Goal: Task Accomplishment & Management: Complete application form

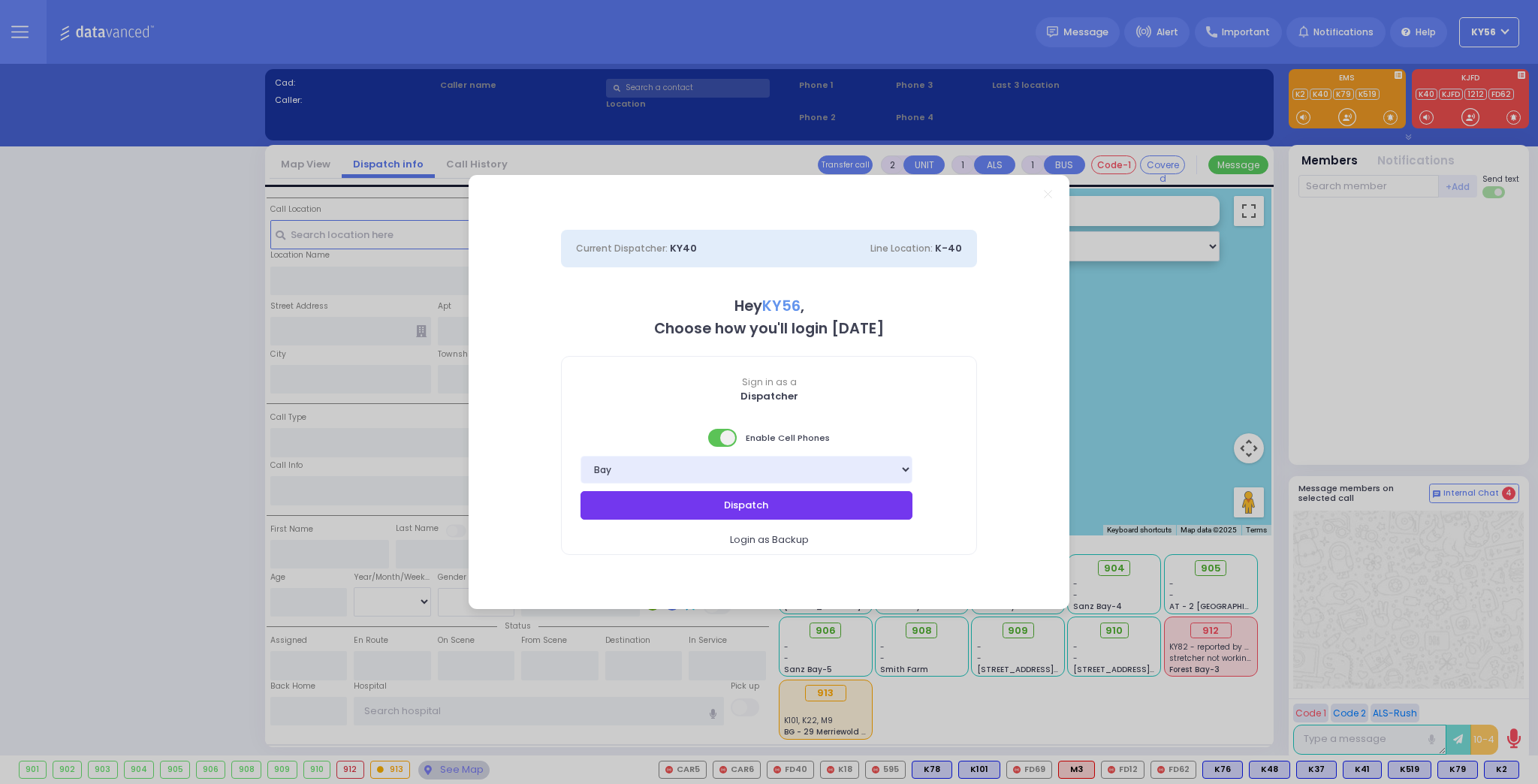
click at [735, 492] on button "Dispatch" at bounding box center [746, 505] width 332 height 29
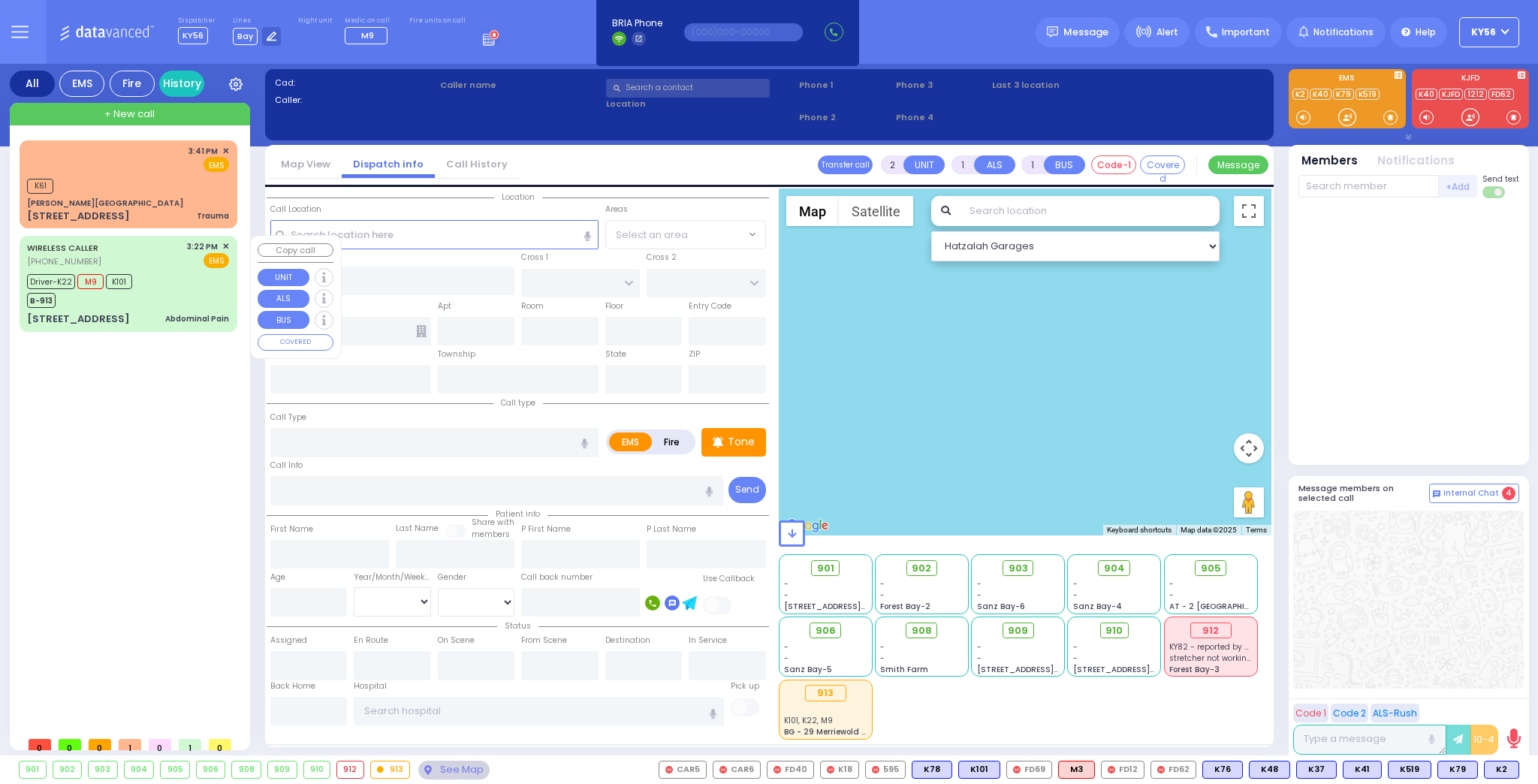
click at [164, 313] on div "[STREET_ADDRESS] Abdominal Pain" at bounding box center [128, 319] width 202 height 15
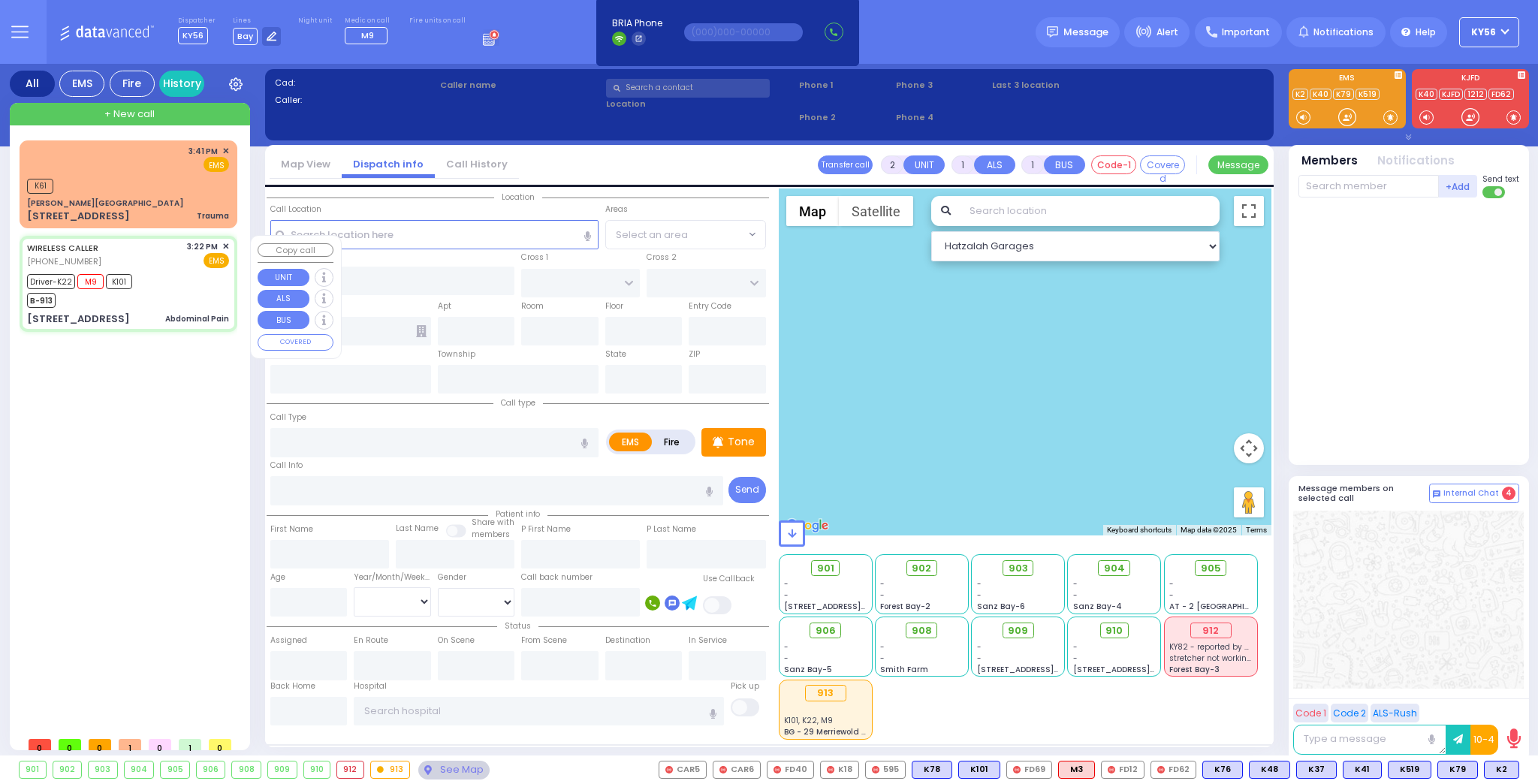
type input "6"
select select
type input "Abdominal Pain"
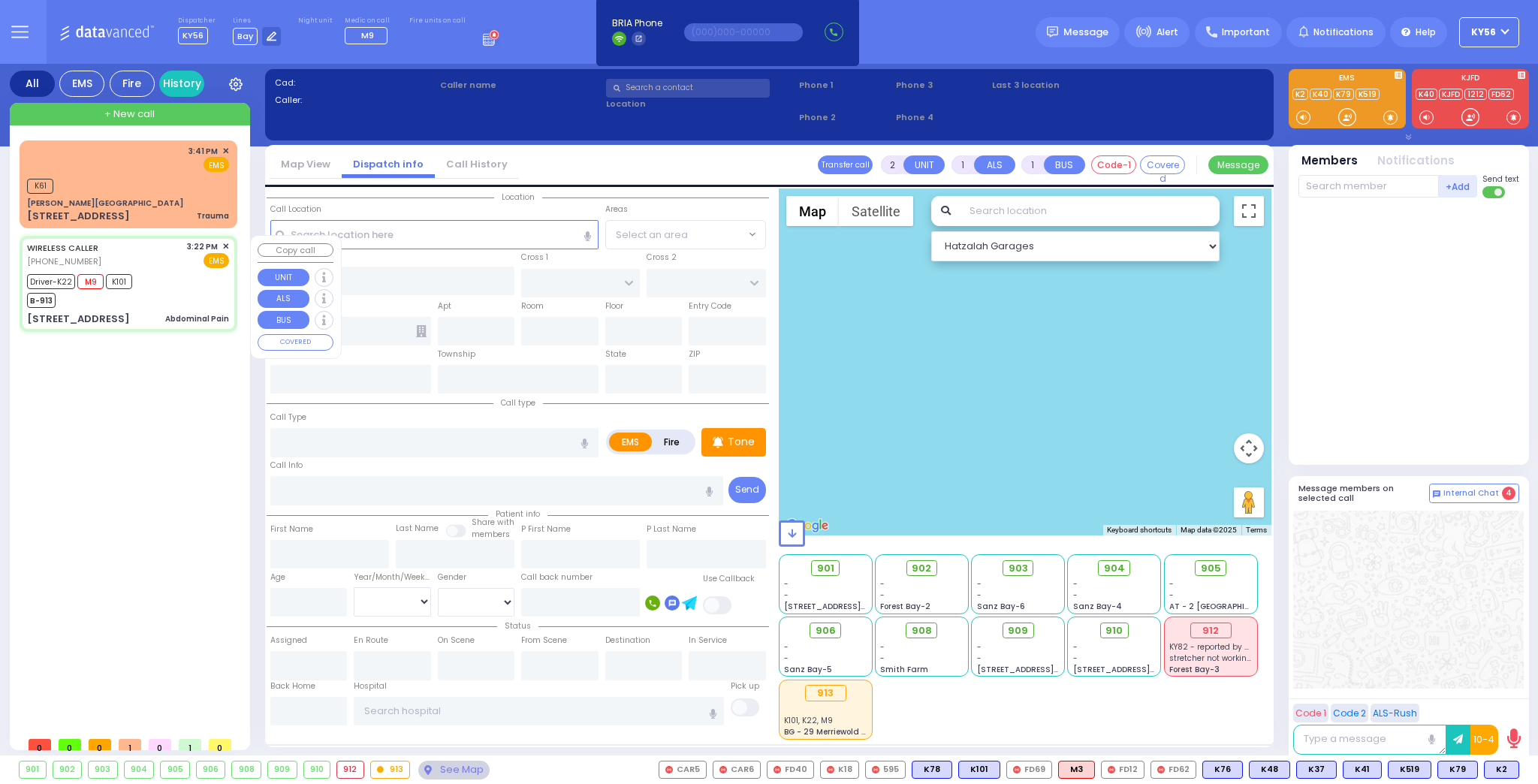
radio input "true"
type input "[PERSON_NAME]"
type input "28"
select select "Year"
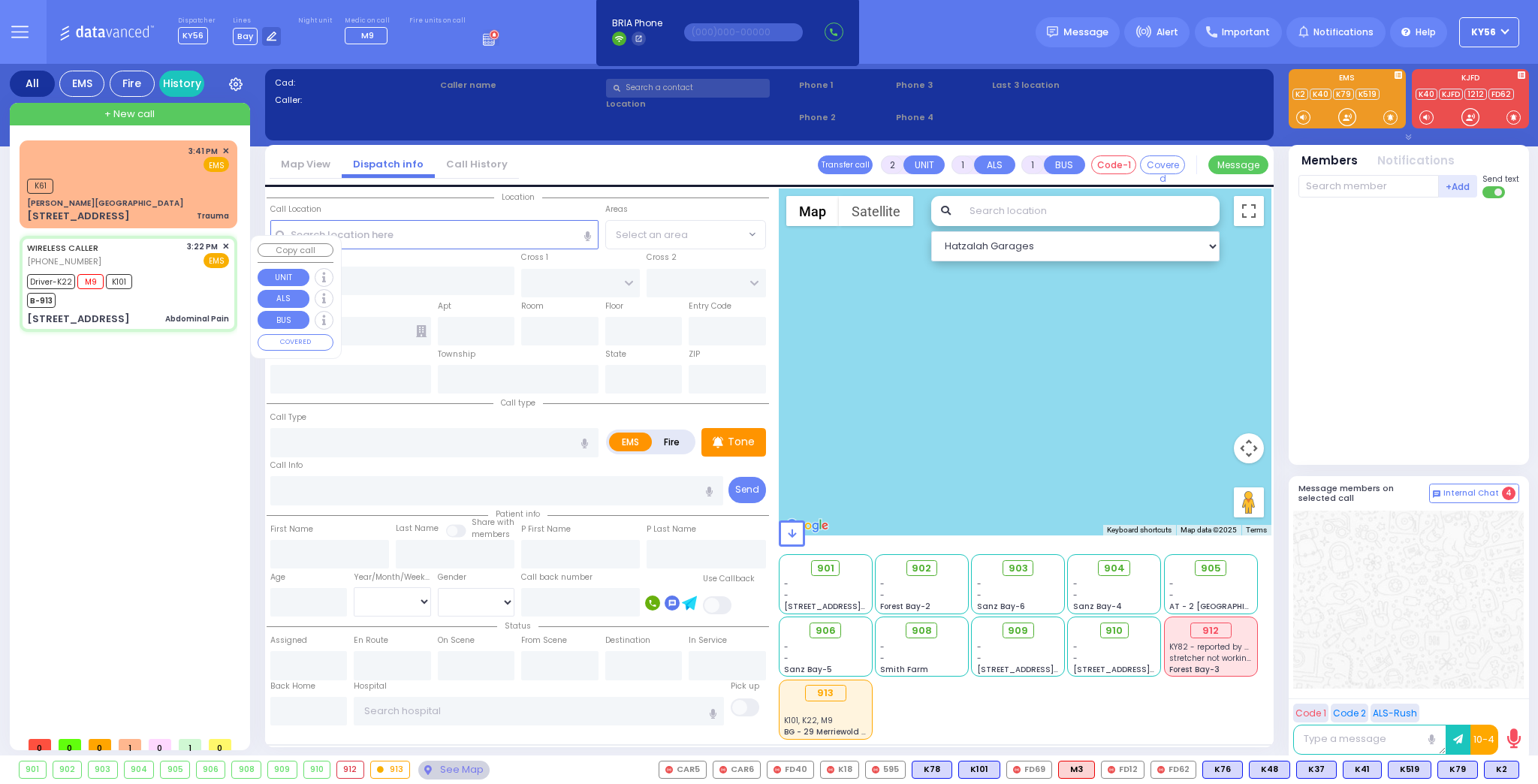
select select "[DEMOGRAPHIC_DATA]"
type input "15:22"
type input "15:24"
type input "15:26"
type input "15:44"
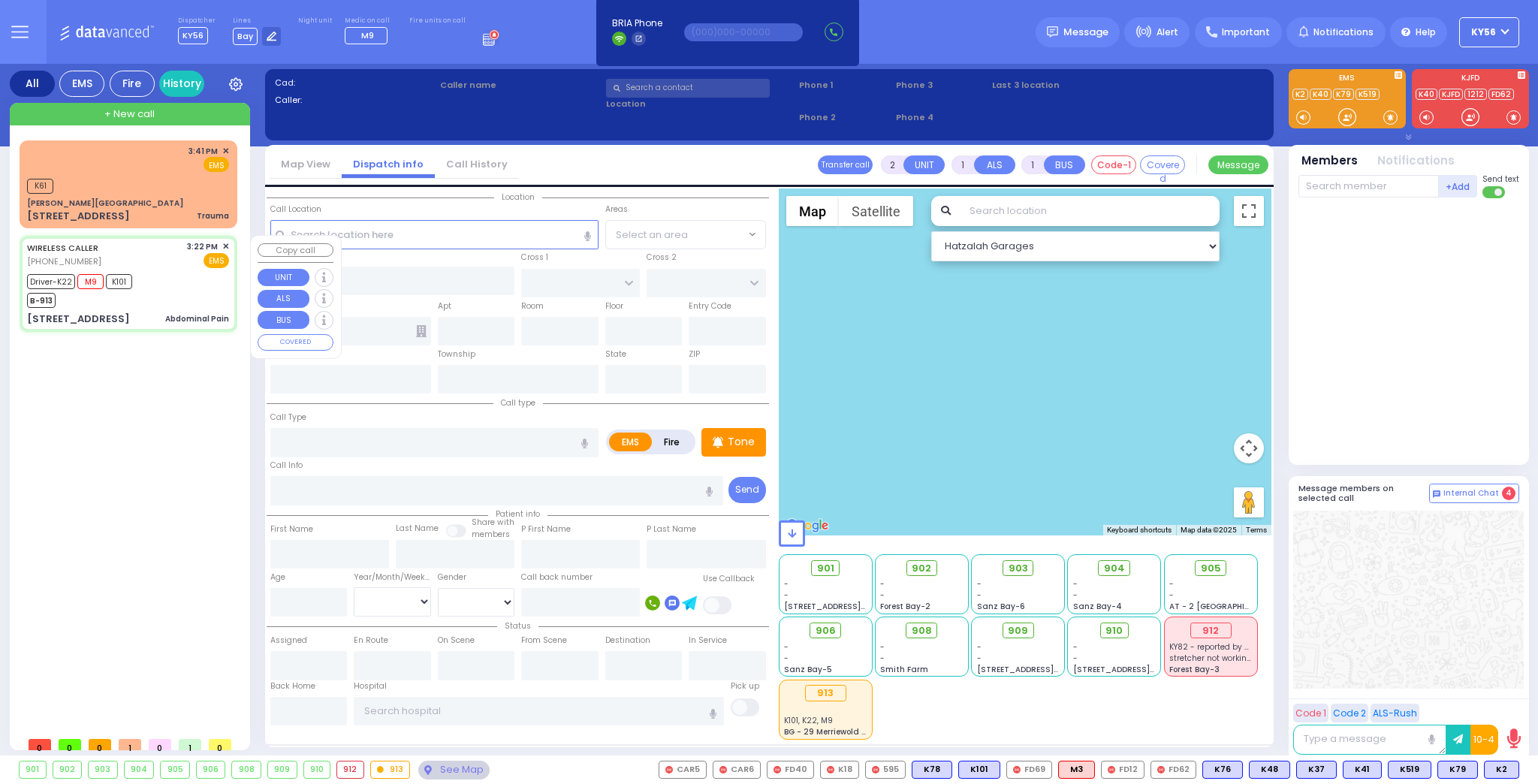
type input "16:17"
type input "17:20"
type input "[GEOGRAPHIC_DATA] [STREET_ADDRESS]"
select select "Hatzalah Garages"
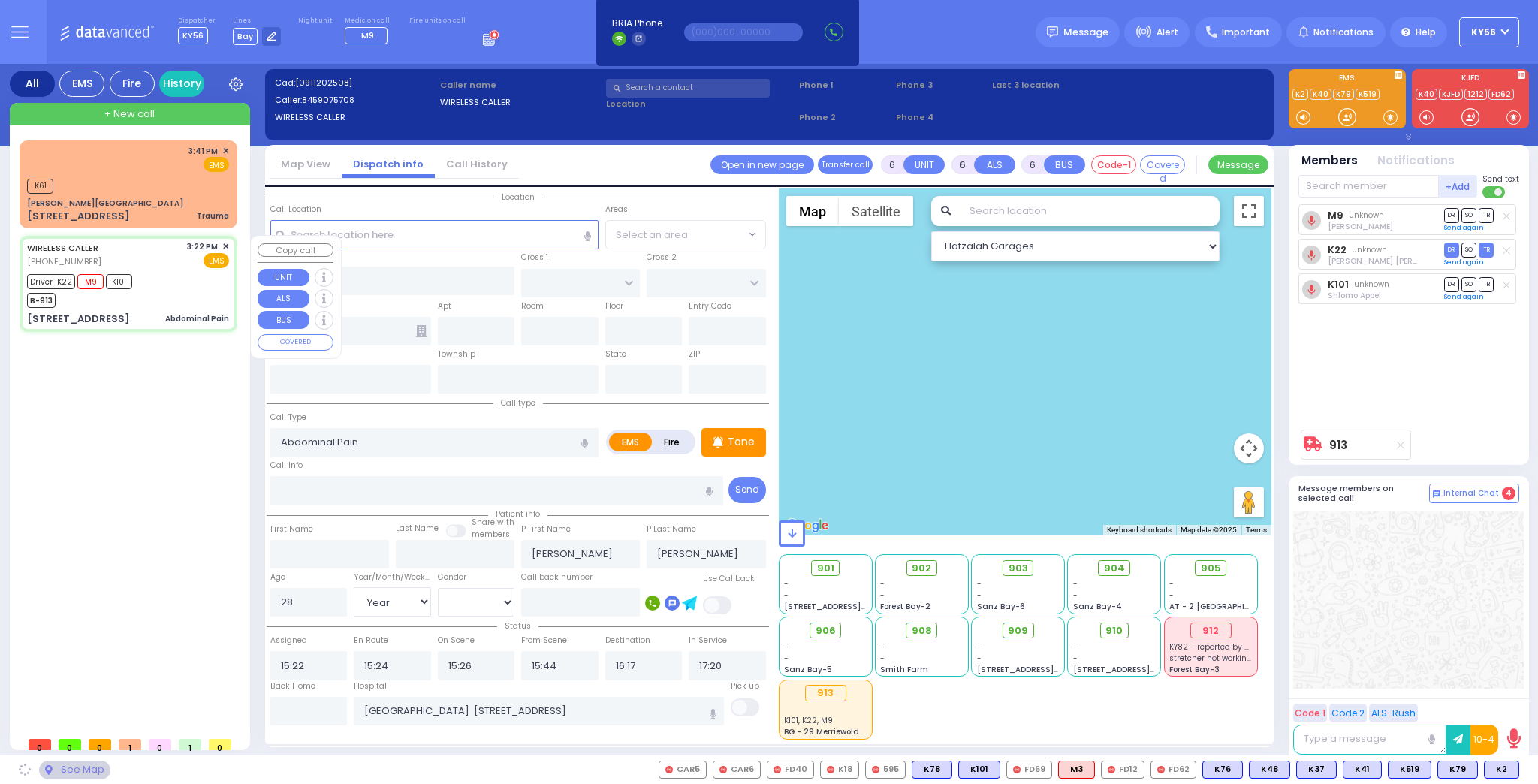
type input "FORGE RD"
type input "[PERSON_NAME] DR"
type input "[STREET_ADDRESS]"
type input "Monroe"
type input "[US_STATE]"
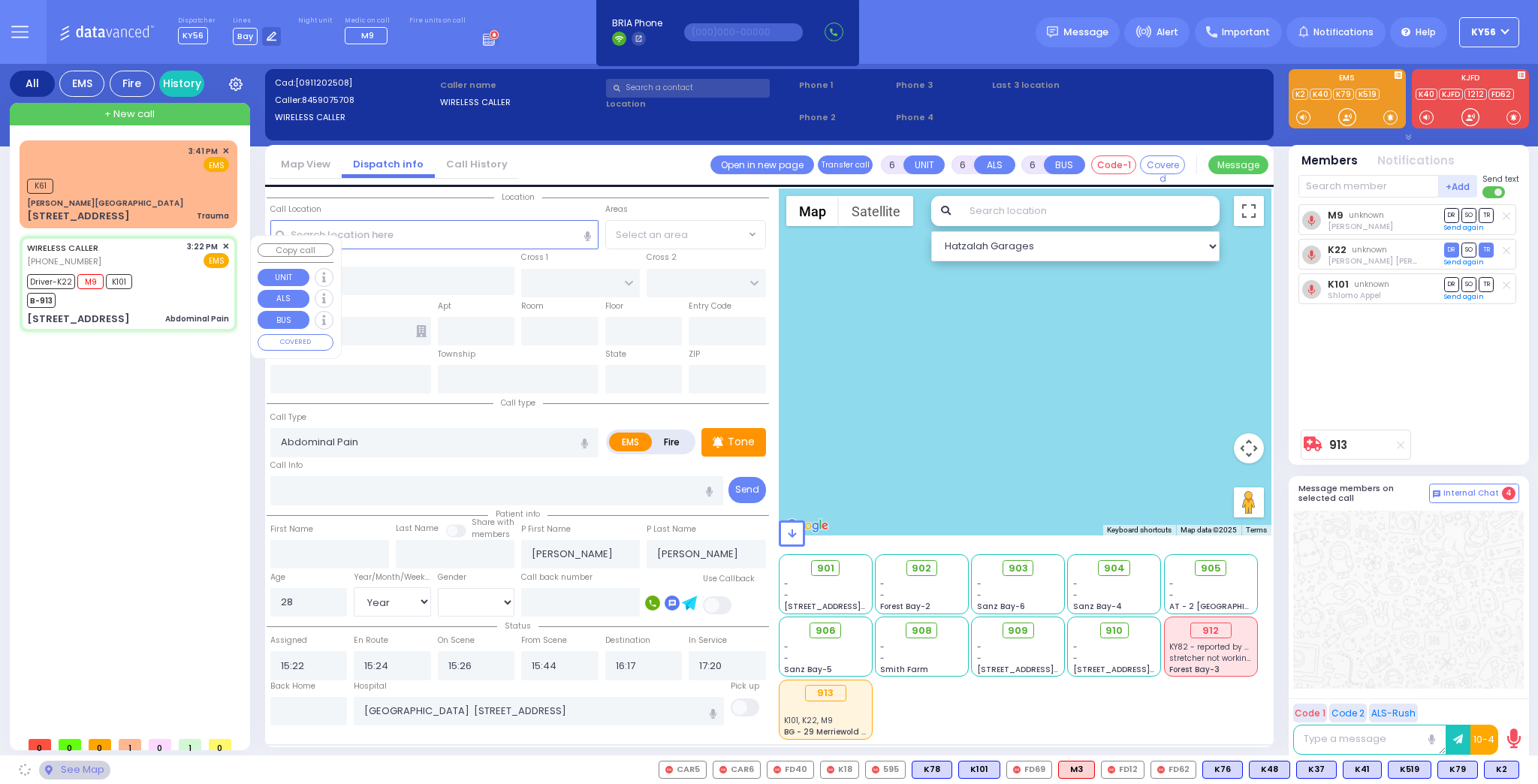
type input "10950"
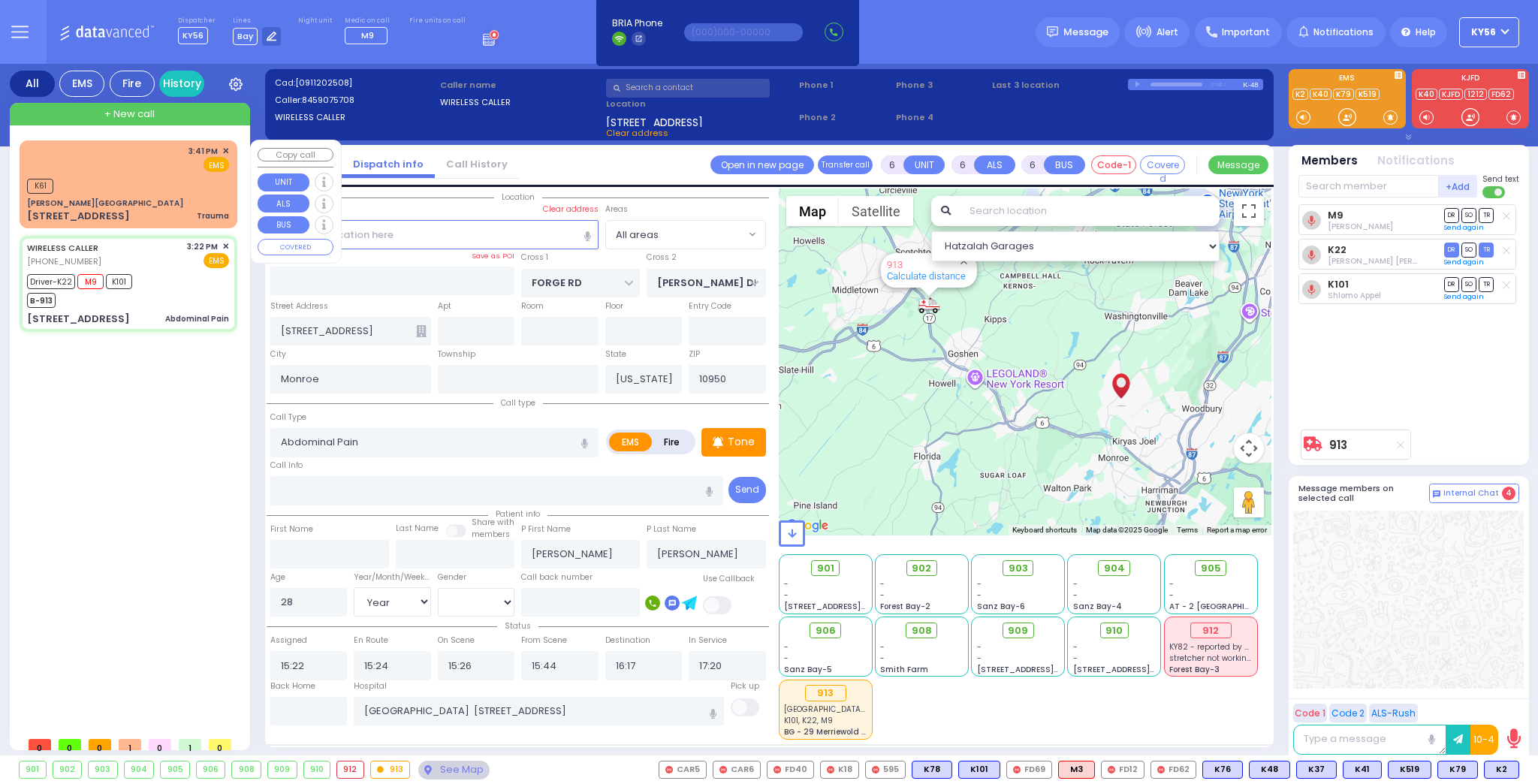
click at [150, 216] on div "[STREET_ADDRESS] Trauma" at bounding box center [128, 216] width 202 height 15
type input "2"
type input "0"
select select
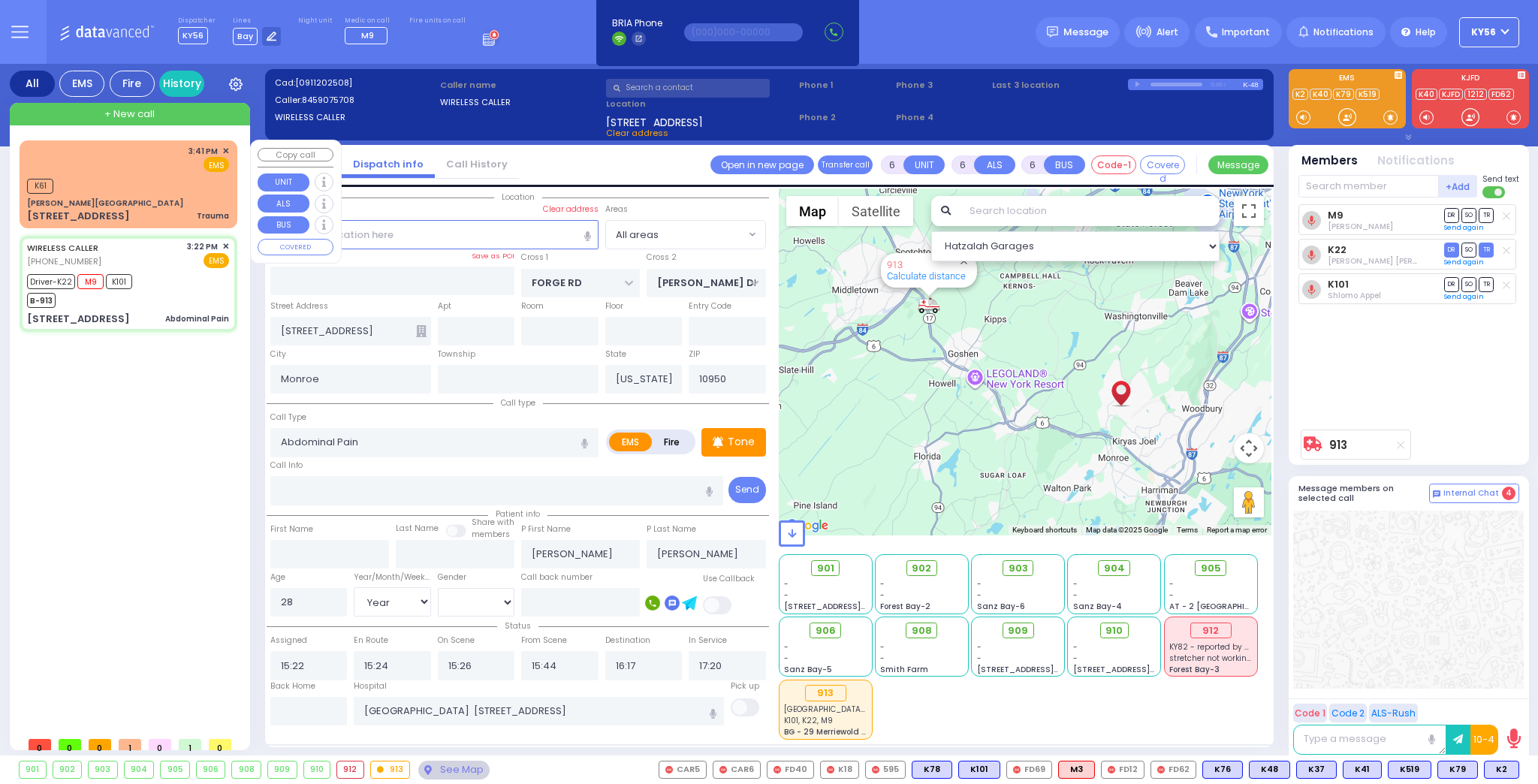
type input "Trauma"
radio input "true"
select select
type input "15:41"
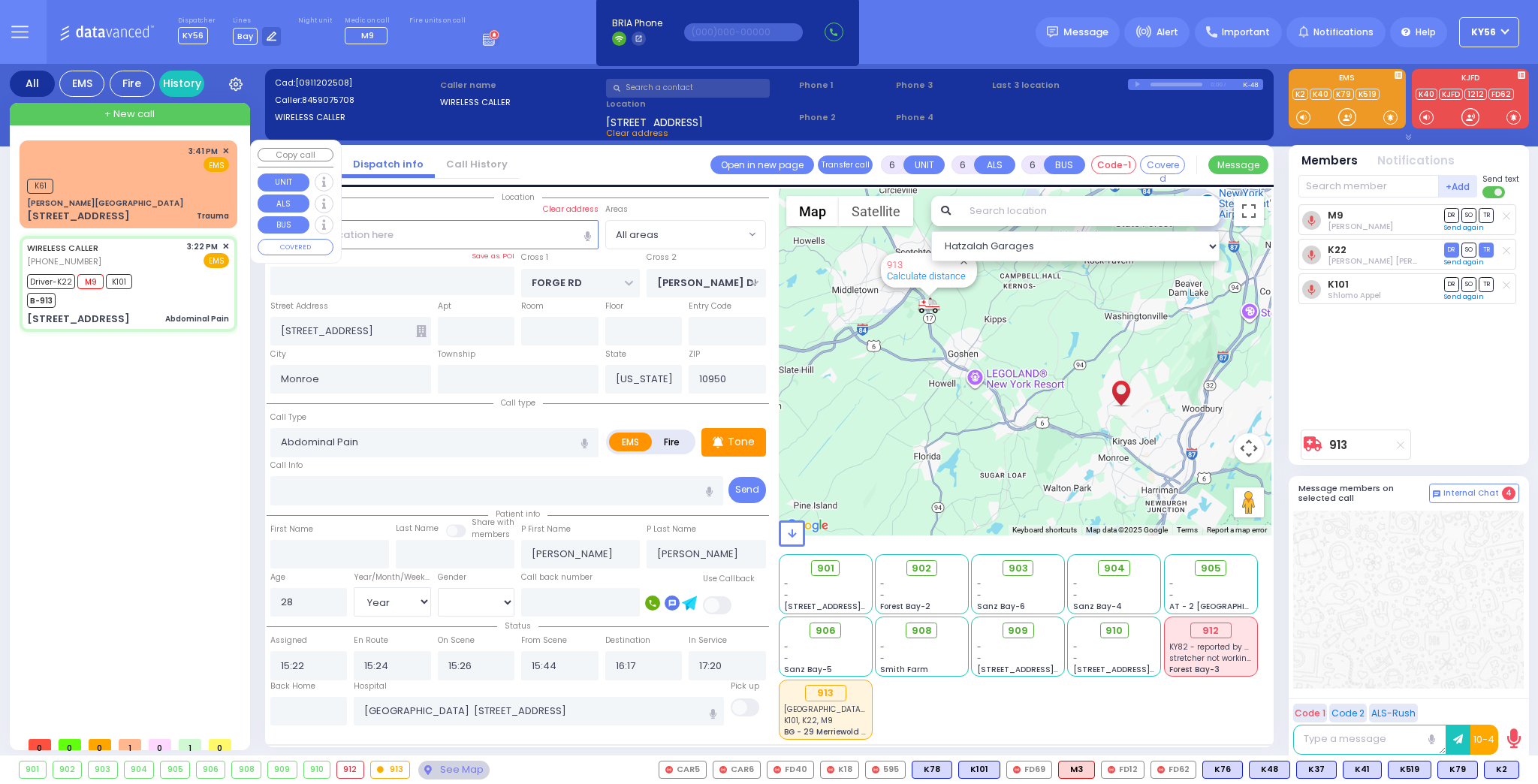
type input "15:41"
select select "Hatzalah Garages"
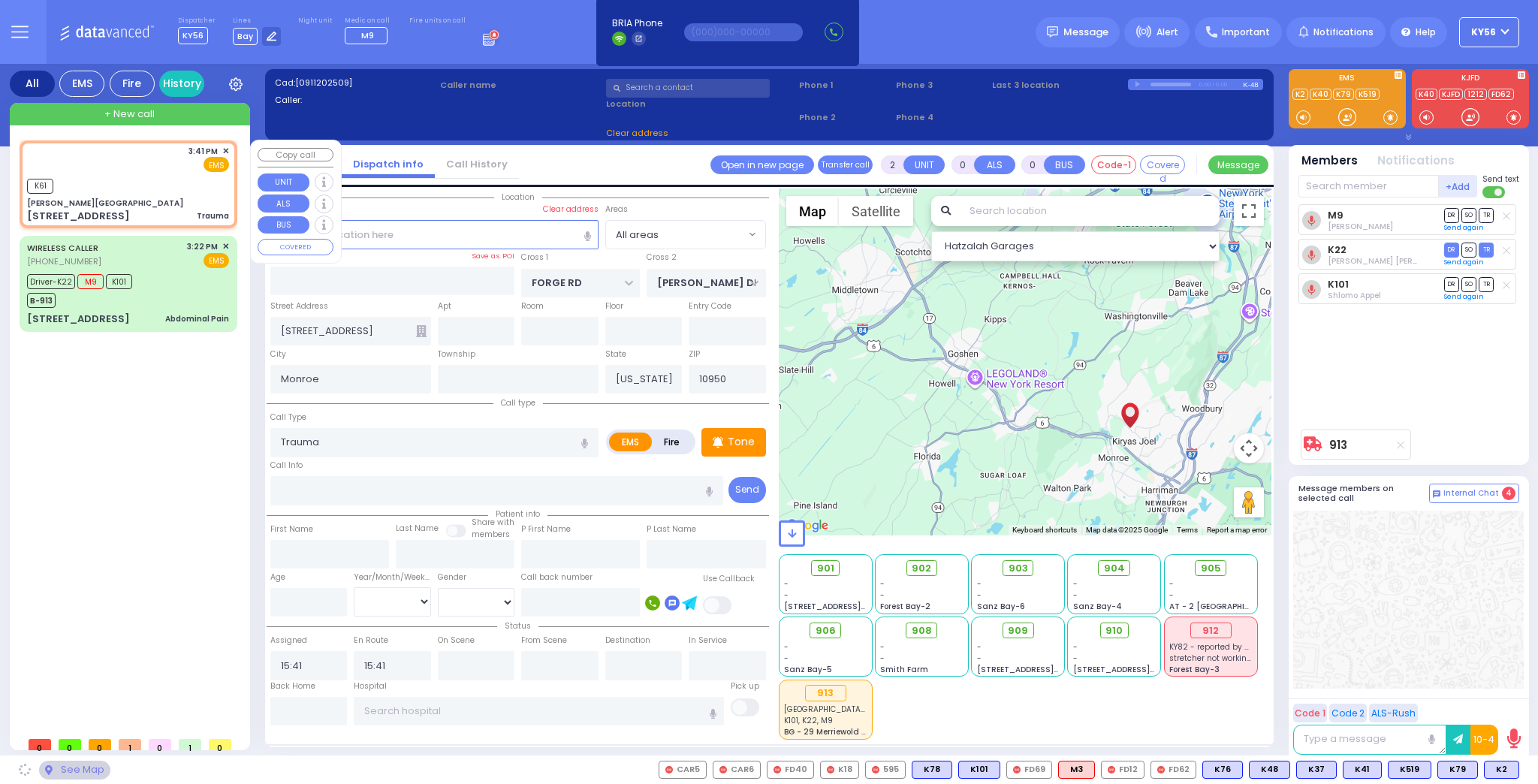
type input "[PERSON_NAME][GEOGRAPHIC_DATA]"
type input "[PERSON_NAME] DR"
type input "CARTER LN"
type input "[STREET_ADDRESS]"
type input "[PERSON_NAME]"
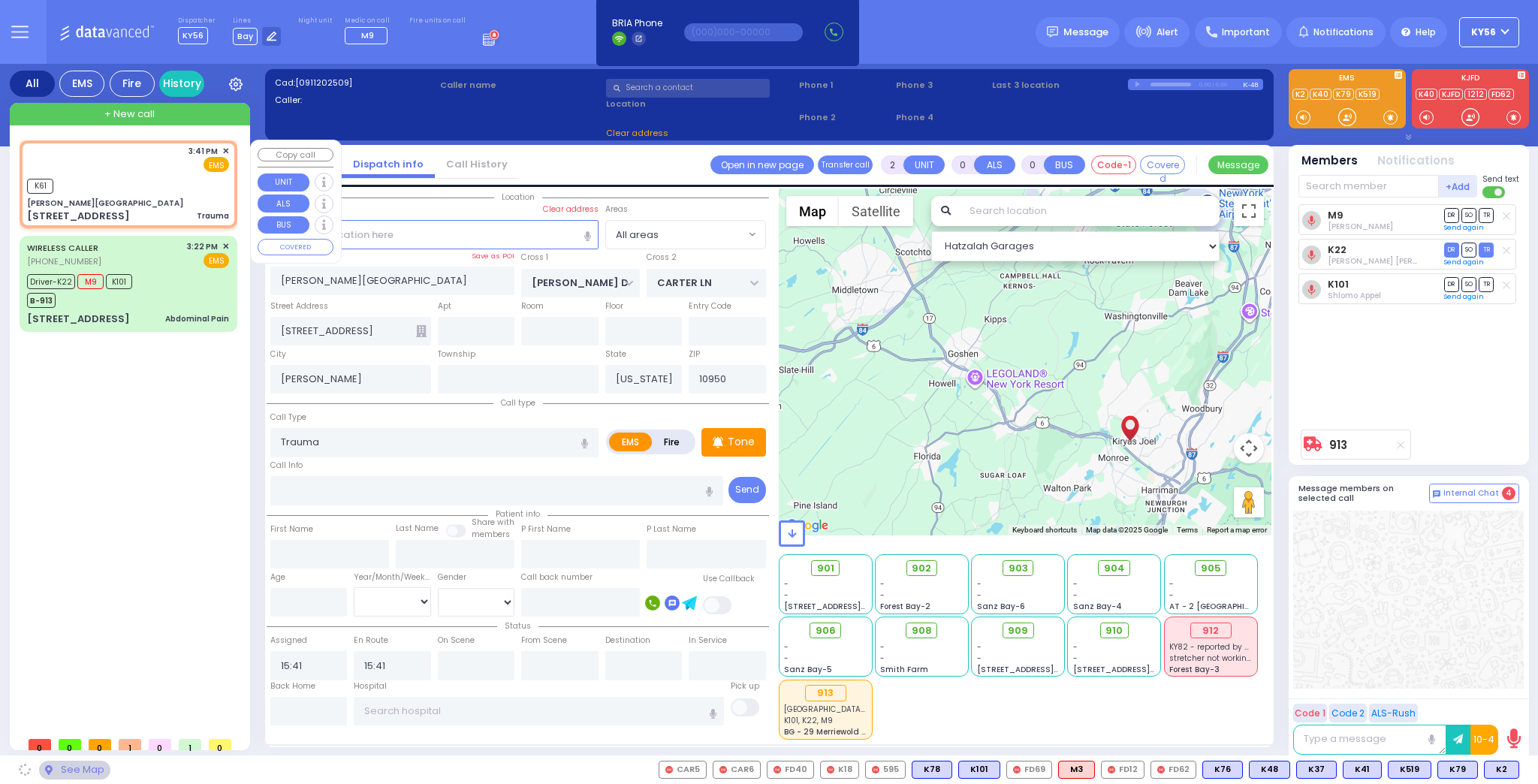
select select "SECTION 2"
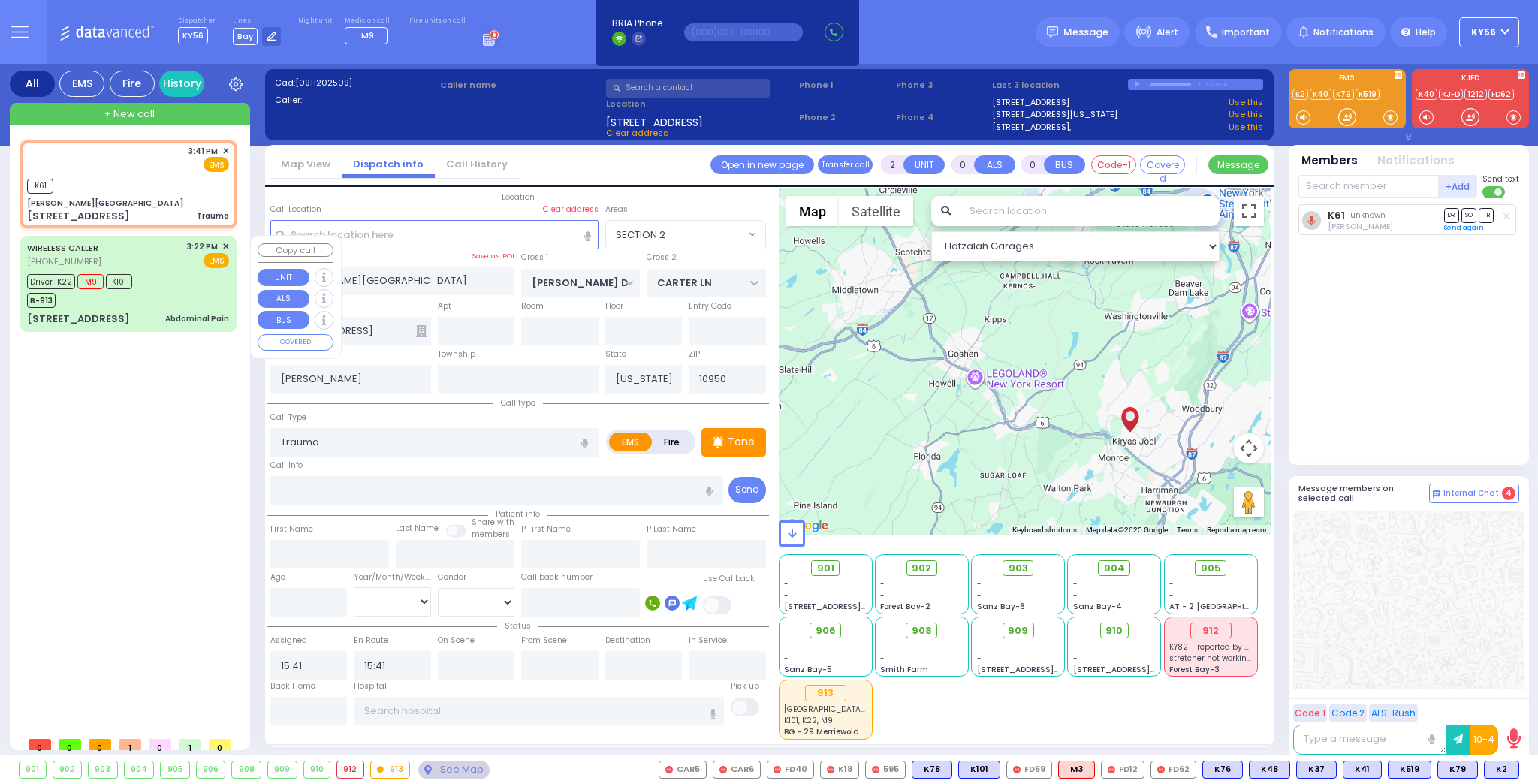
click at [162, 283] on div "Driver-K22 M9 K101 B-913" at bounding box center [128, 289] width 202 height 38
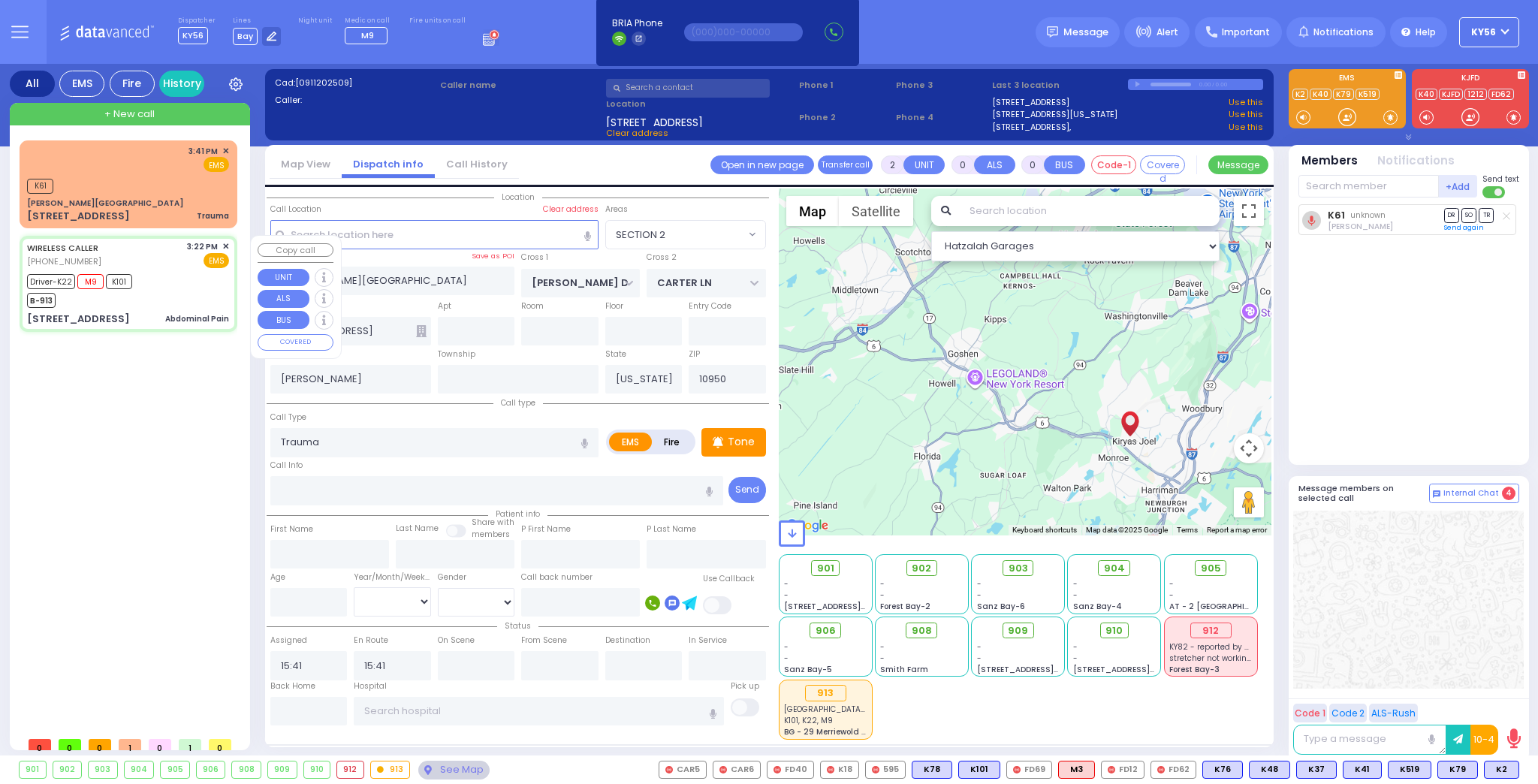
type input "6"
select select
type input "Abdominal Pain"
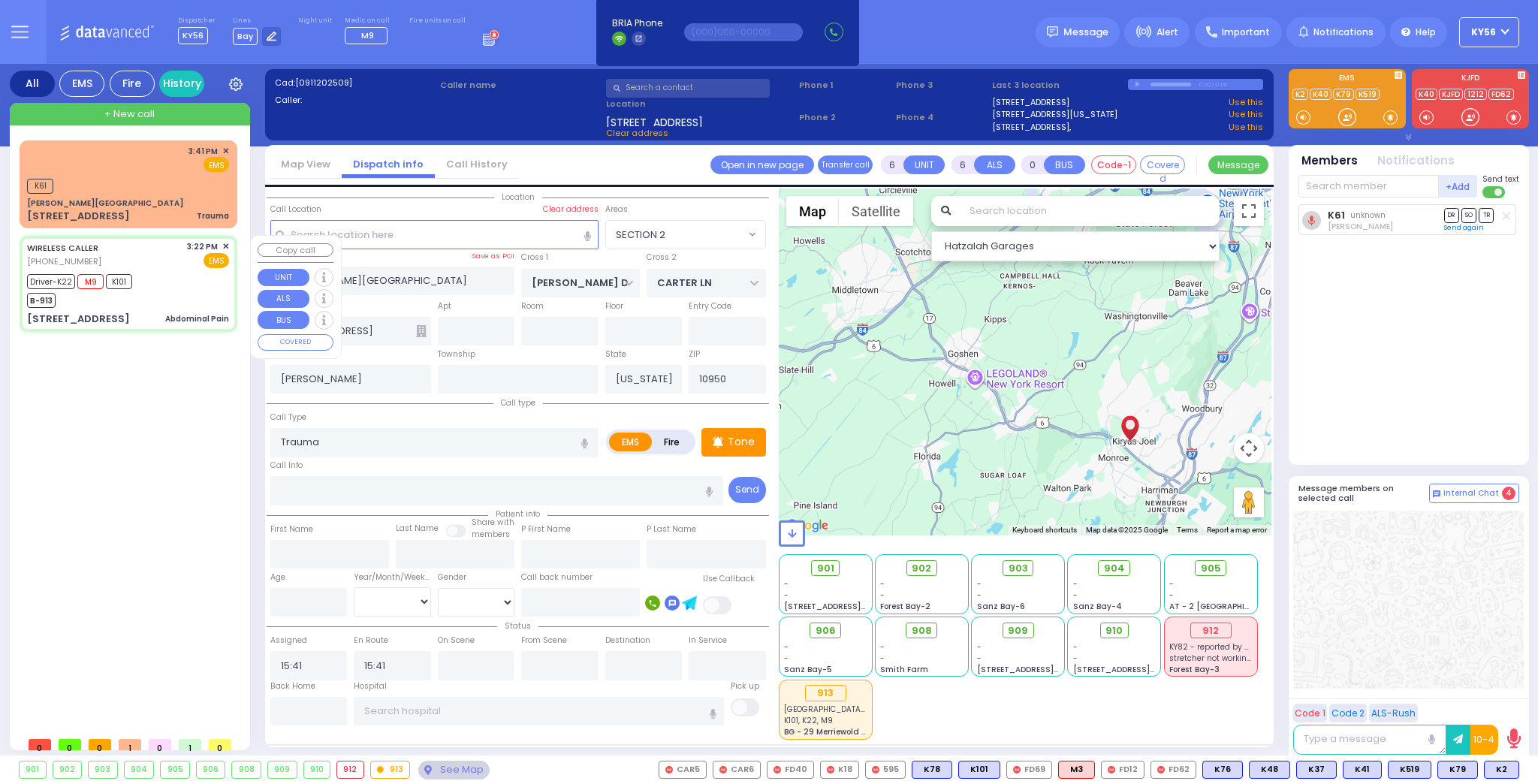
radio input "true"
type input "[PERSON_NAME]"
type input "28"
select select "Year"
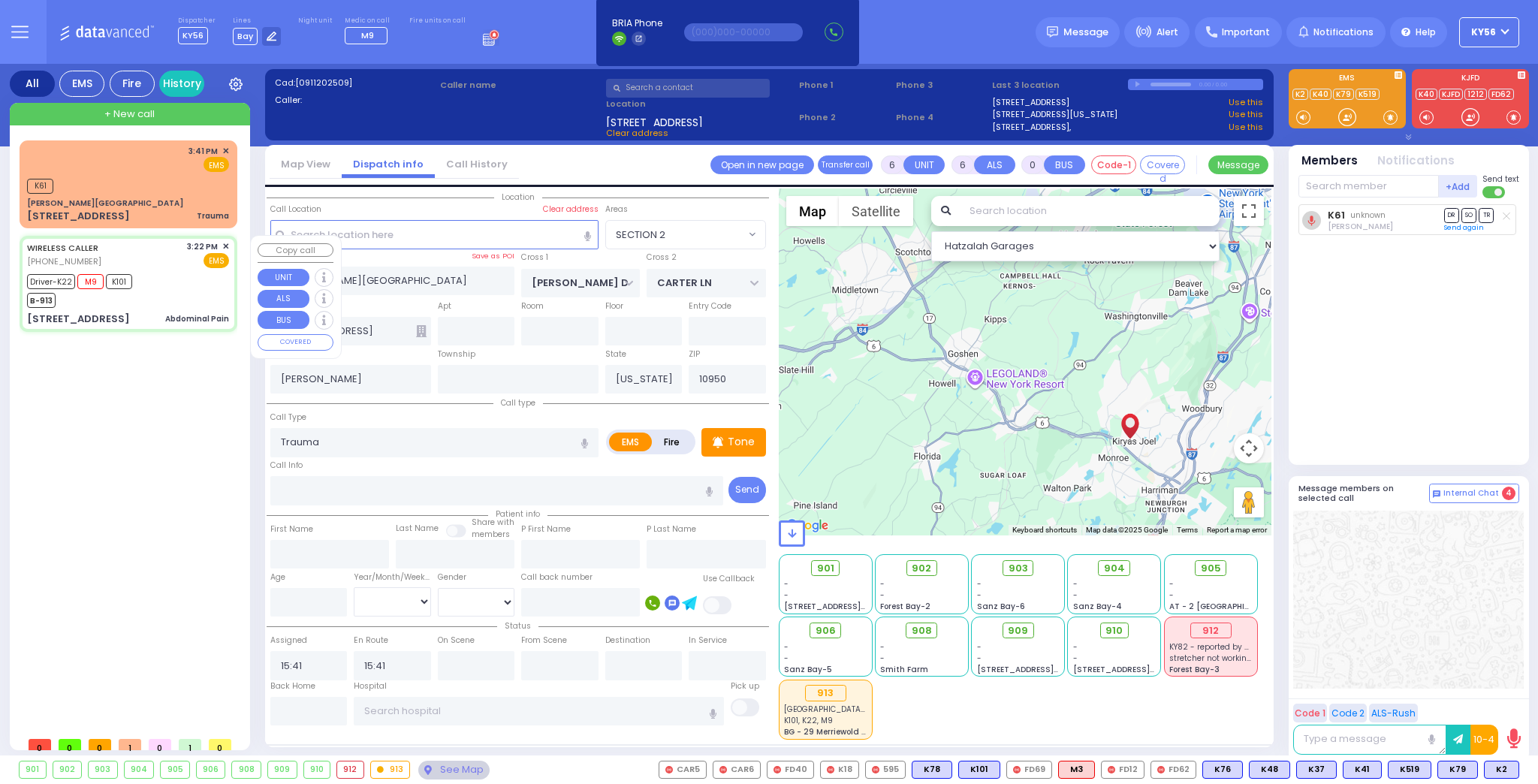
select select "[DEMOGRAPHIC_DATA]"
type input "15:22"
type input "15:24"
type input "15:26"
type input "15:44"
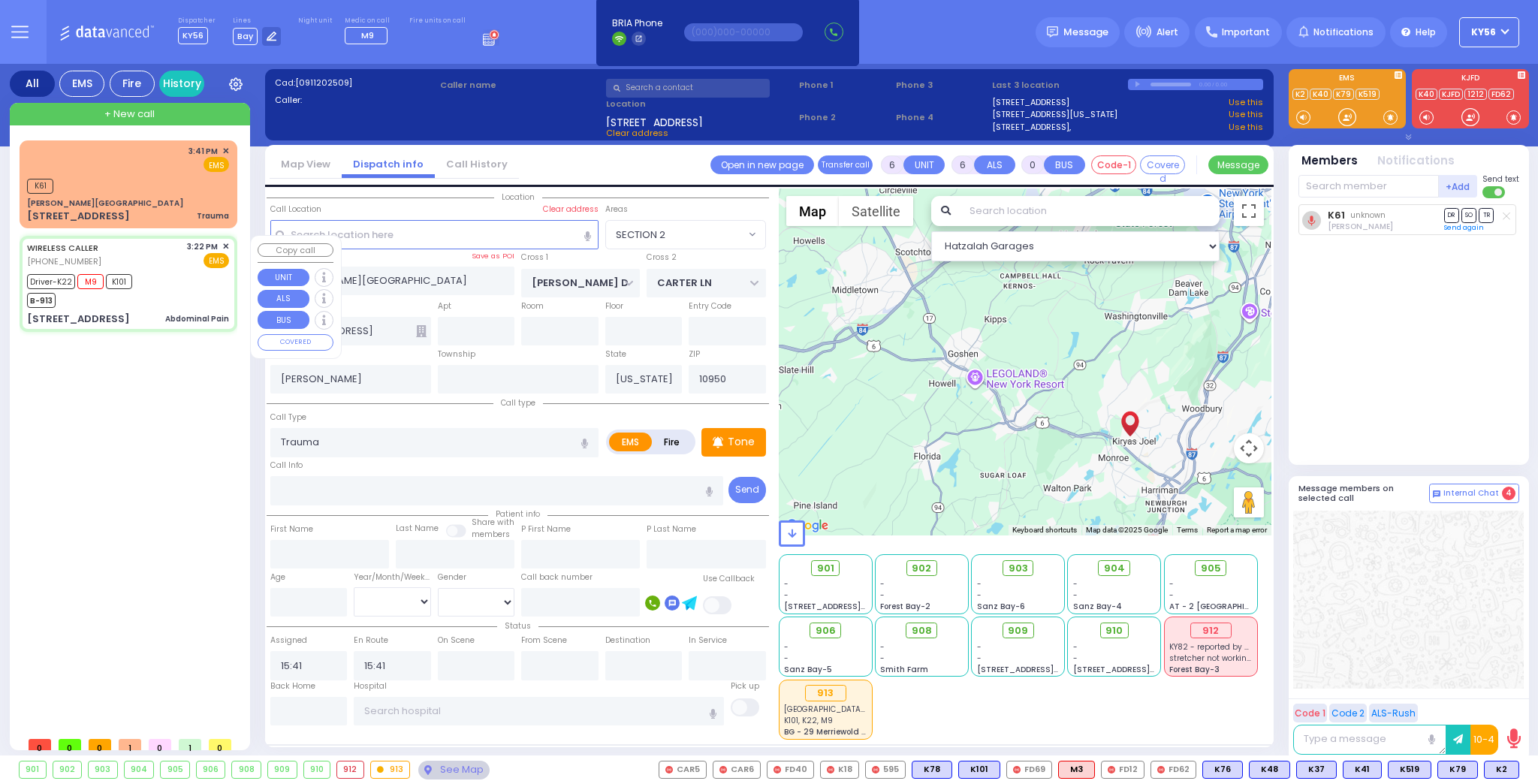
type input "16:17"
type input "17:20"
type input "[GEOGRAPHIC_DATA] [STREET_ADDRESS]"
type input "FORGE RD"
type input "[PERSON_NAME] DR"
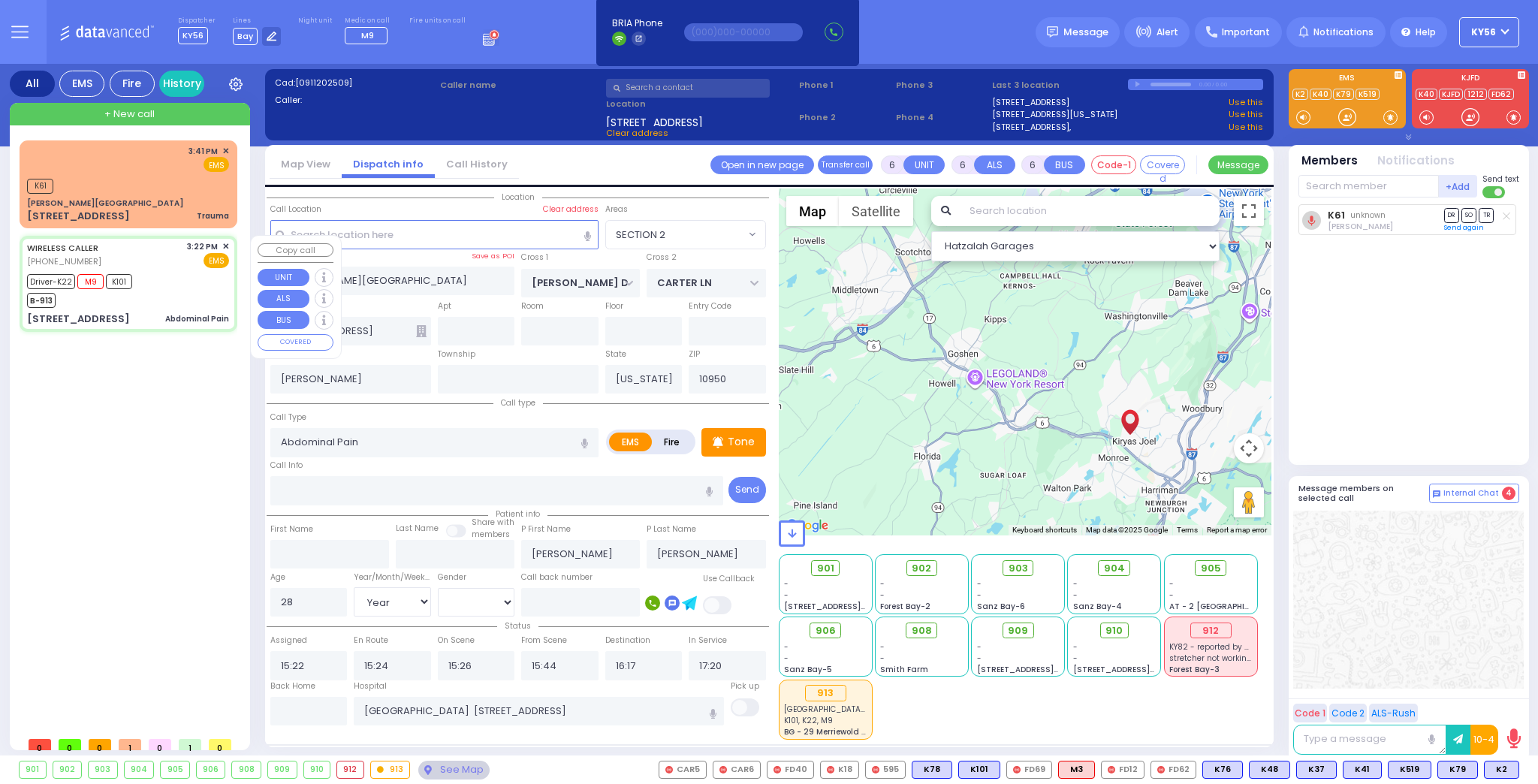
type input "[STREET_ADDRESS]"
type input "Monroe"
select select "Hatzalah Garages"
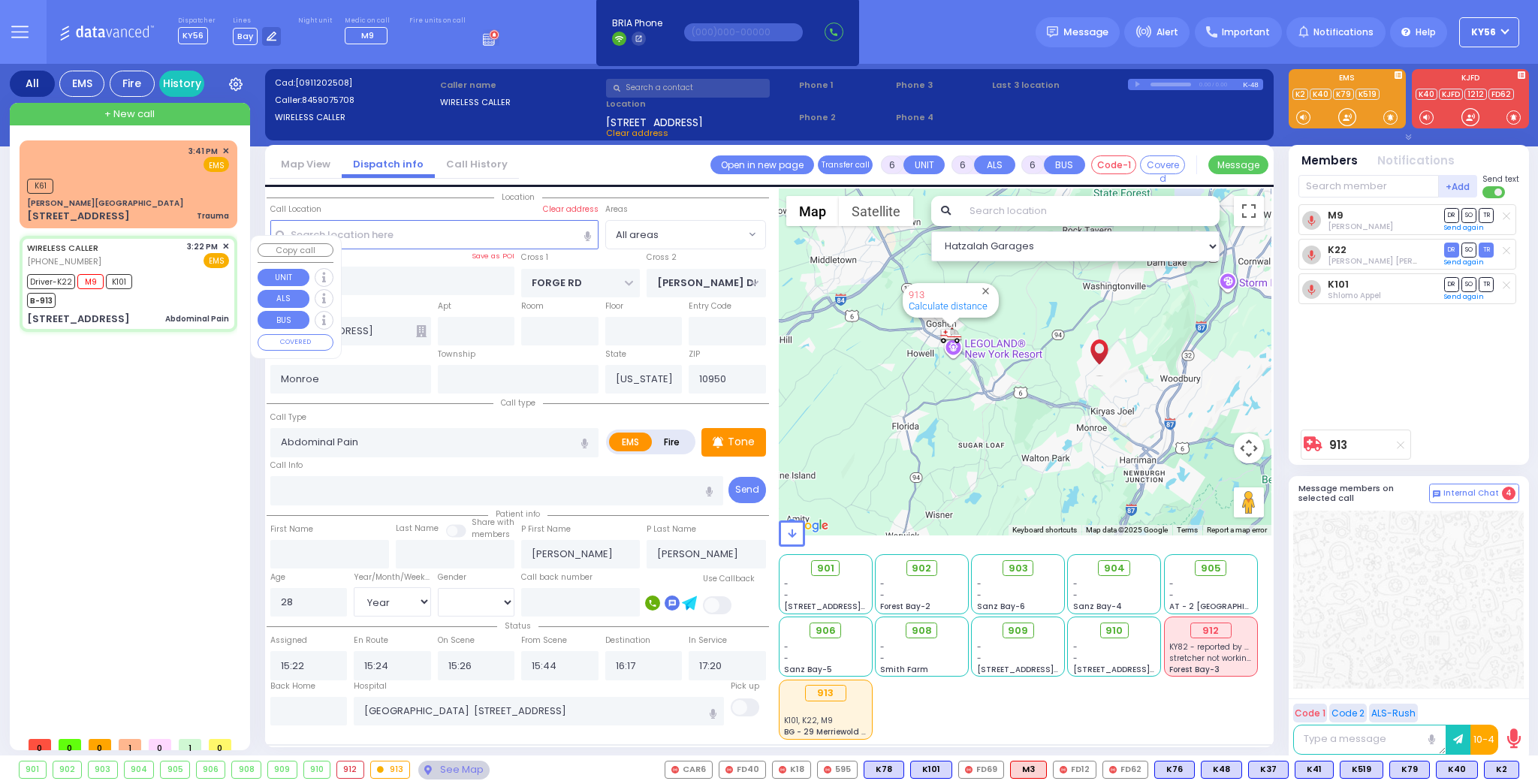
select select
radio input "true"
select select "Year"
select select "[DEMOGRAPHIC_DATA]"
select select "Hatzalah Garages"
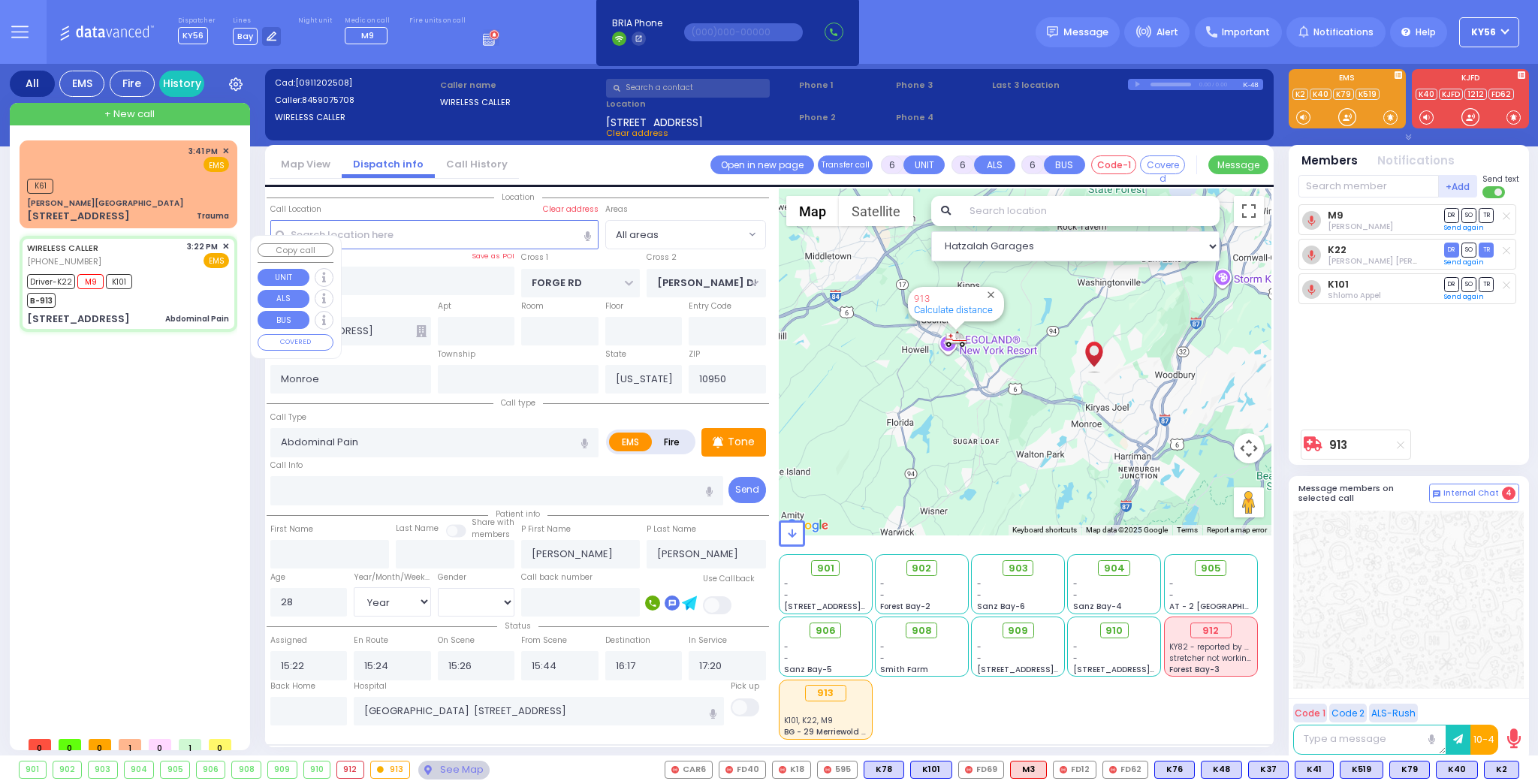
select select
radio input "true"
select select "Year"
select select "[DEMOGRAPHIC_DATA]"
select select "Hatzalah Garages"
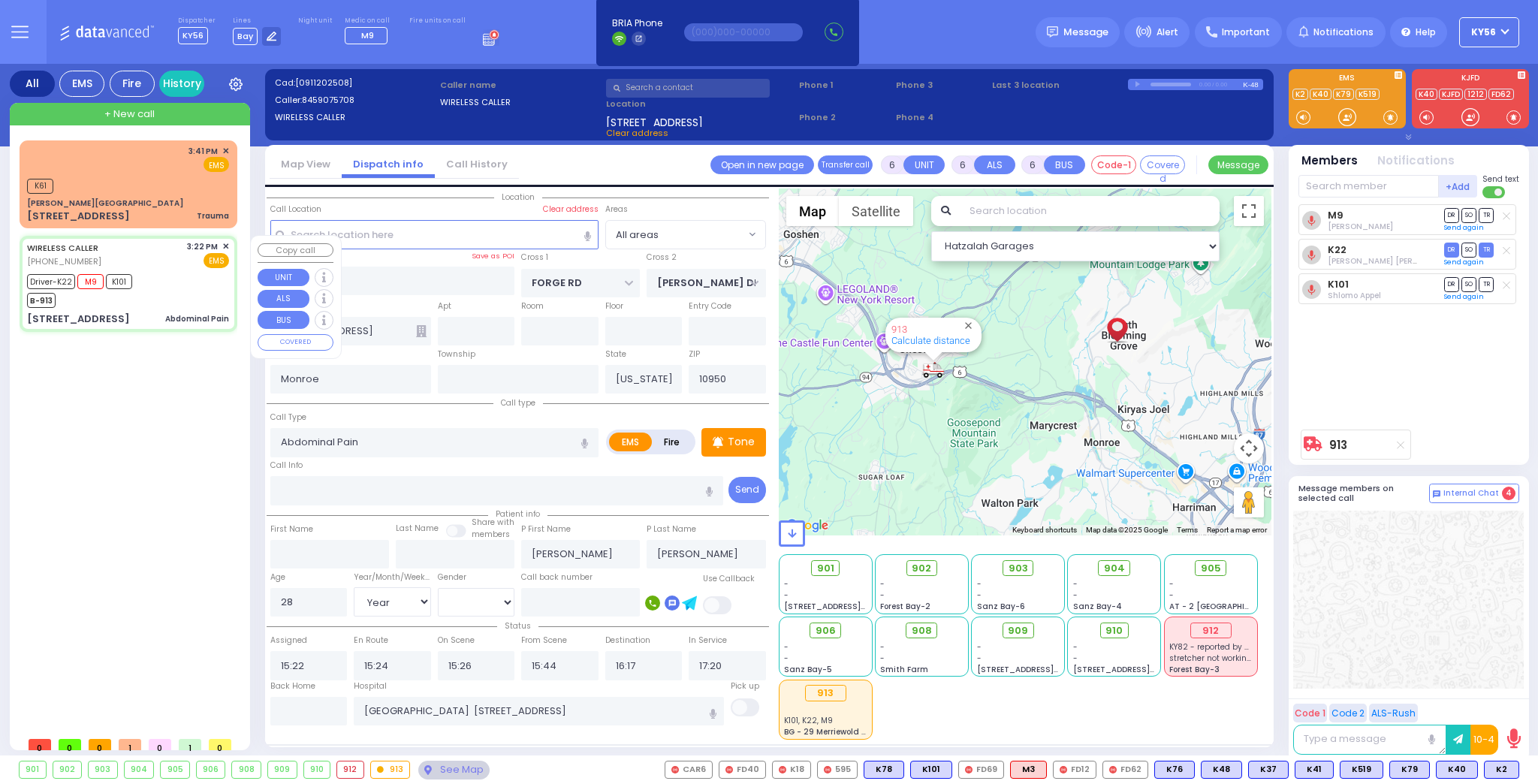
select select
radio input "true"
select select "Year"
select select "[DEMOGRAPHIC_DATA]"
select select "Hatzalah Garages"
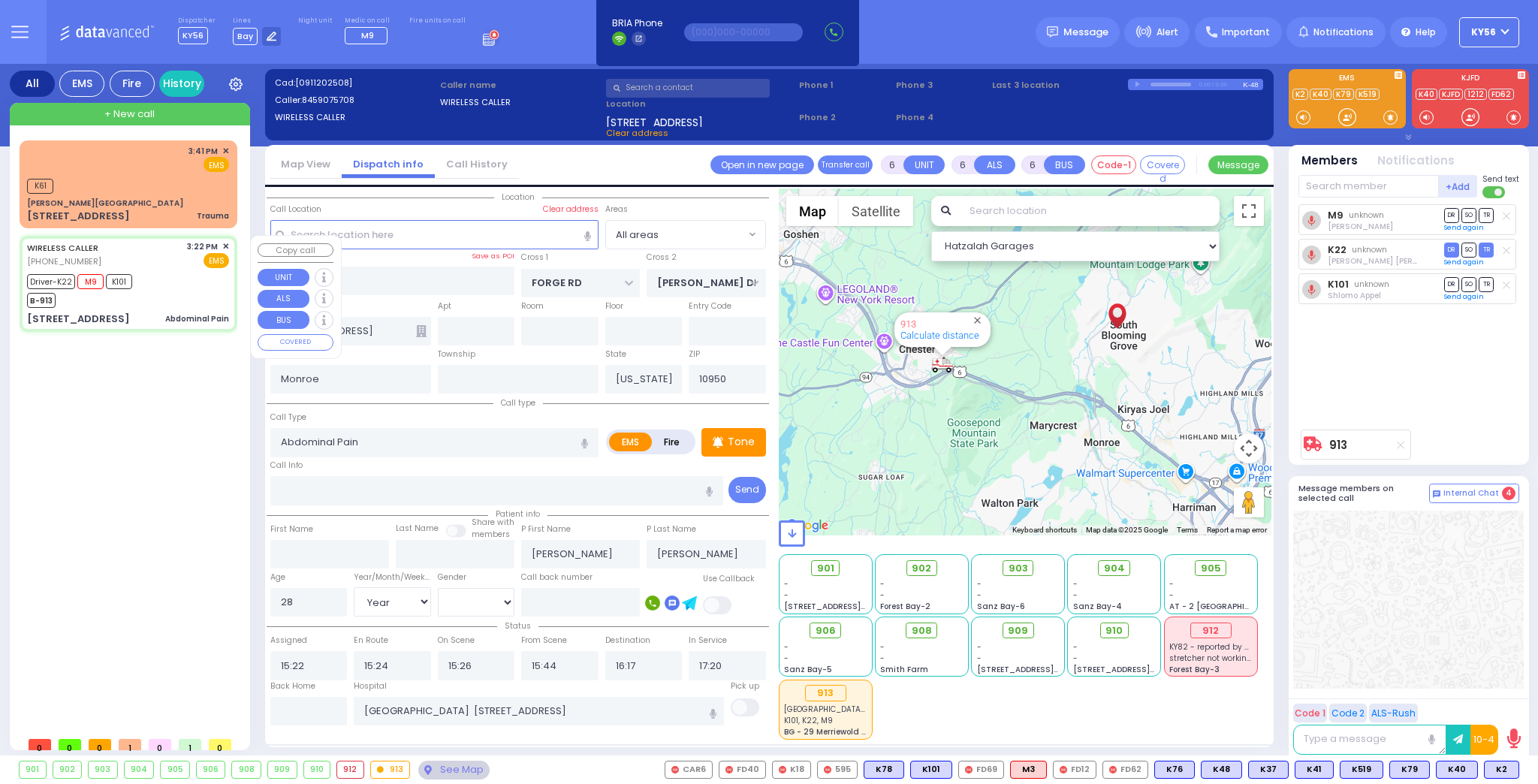
select select
radio input "true"
select select "Year"
select select "[DEMOGRAPHIC_DATA]"
select select "Hatzalah Garages"
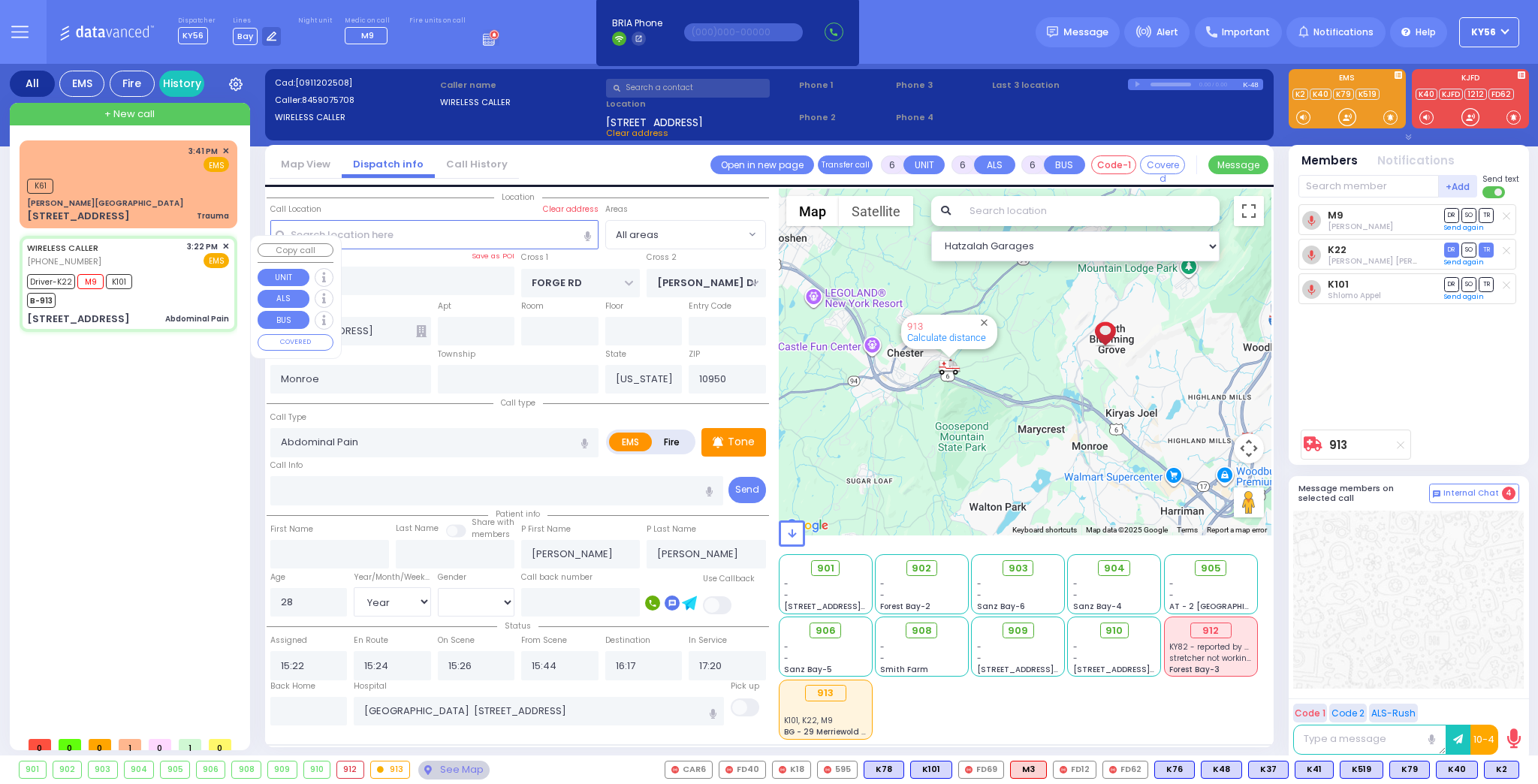
select select
radio input "true"
select select "Year"
select select "[DEMOGRAPHIC_DATA]"
select select "Hatzalah Garages"
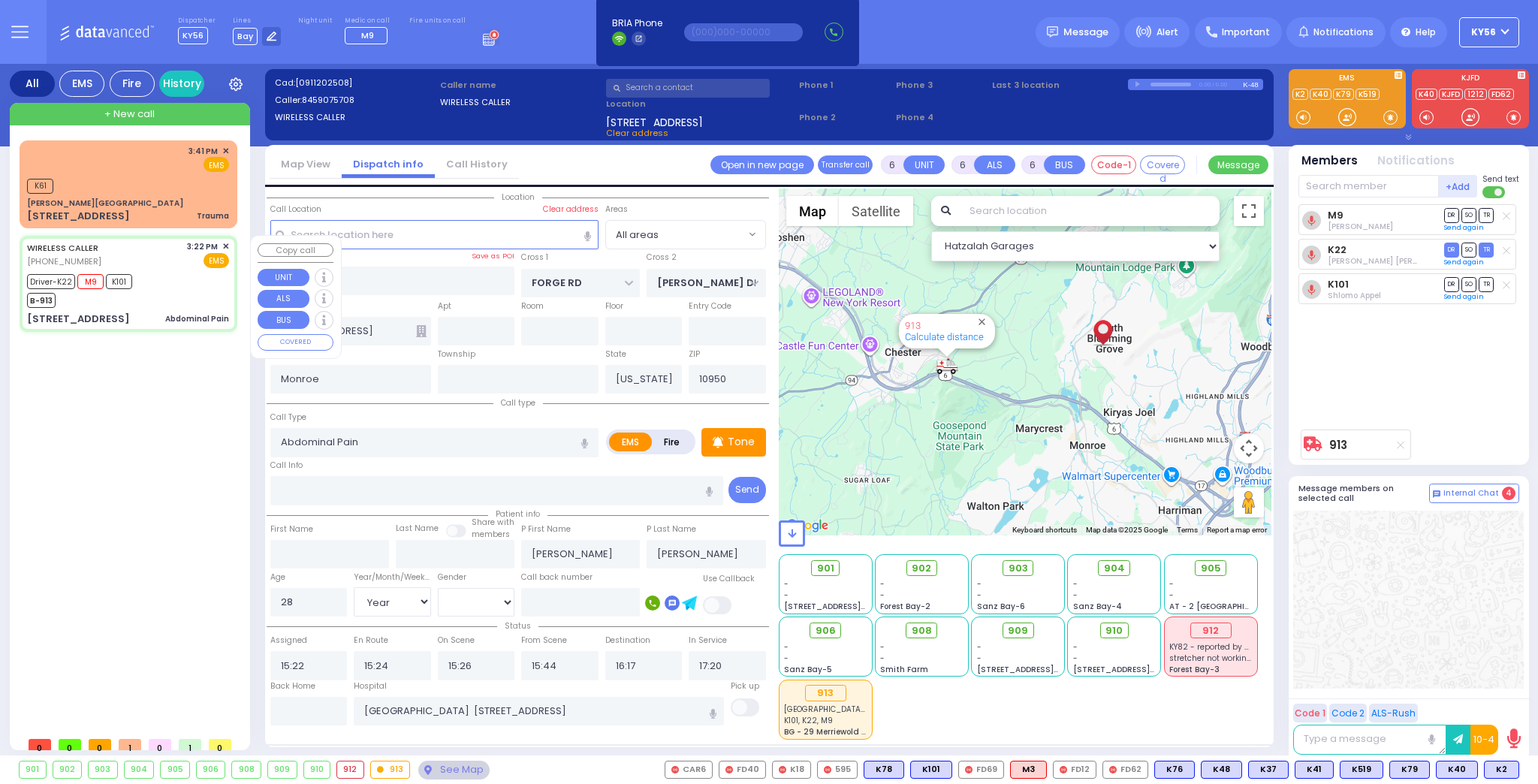
select select
radio input "true"
select select "Year"
select select "[DEMOGRAPHIC_DATA]"
select select "Hatzalah Garages"
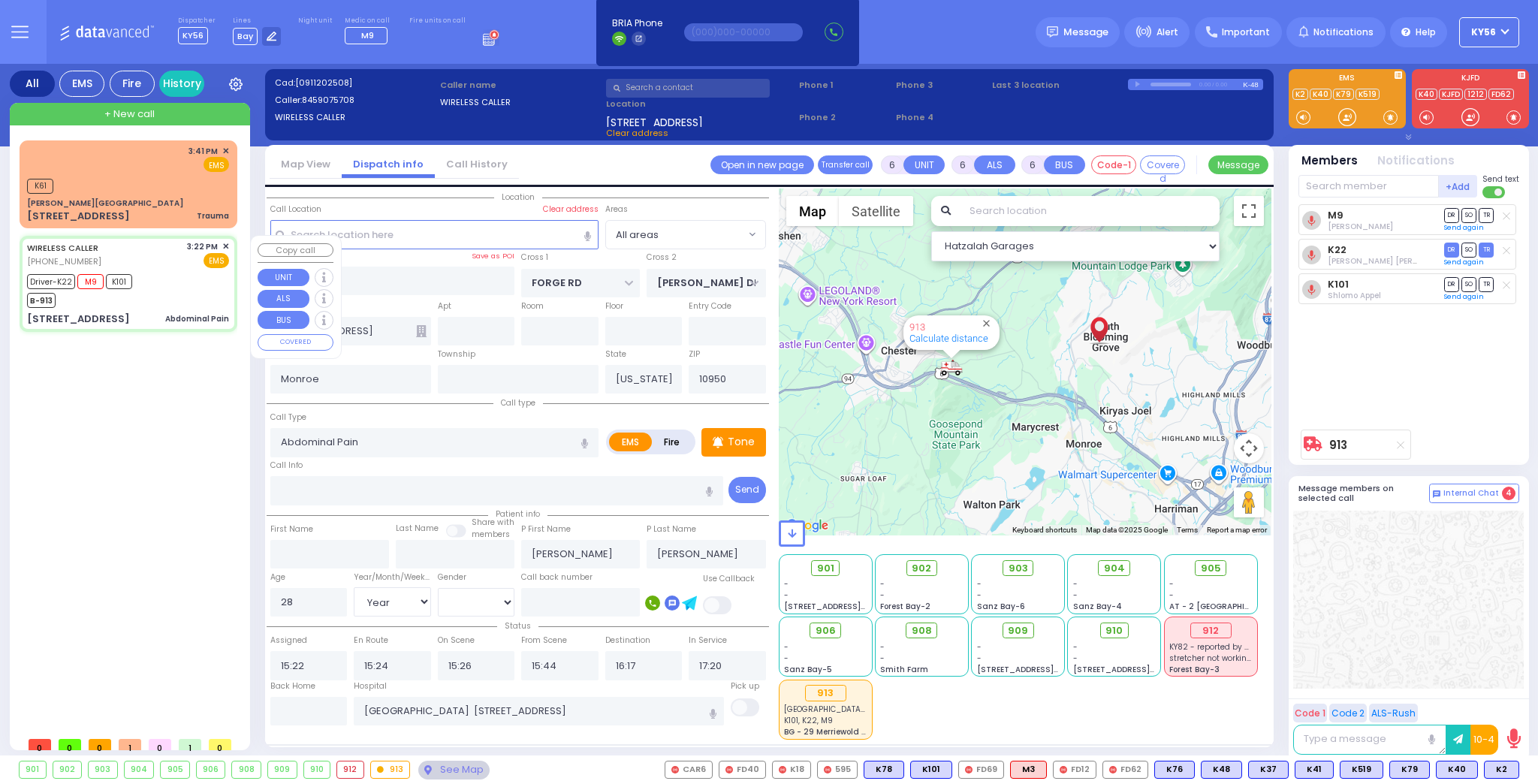
select select
radio input "true"
select select "Year"
select select "[DEMOGRAPHIC_DATA]"
select select "Hatzalah Garages"
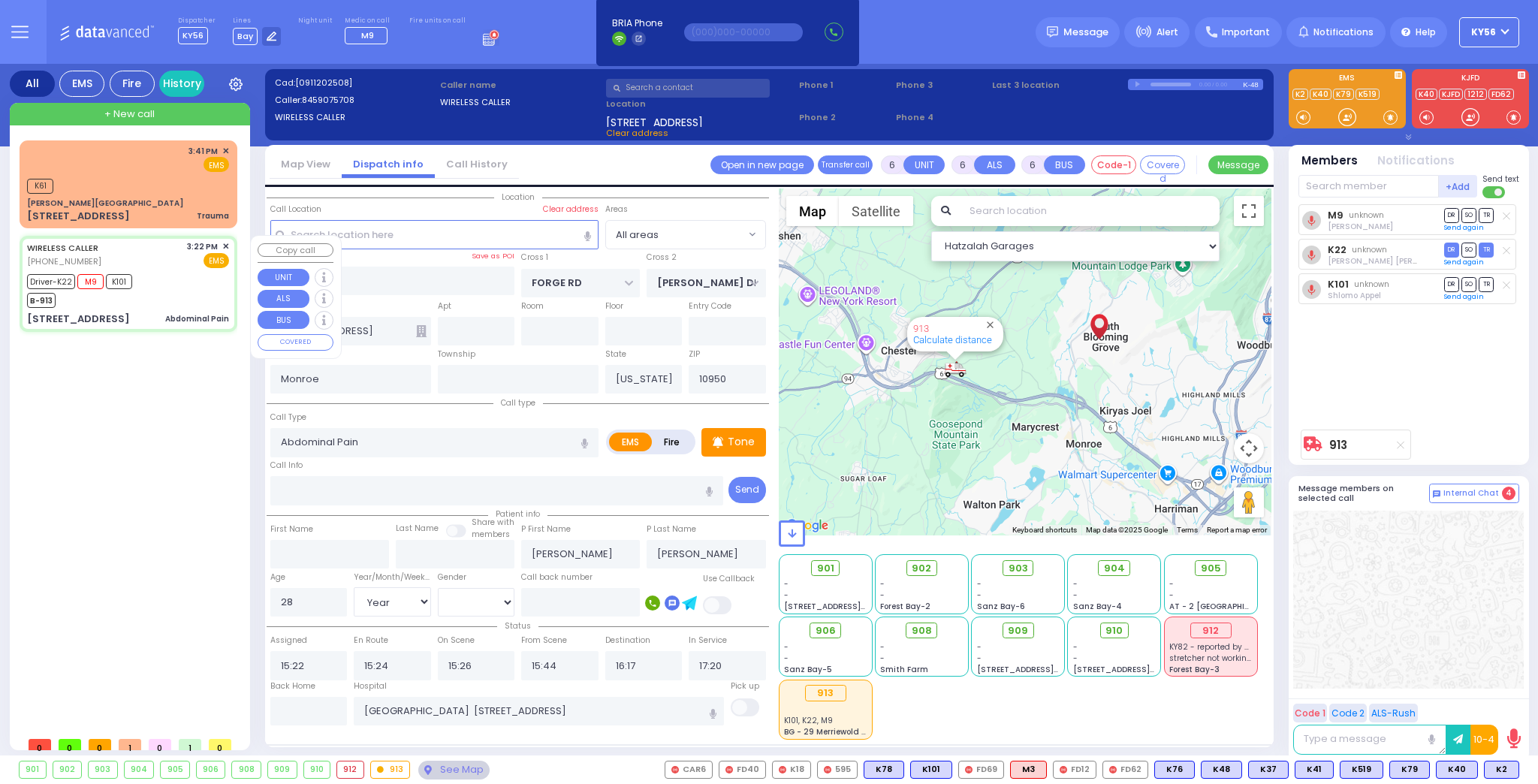
select select
radio input "true"
select select "Year"
select select "[DEMOGRAPHIC_DATA]"
select select "Hatzalah Garages"
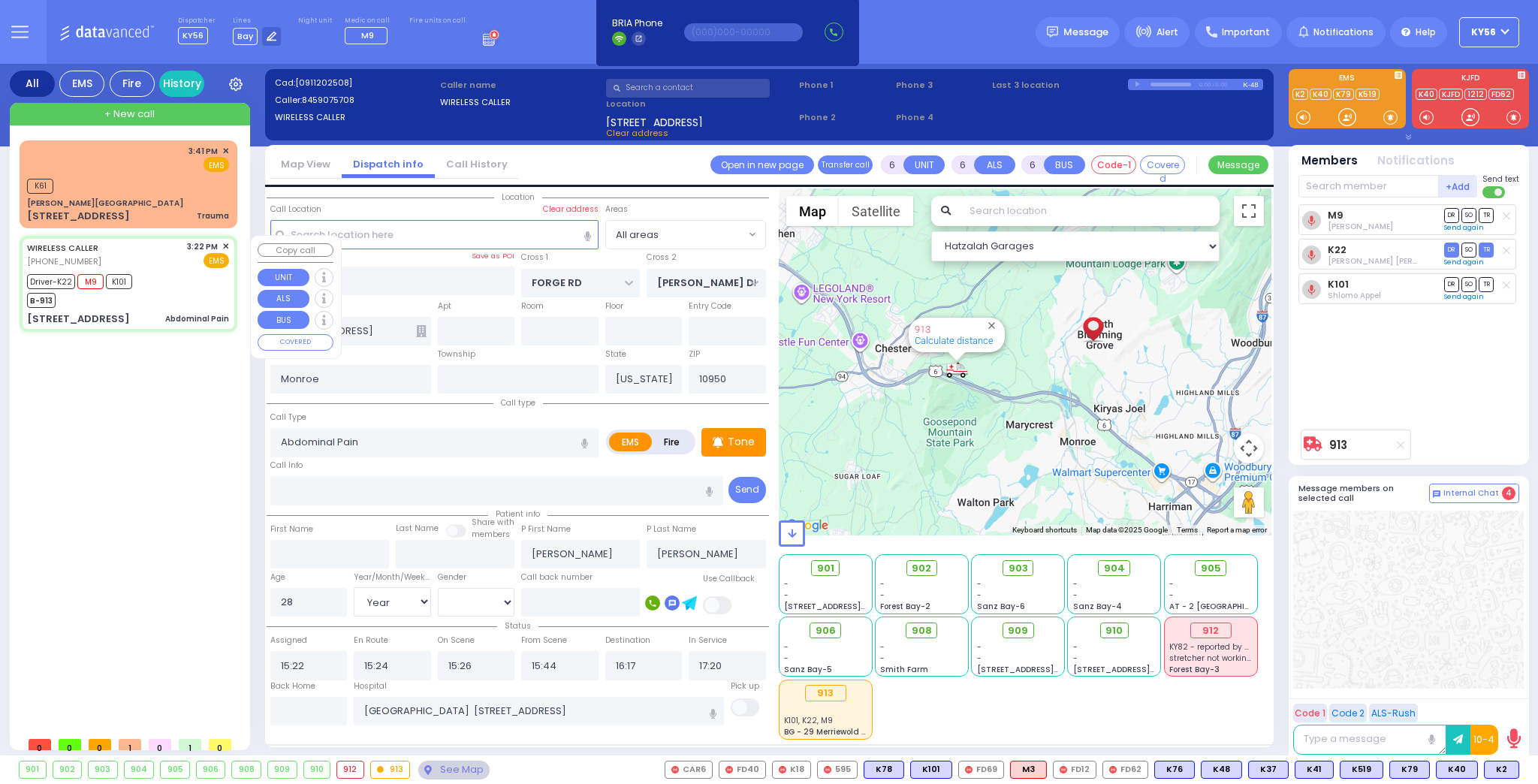
select select
radio input "true"
select select "Year"
select select "[DEMOGRAPHIC_DATA]"
select select "Hatzalah Garages"
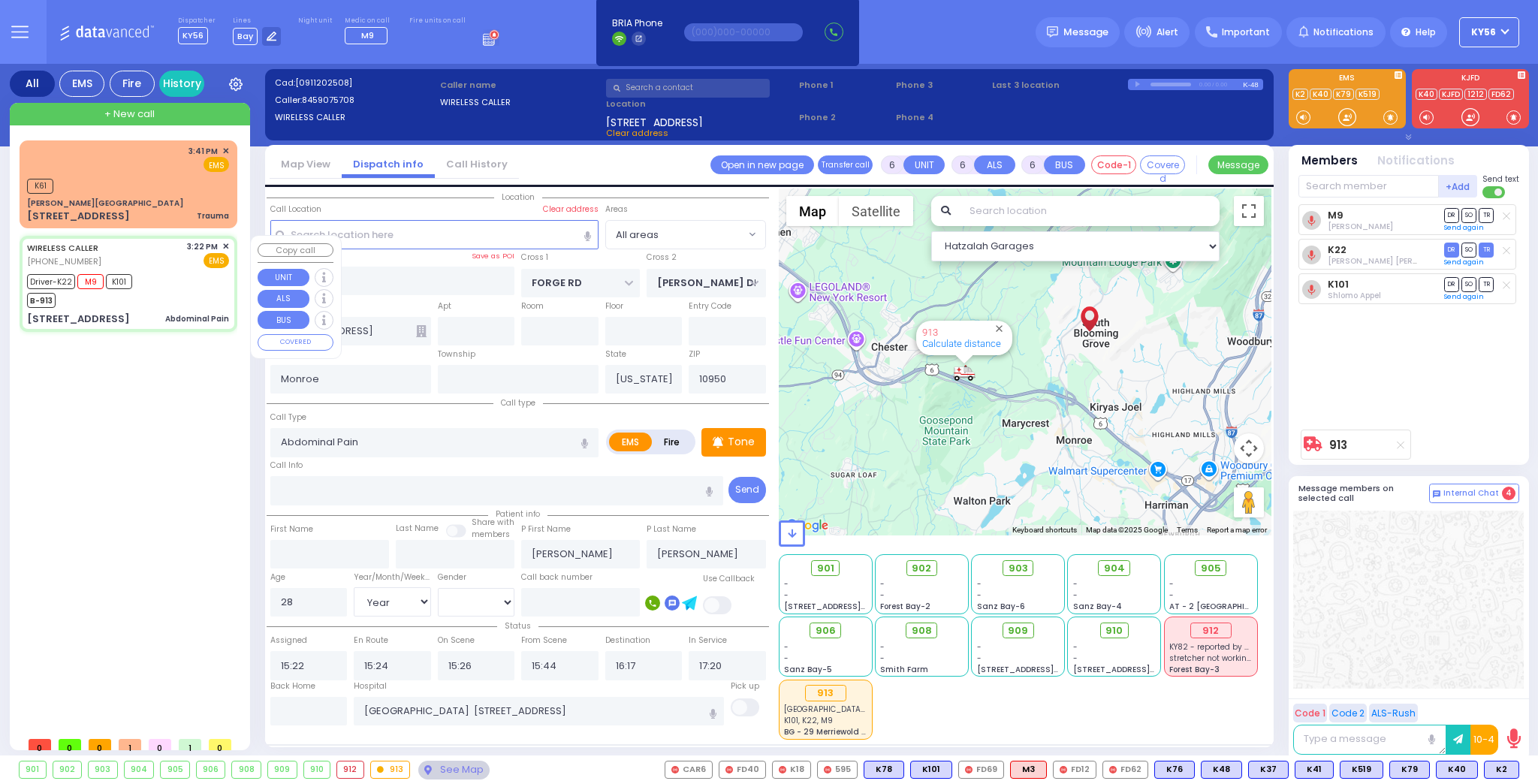
select select
radio input "true"
select select "Year"
select select "[DEMOGRAPHIC_DATA]"
select select "Hatzalah Garages"
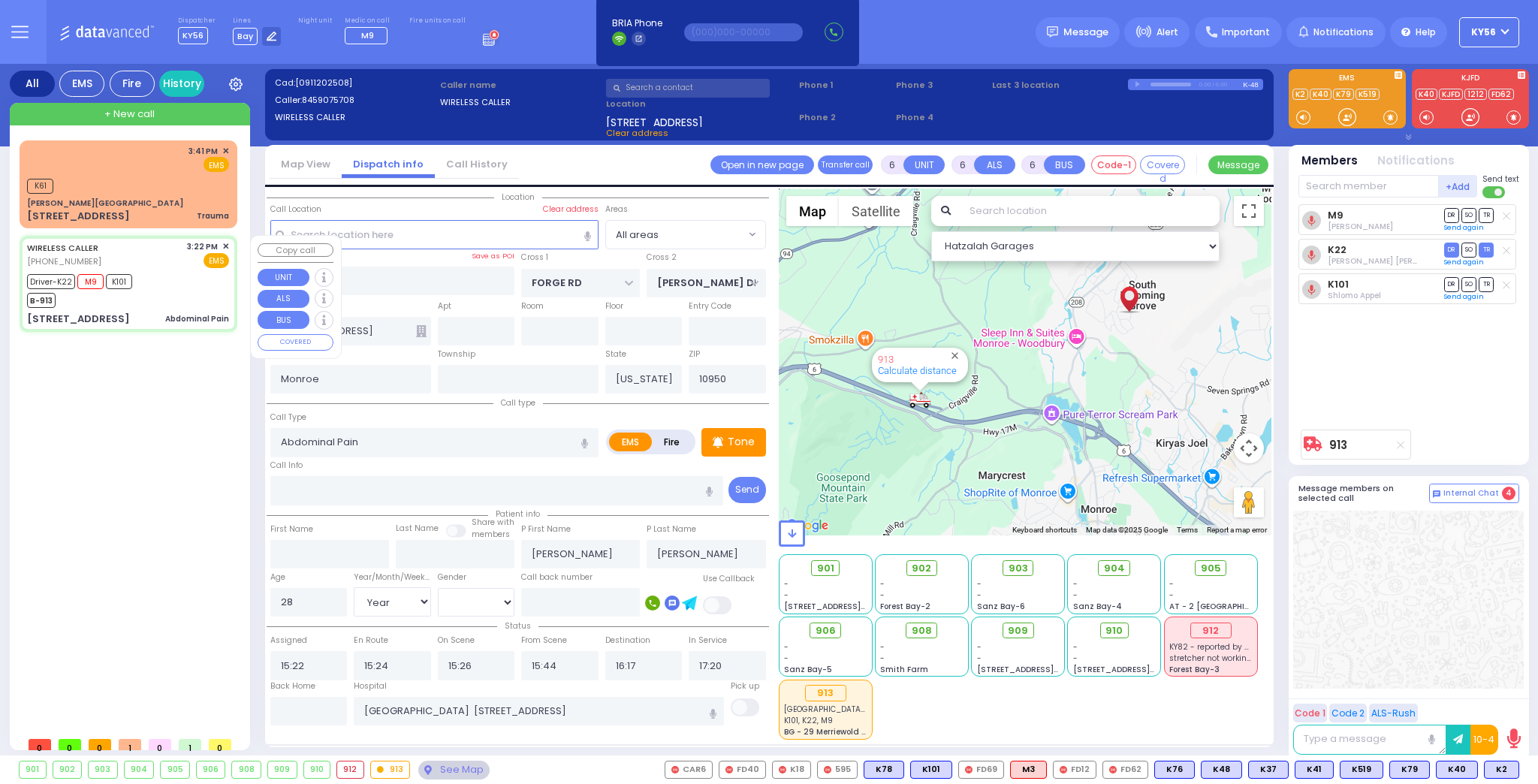
select select
radio input "true"
select select "Year"
select select "[DEMOGRAPHIC_DATA]"
select select "Hatzalah Garages"
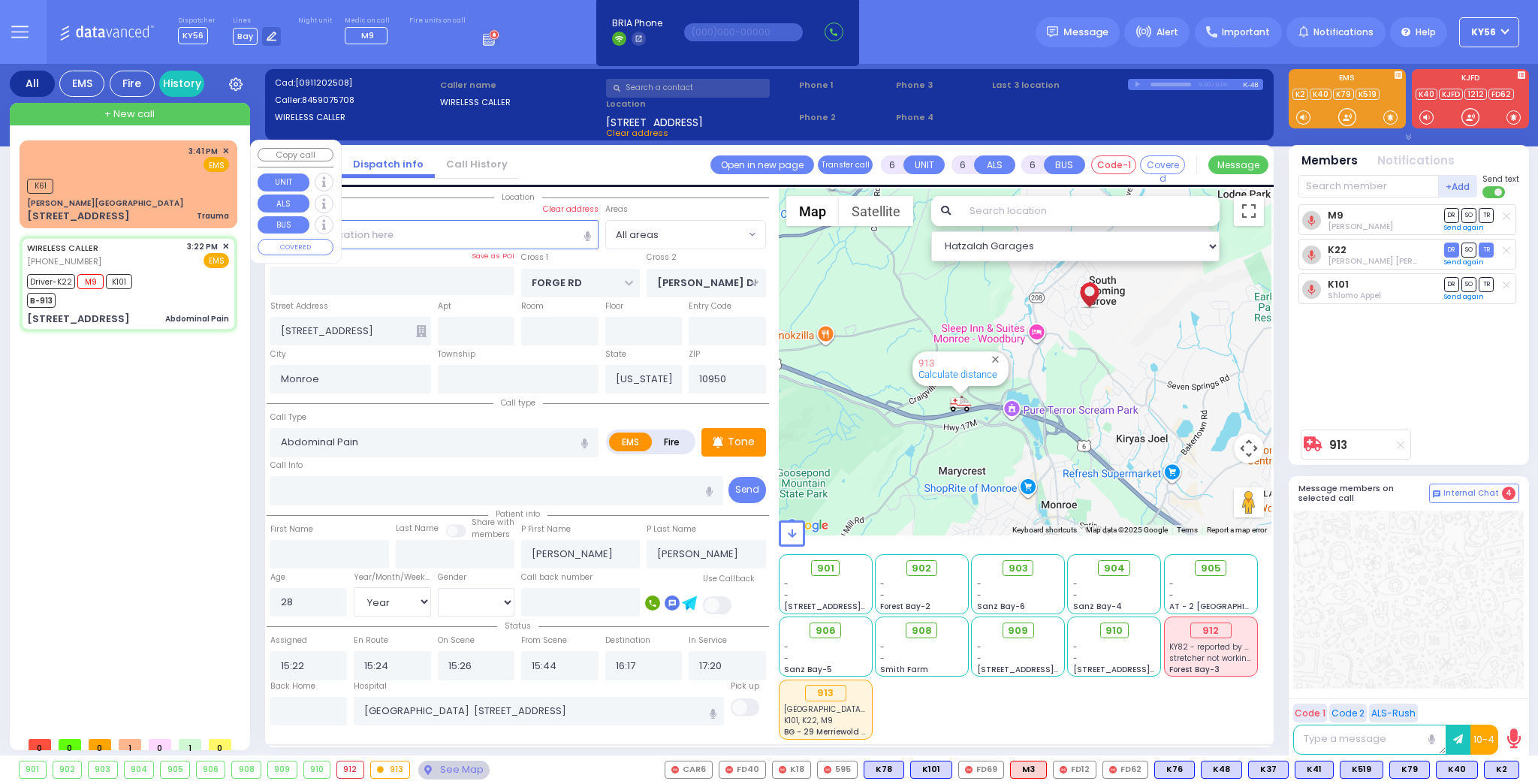
click at [172, 183] on div "K61" at bounding box center [128, 184] width 202 height 19
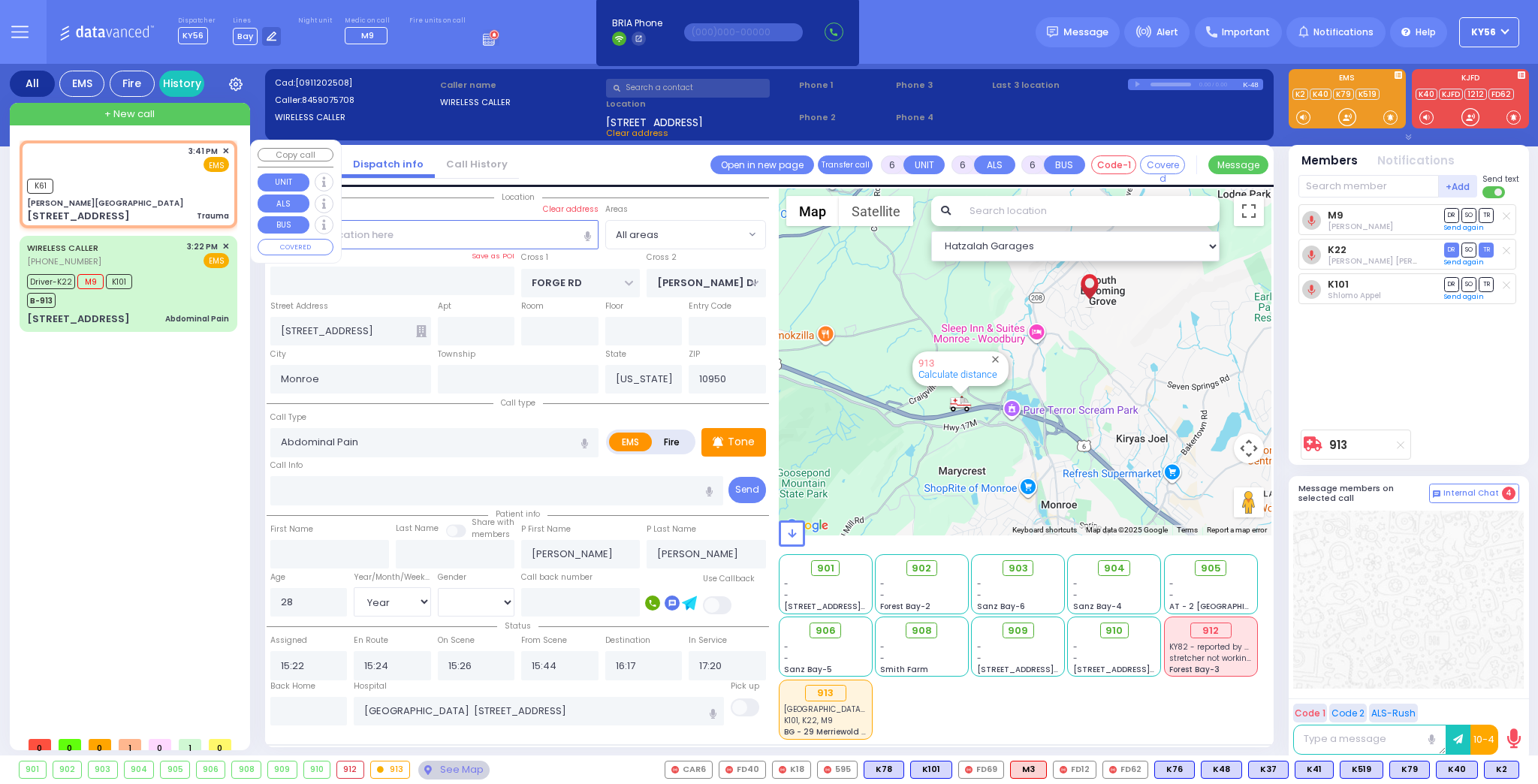
type input "2"
type input "0"
select select
type input "Trauma"
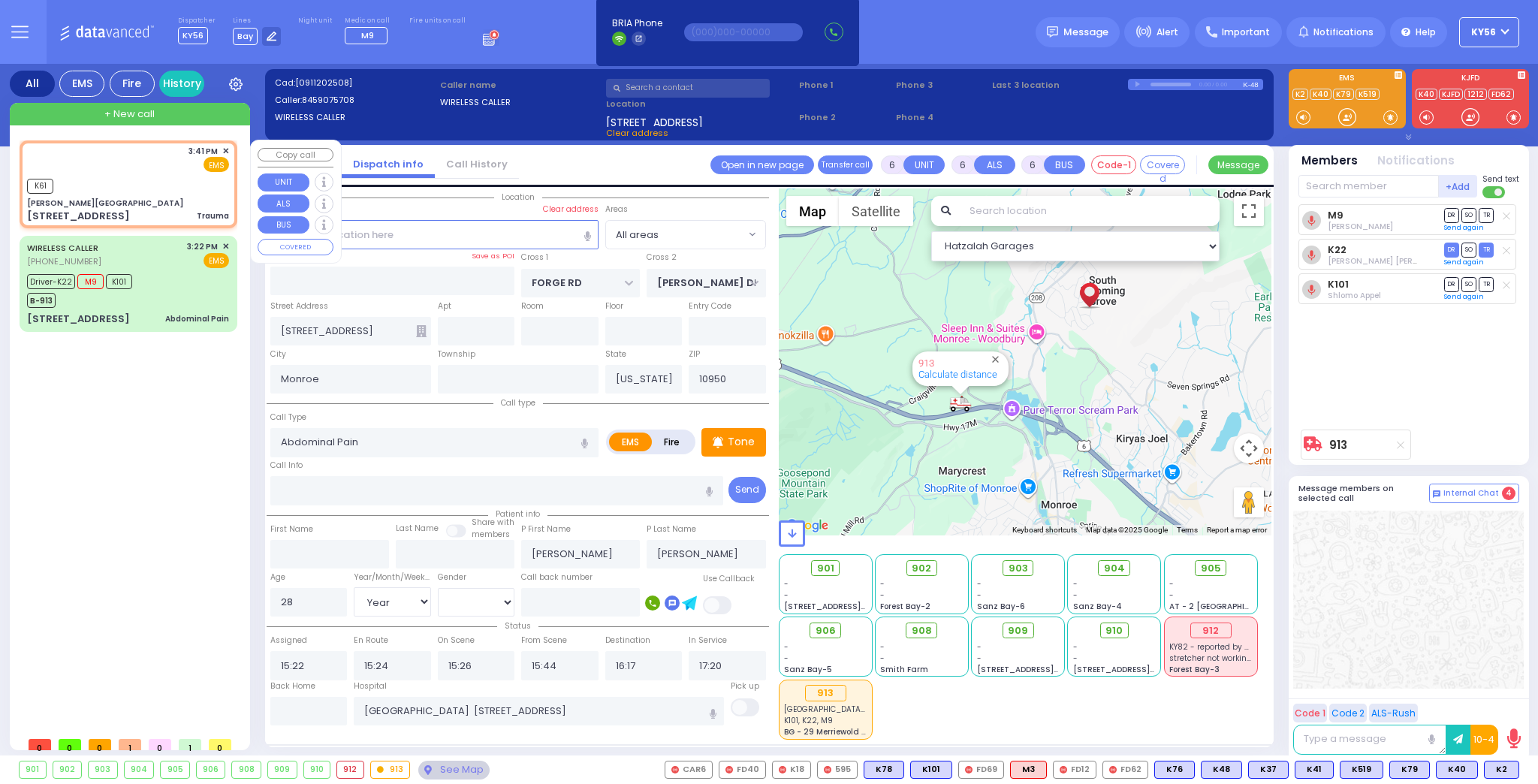
radio input "true"
select select
type input "15:41"
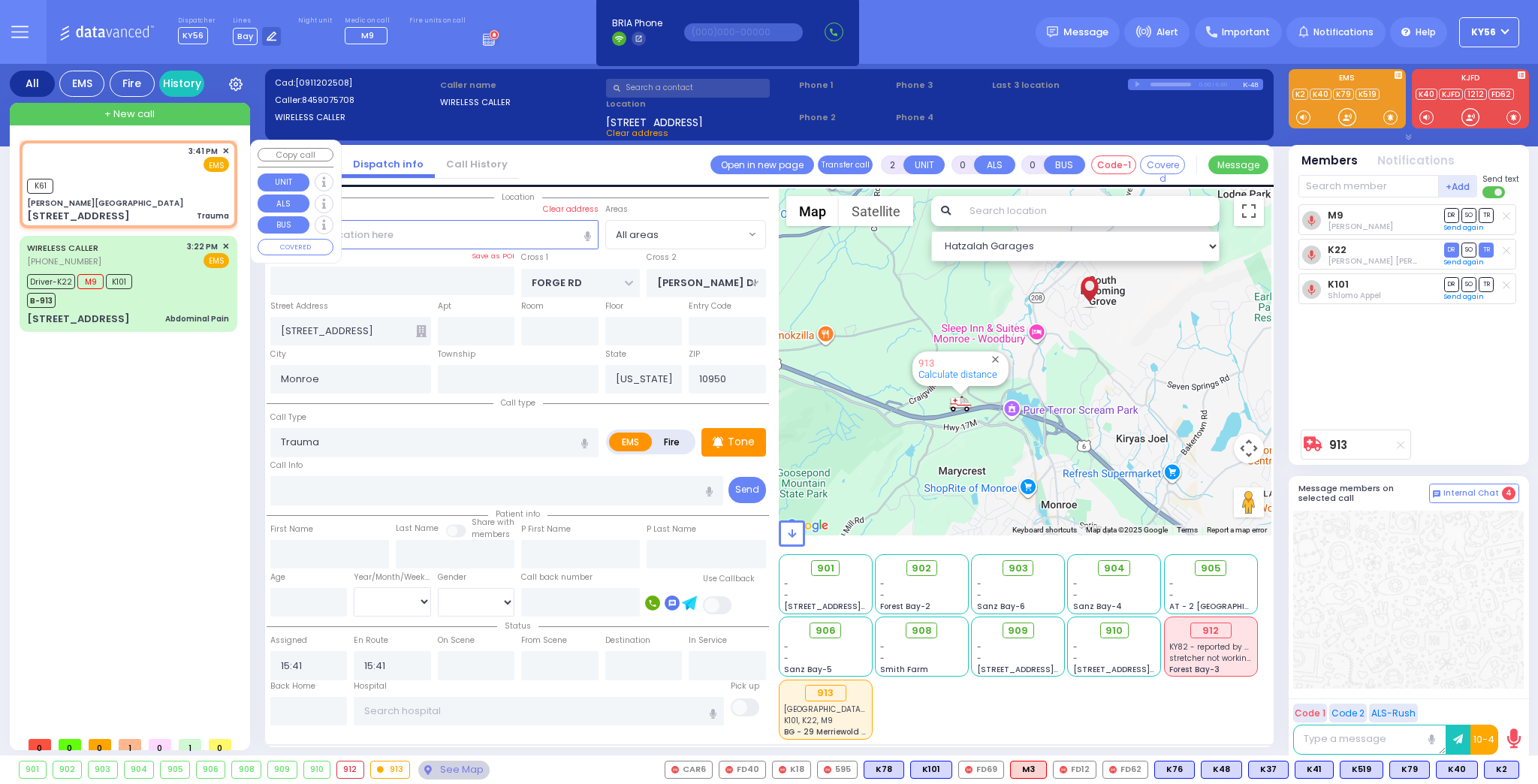
type input "[PERSON_NAME][GEOGRAPHIC_DATA]"
type input "[PERSON_NAME] DR"
type input "CARTER LN"
type input "[STREET_ADDRESS]"
type input "[PERSON_NAME]"
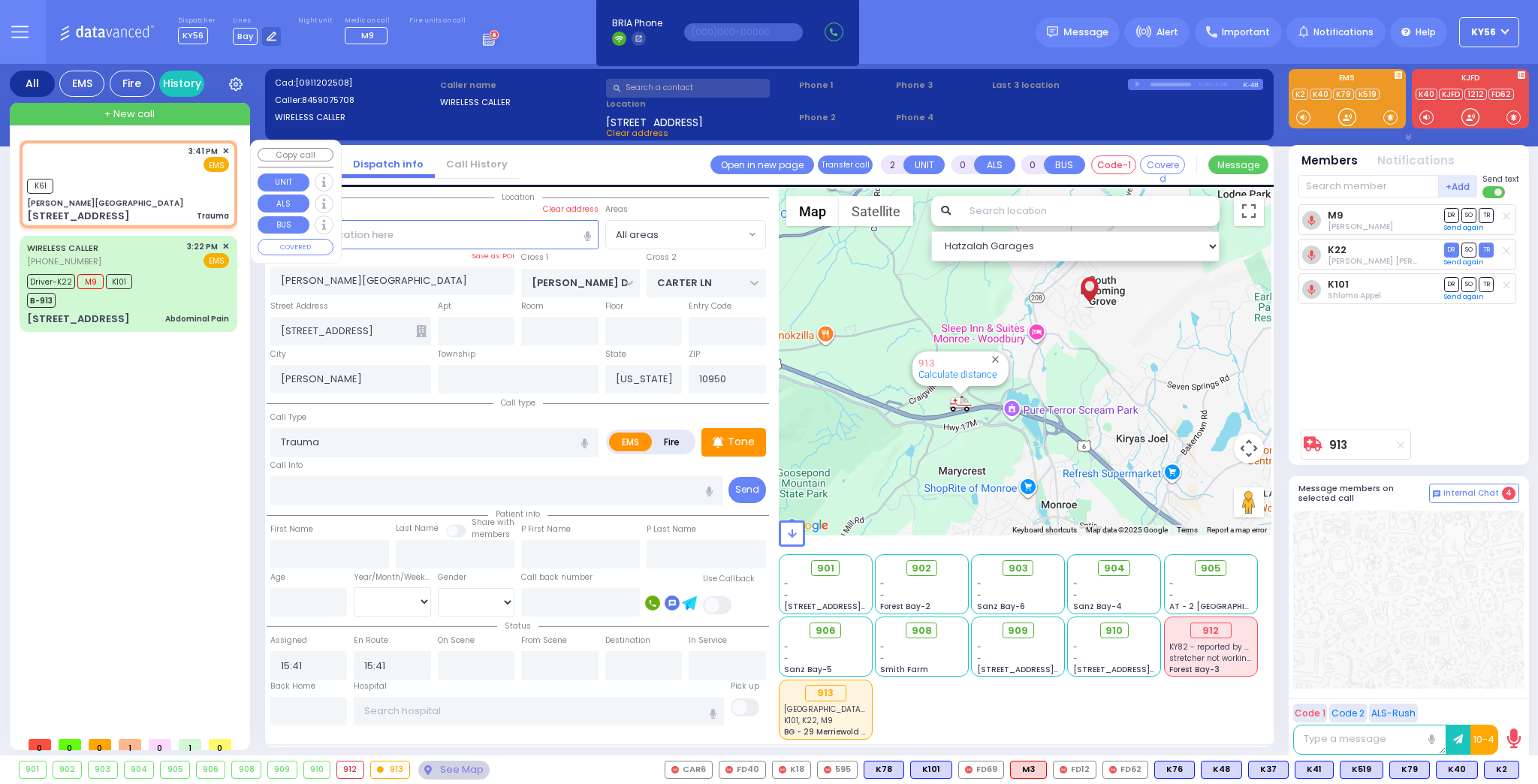
select select "Hatzalah Garages"
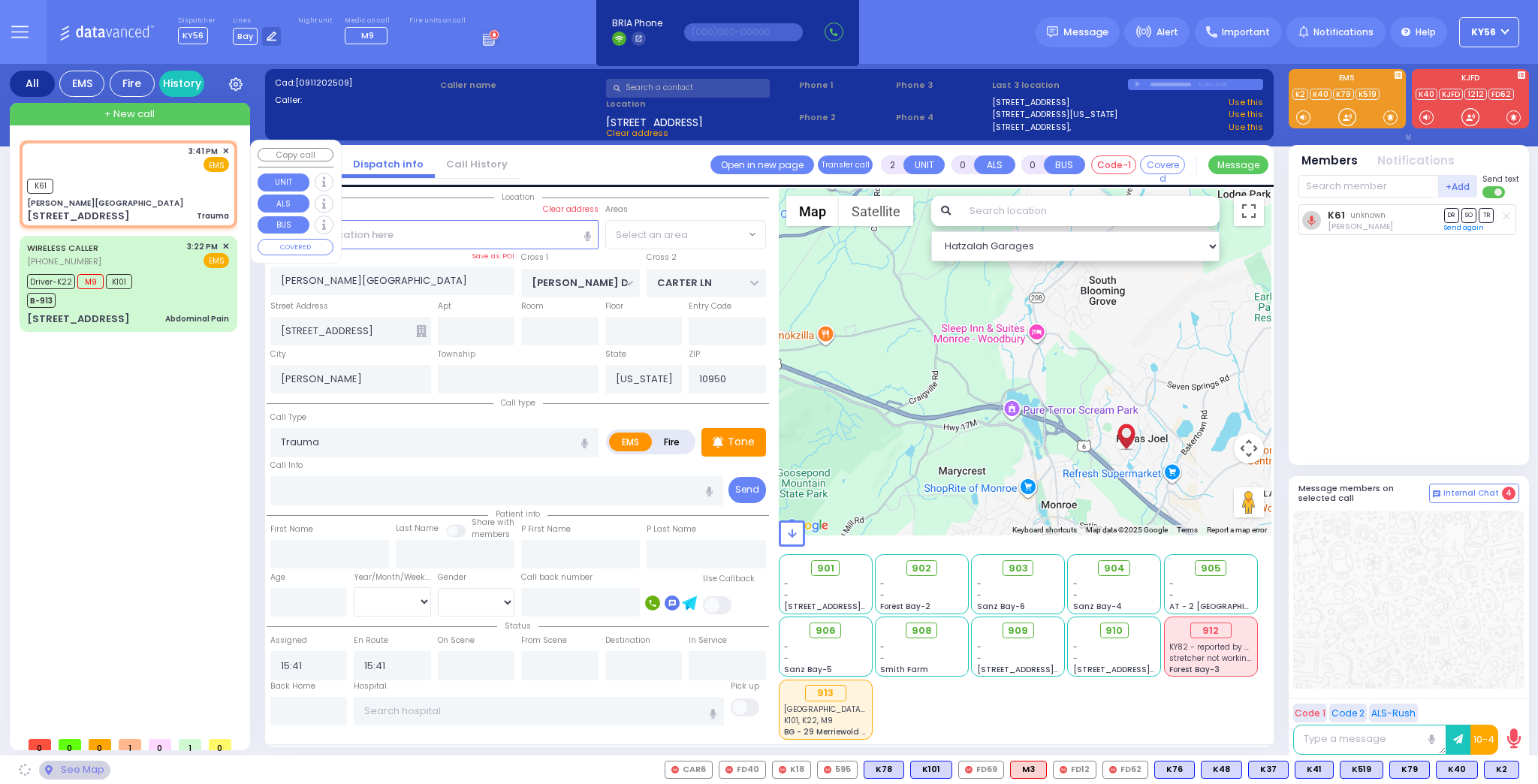
select select "SECTION 2"
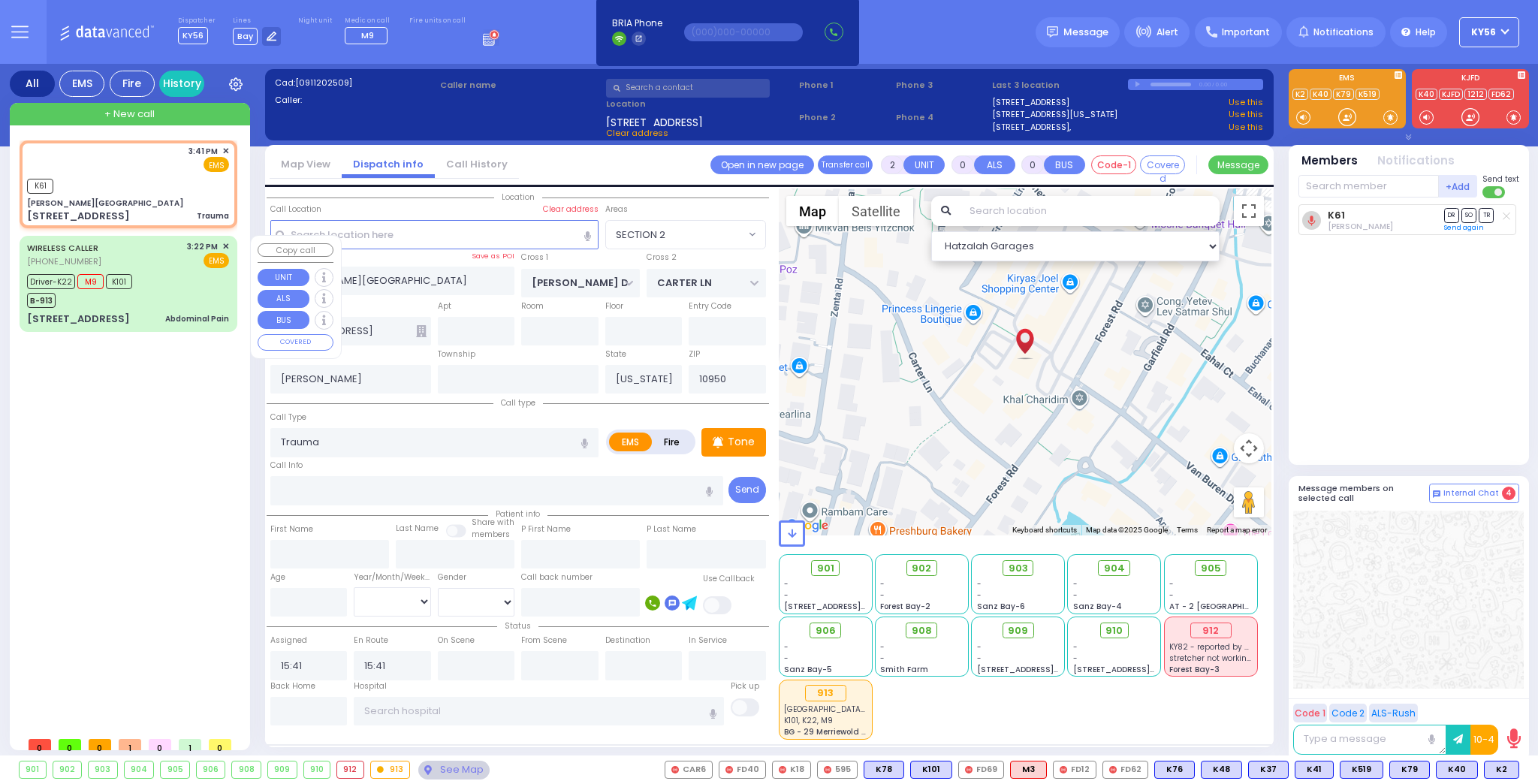
click at [187, 293] on div "Driver-K22 M9 K101 B-913" at bounding box center [128, 289] width 202 height 38
type input "6"
select select
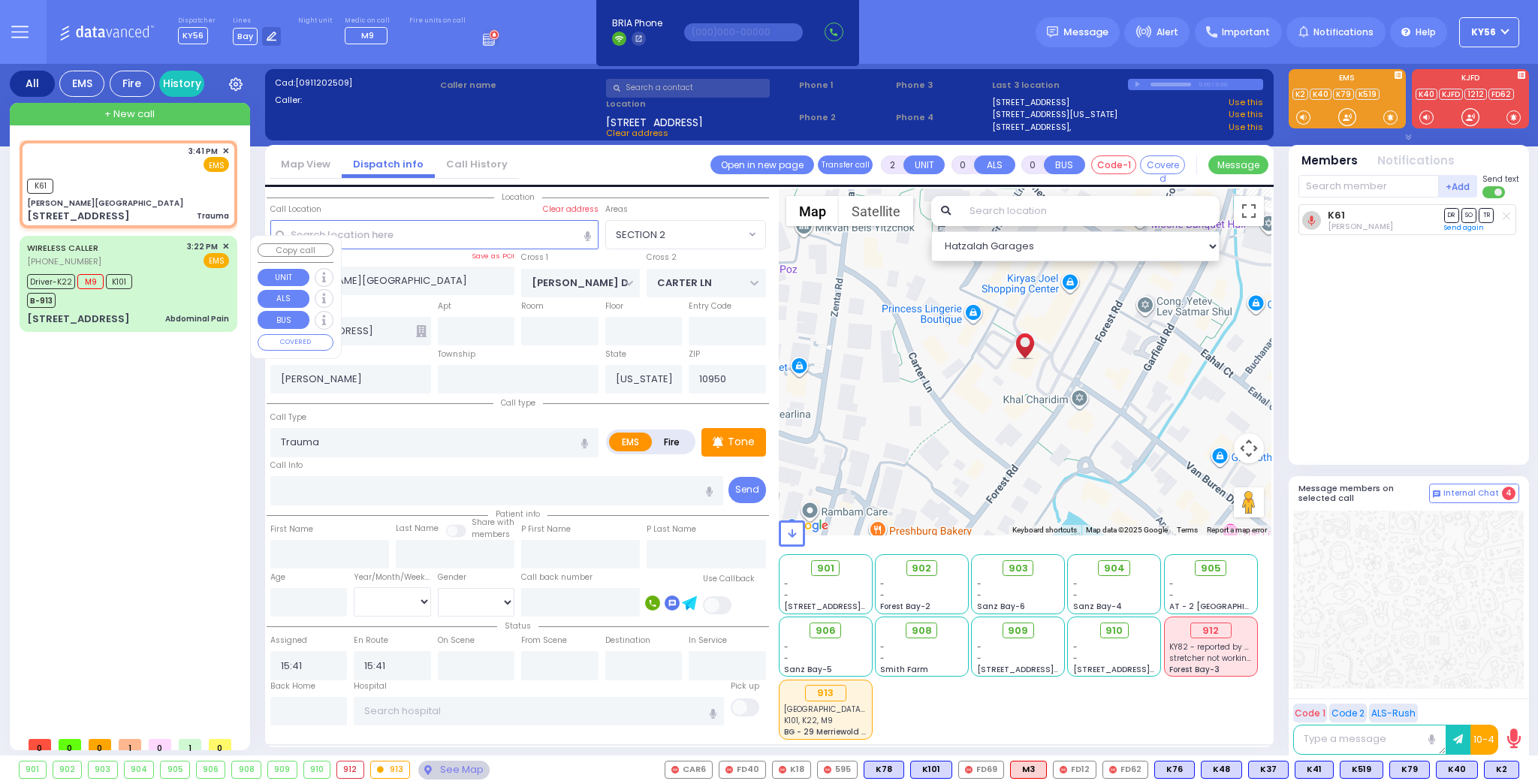
type input "Abdominal Pain"
radio input "true"
type input "[PERSON_NAME]"
type input "28"
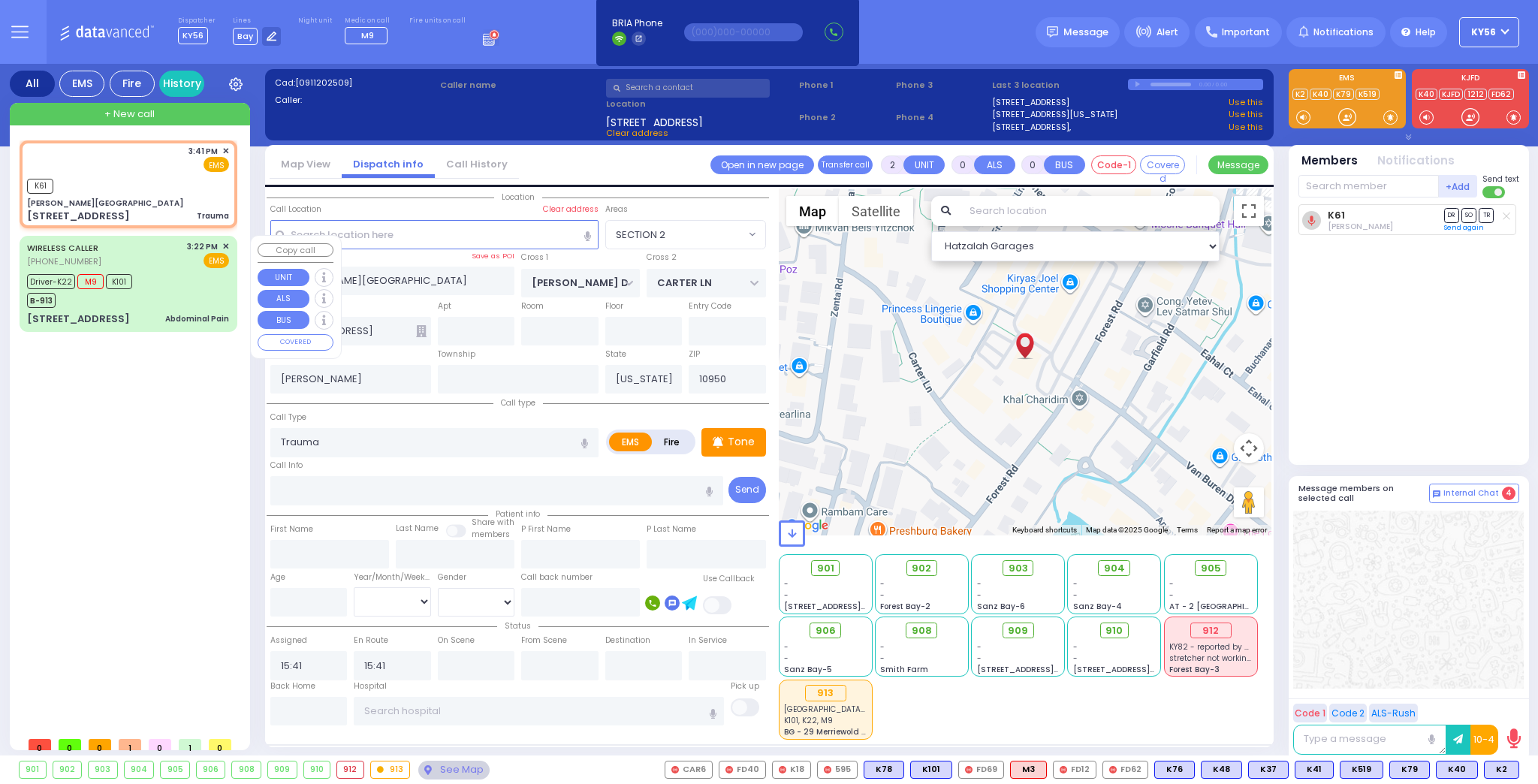
select select "Year"
select select "[DEMOGRAPHIC_DATA]"
type input "15:22"
type input "15:24"
type input "15:26"
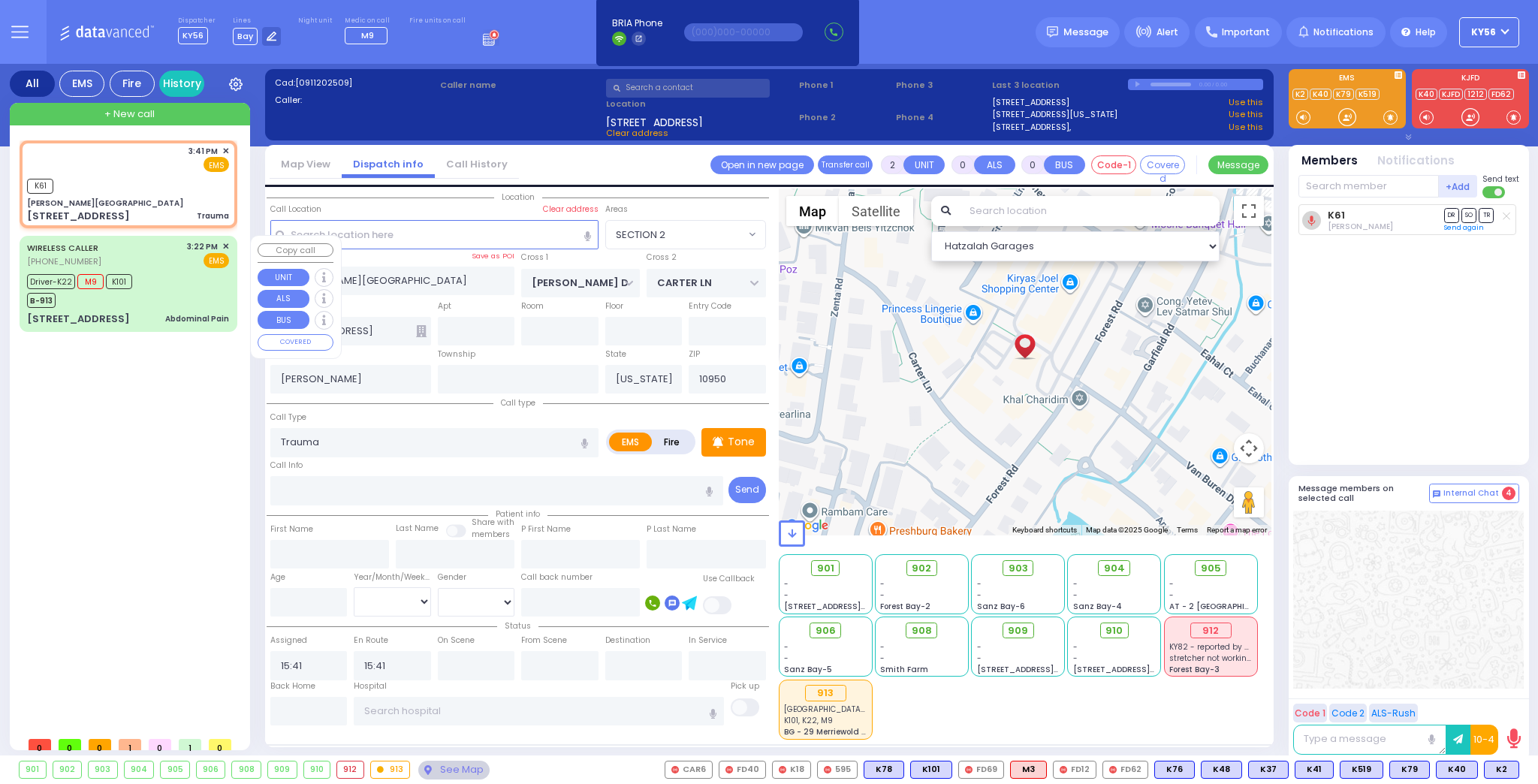
type input "15:44"
type input "16:17"
type input "17:20"
type input "[GEOGRAPHIC_DATA] [STREET_ADDRESS]"
select select "Hatzalah Garages"
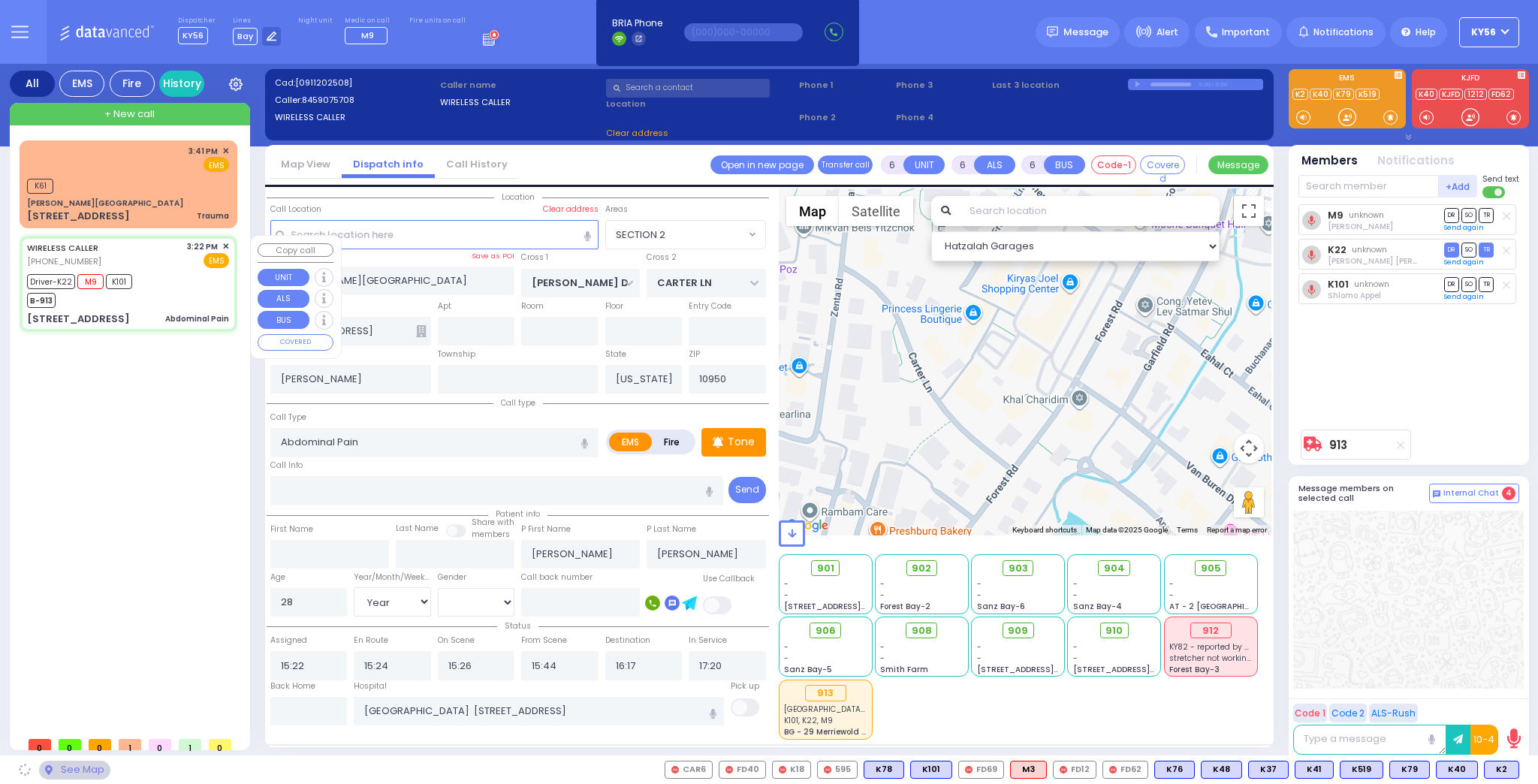
type input "FORGE RD"
type input "[PERSON_NAME] DR"
type input "[STREET_ADDRESS]"
type input "Monroe"
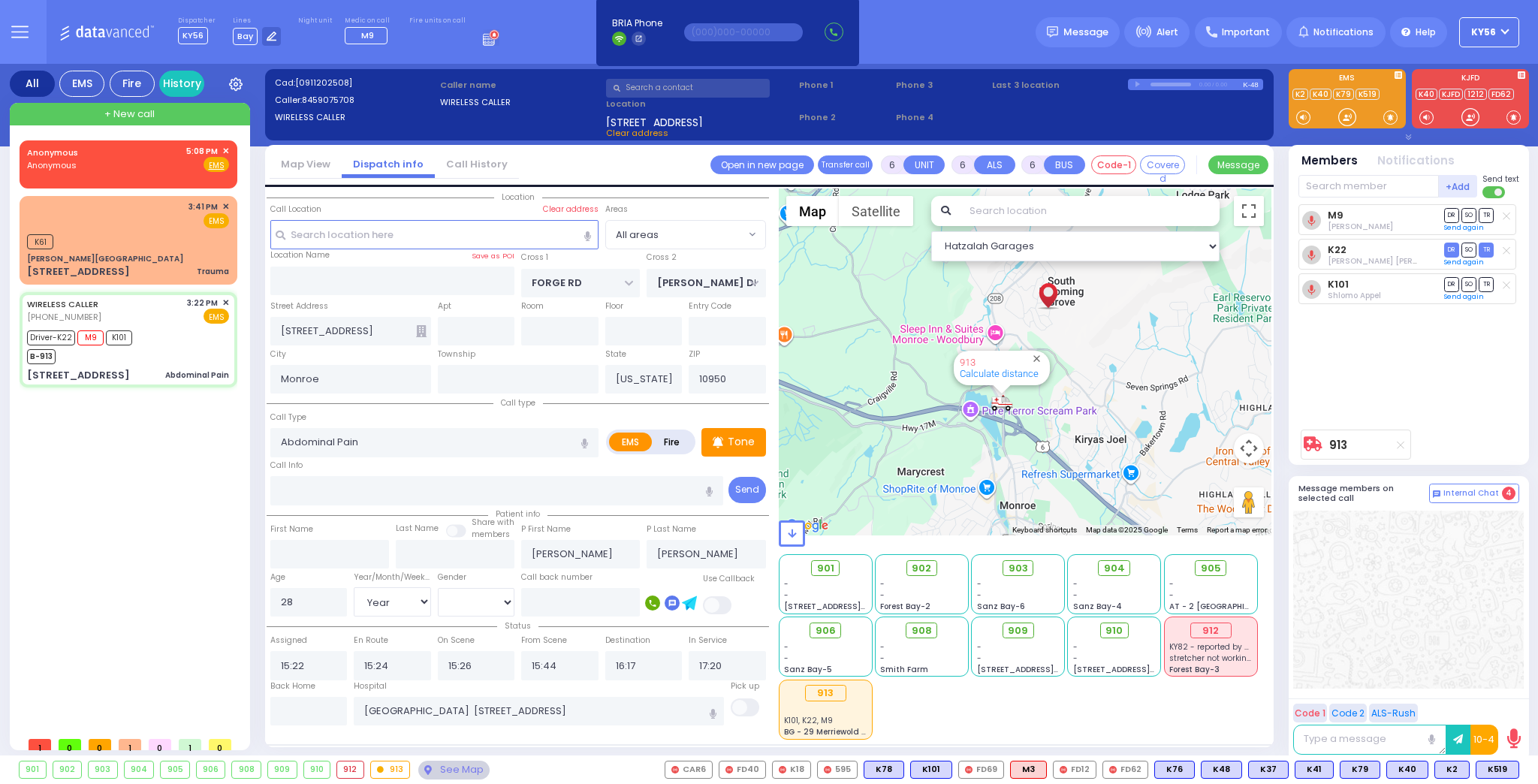
select select
radio input "true"
select select "Year"
select select "[DEMOGRAPHIC_DATA]"
select select "Hatzalah Garages"
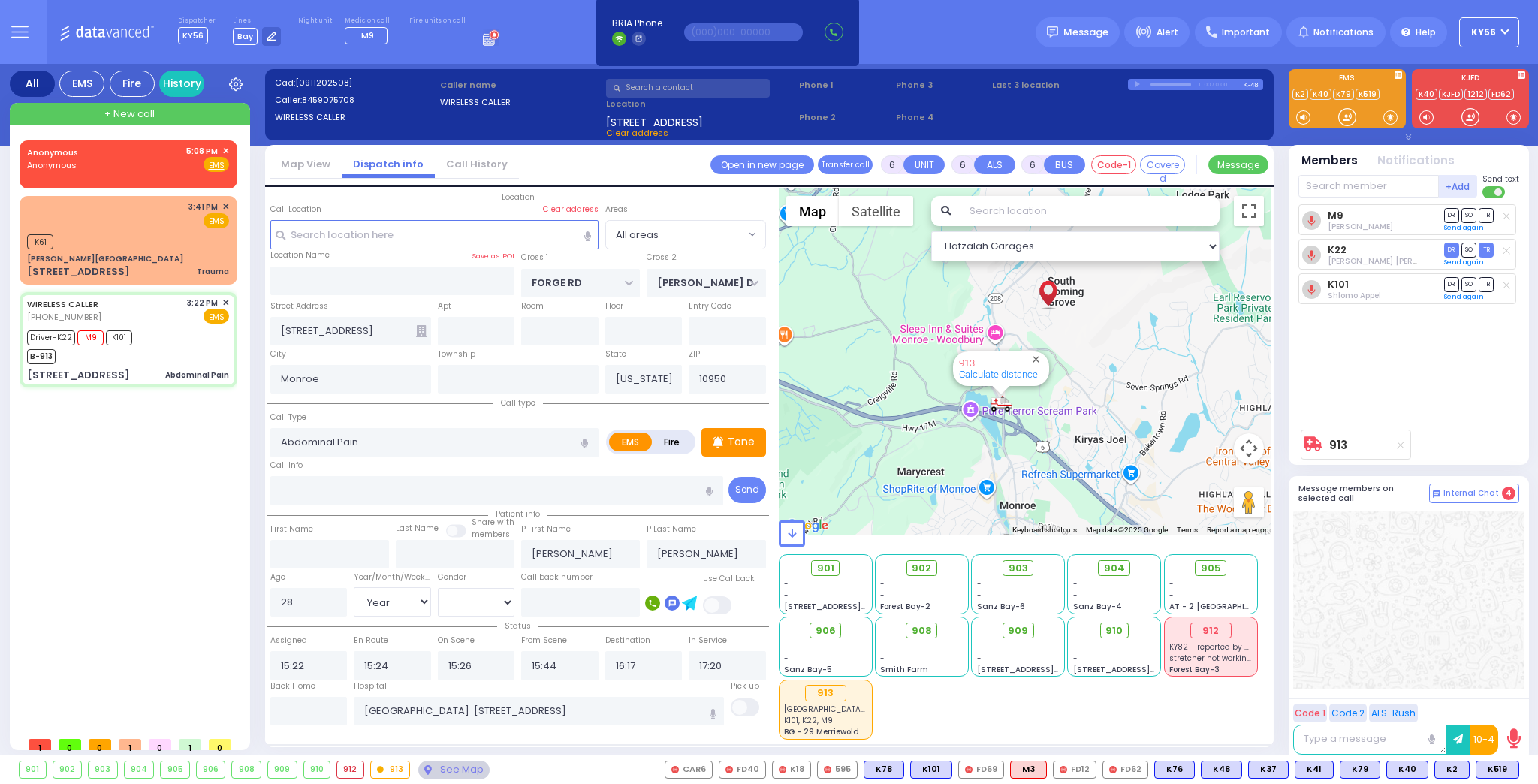
select select
radio input "true"
select select "Year"
select select "[DEMOGRAPHIC_DATA]"
select select "Hatzalah Garages"
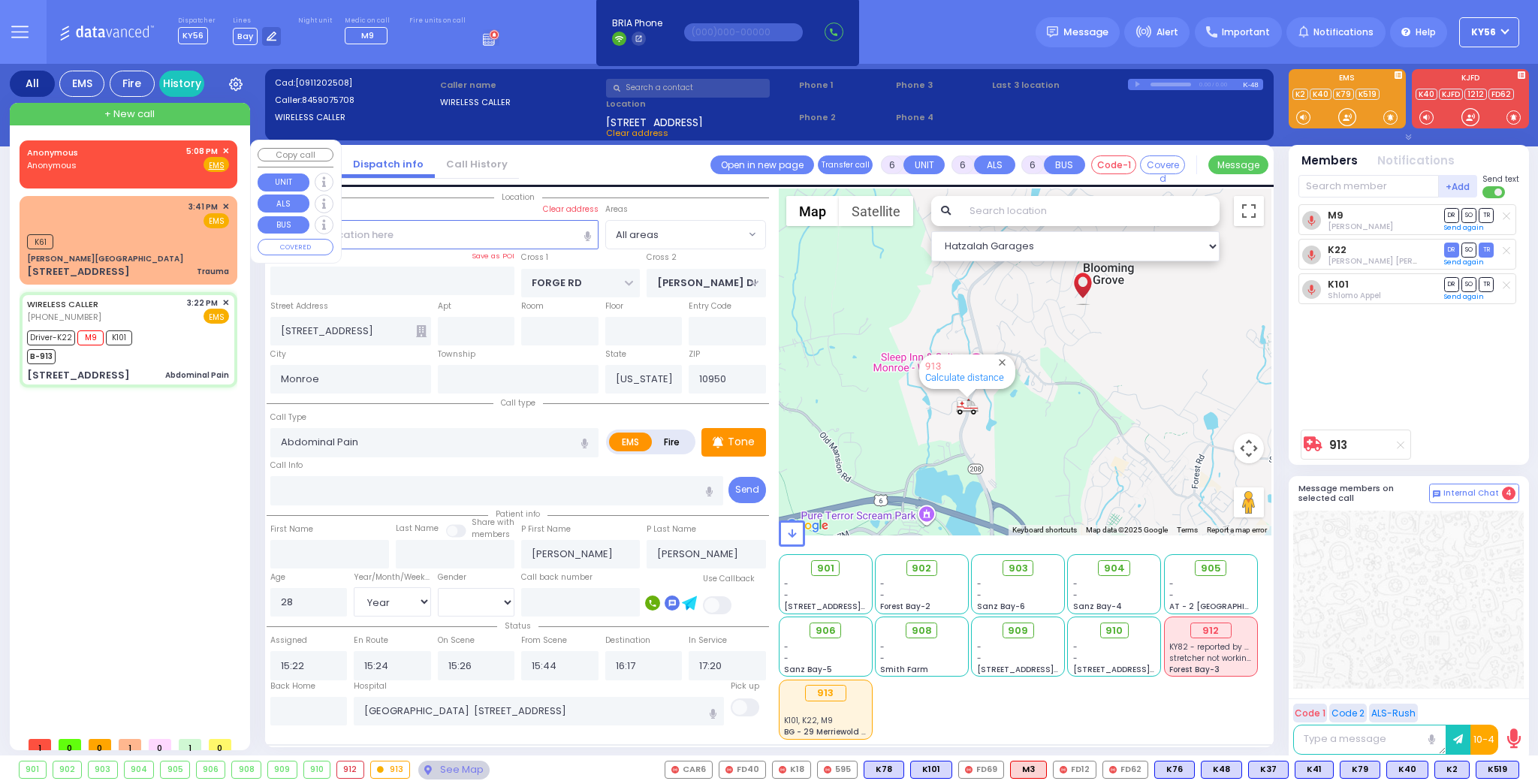
click at [226, 153] on span "✕" at bounding box center [225, 151] width 7 height 13
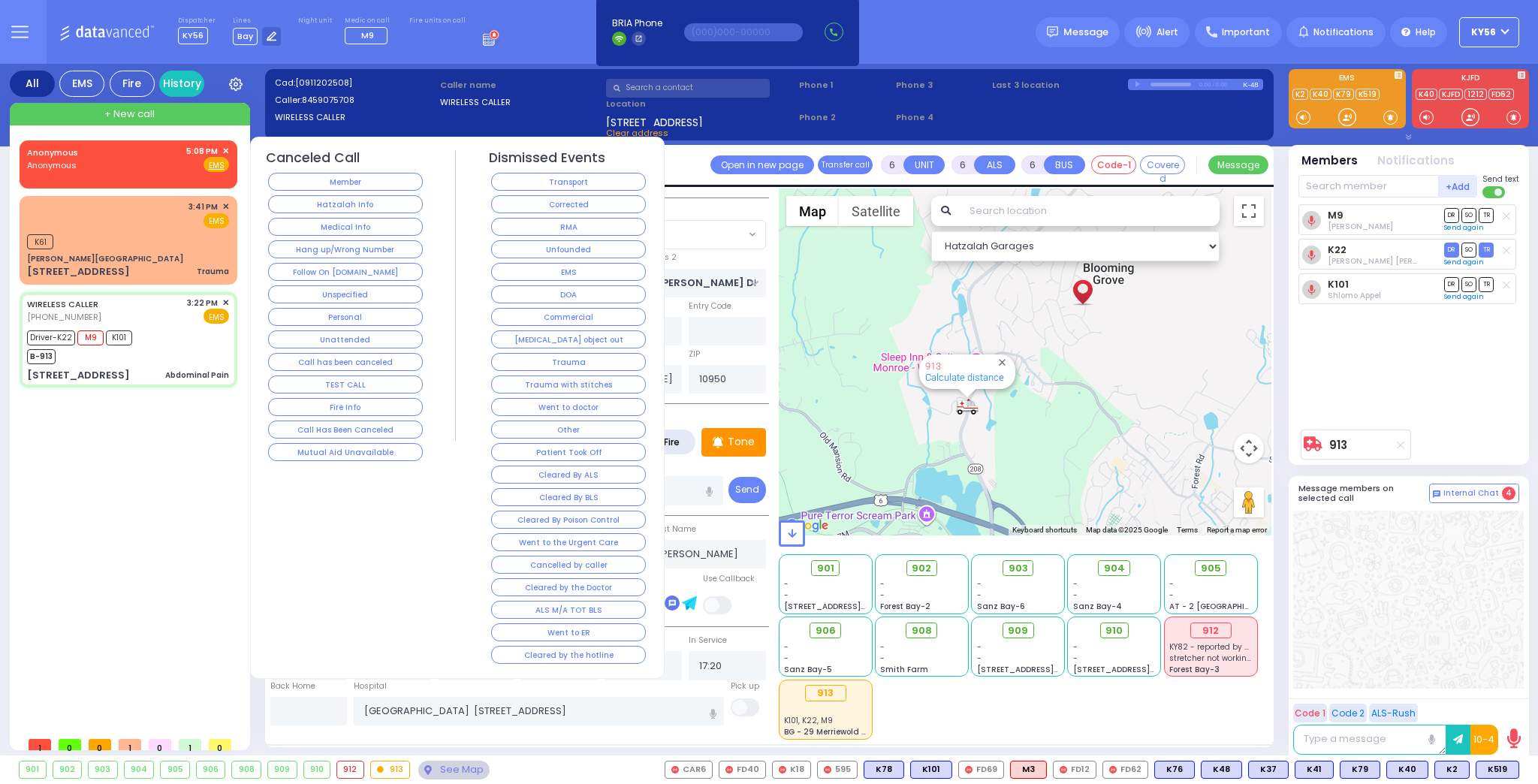
click at [346, 243] on button "Hang up/Wrong Number" at bounding box center [346, 249] width 155 height 18
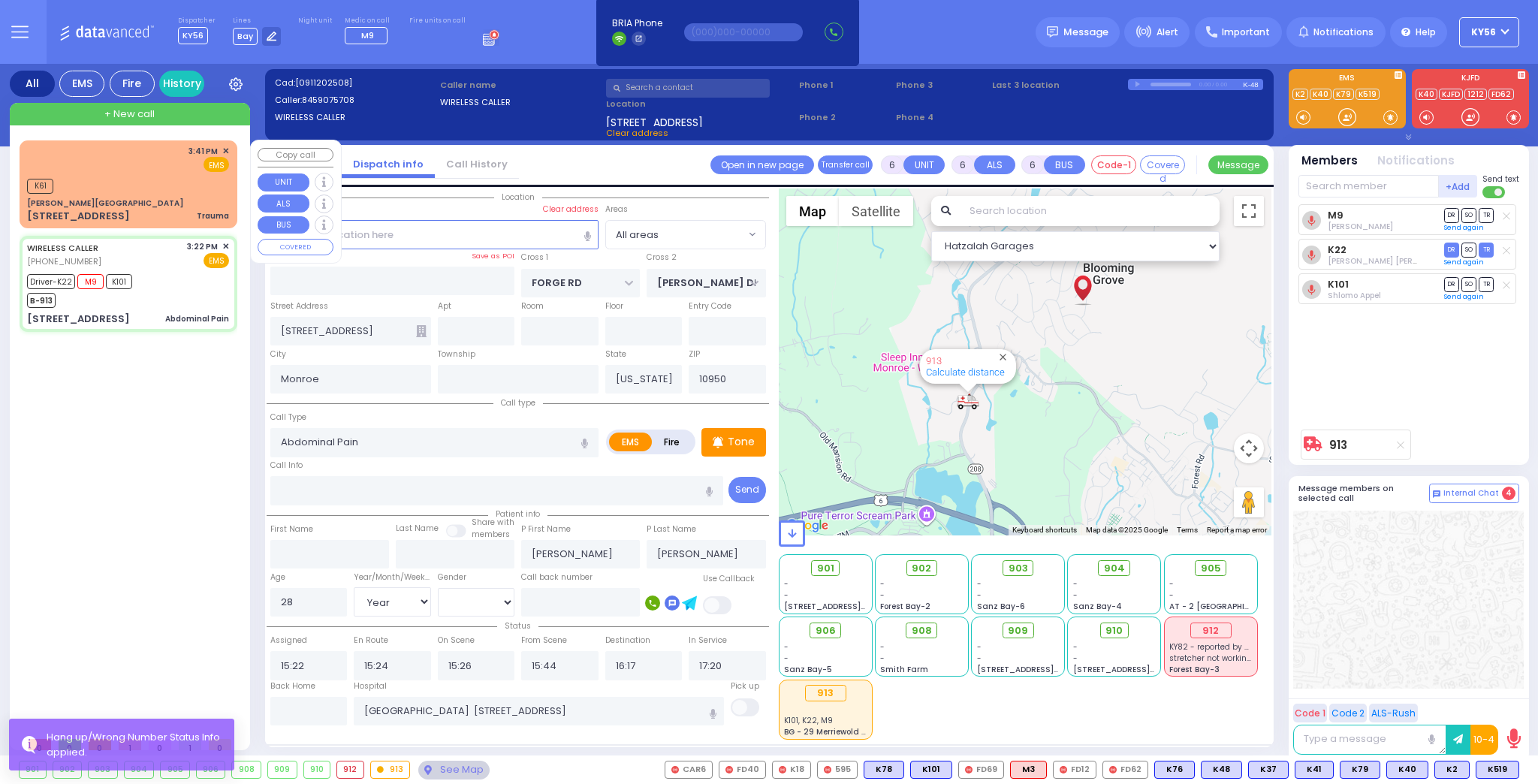
click at [170, 201] on div "[PERSON_NAME][GEOGRAPHIC_DATA]" at bounding box center [128, 203] width 202 height 11
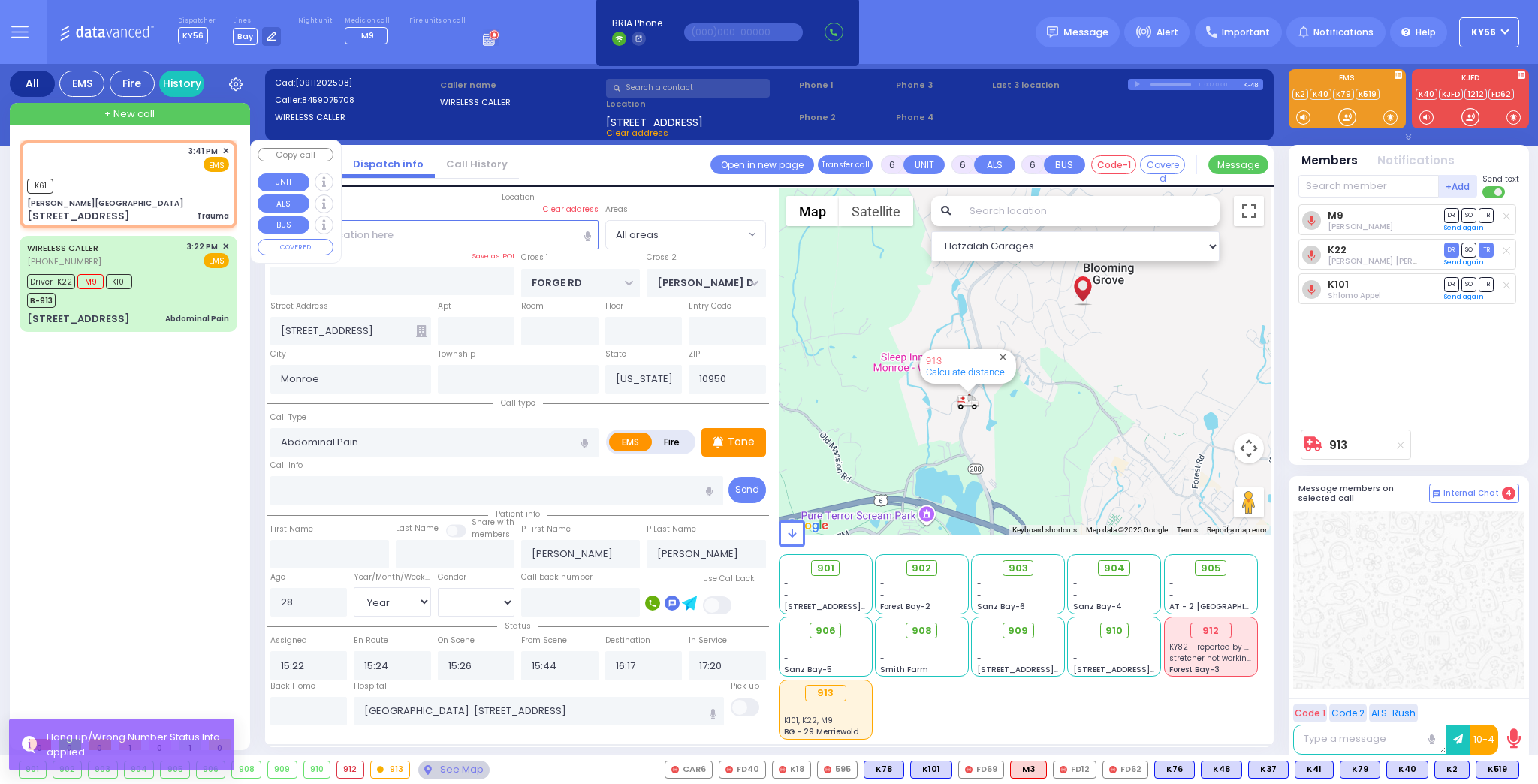
type input "2"
type input "0"
select select
type input "Trauma"
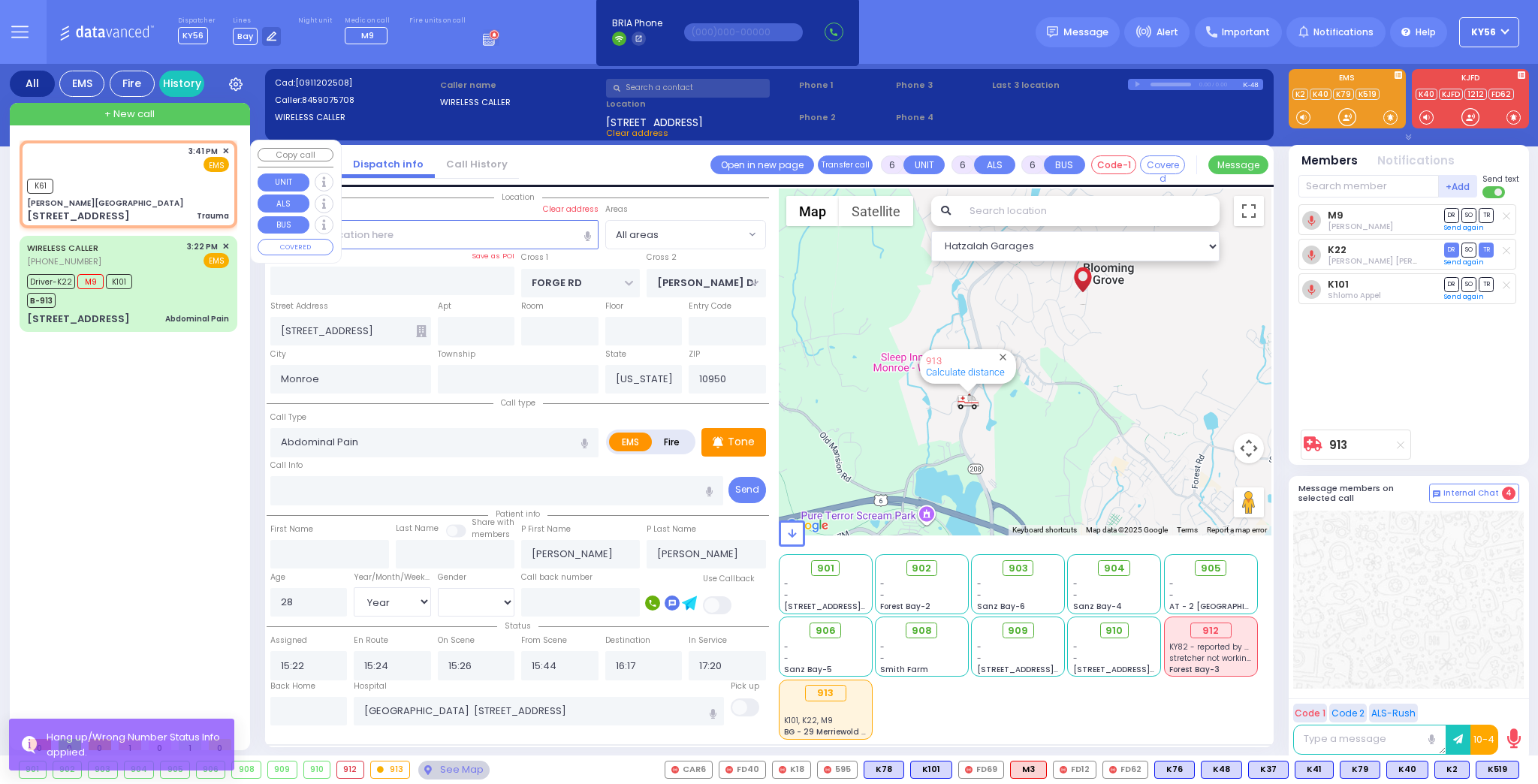
radio input "true"
select select
type input "15:41"
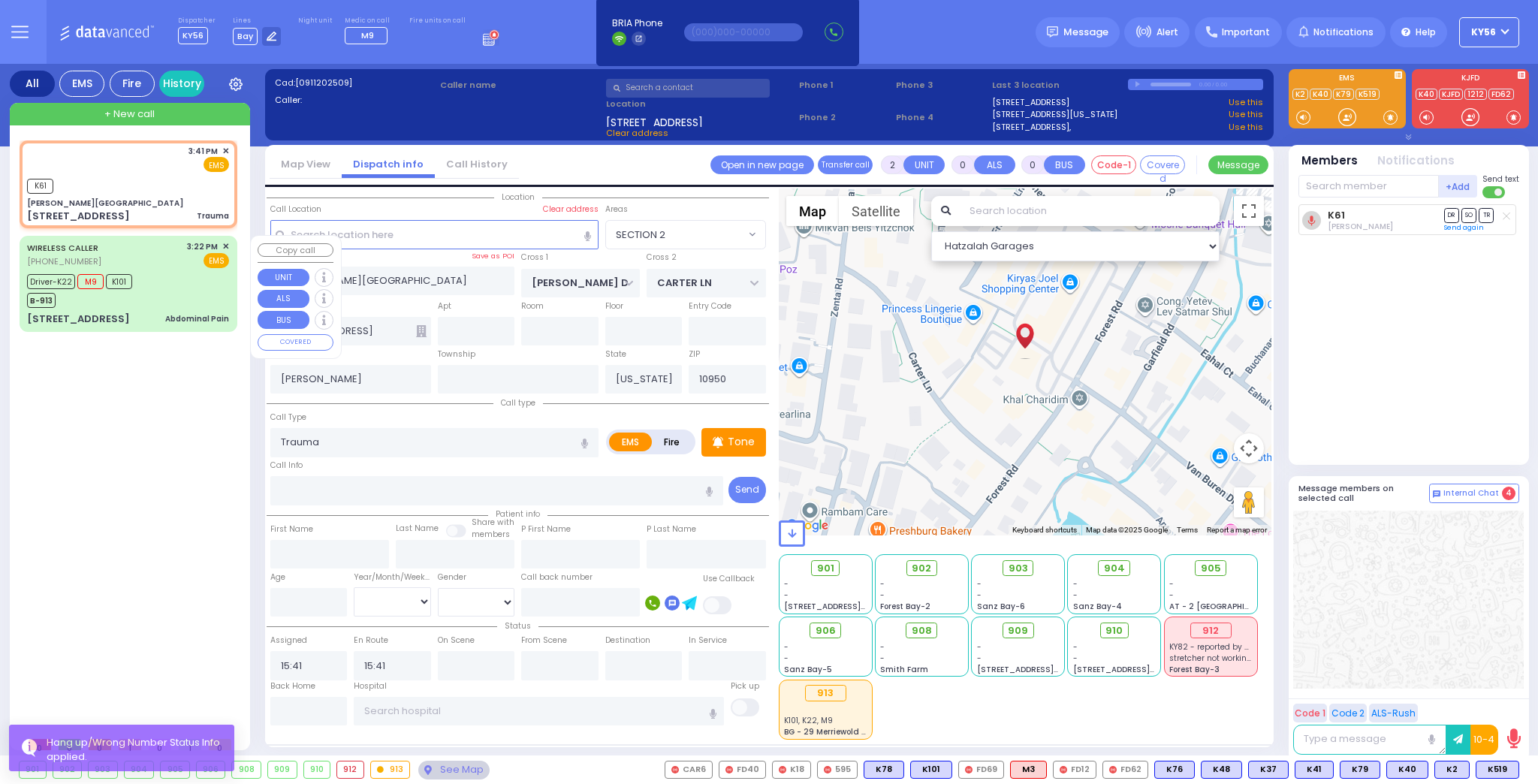
click at [183, 271] on div "Driver-K22 M9 K101 B-913" at bounding box center [128, 289] width 202 height 38
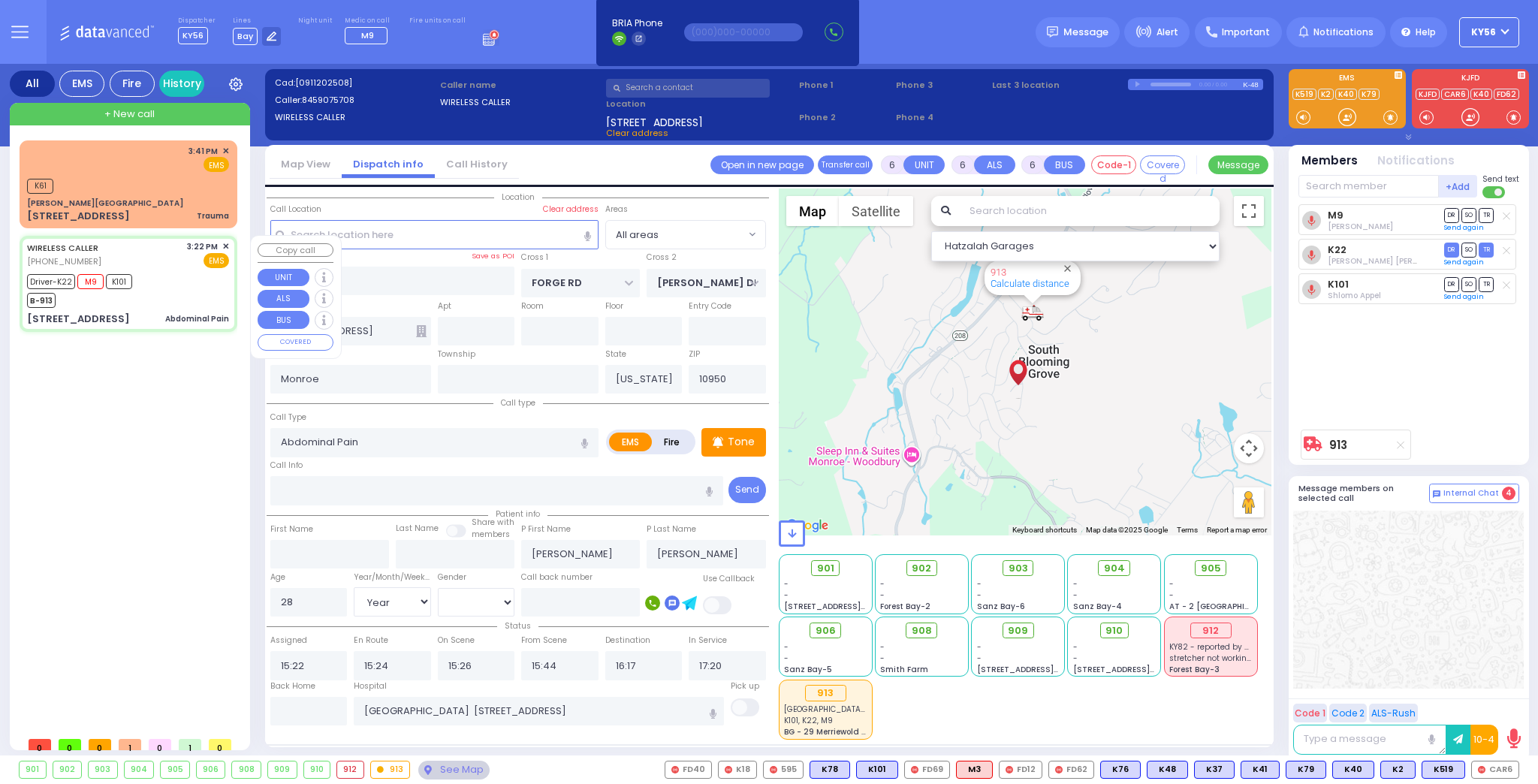
click at [181, 291] on div "Driver-K22 M9 K101 B-913" at bounding box center [128, 289] width 202 height 38
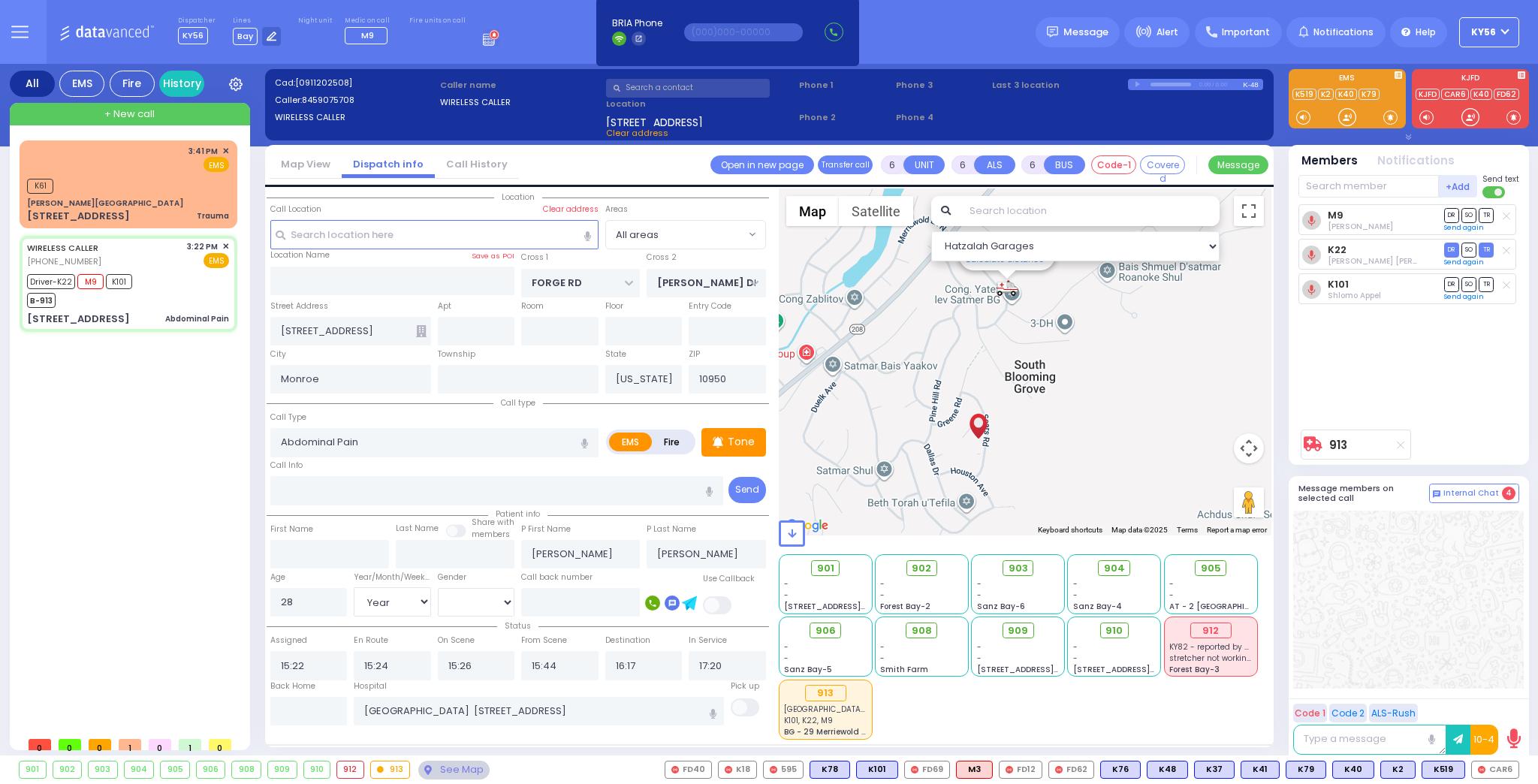
drag, startPoint x: 1073, startPoint y: 415, endPoint x: 1086, endPoint y: 460, distance: 46.8
click at [1084, 452] on div "913 Calculate distance" at bounding box center [1025, 361] width 493 height 347
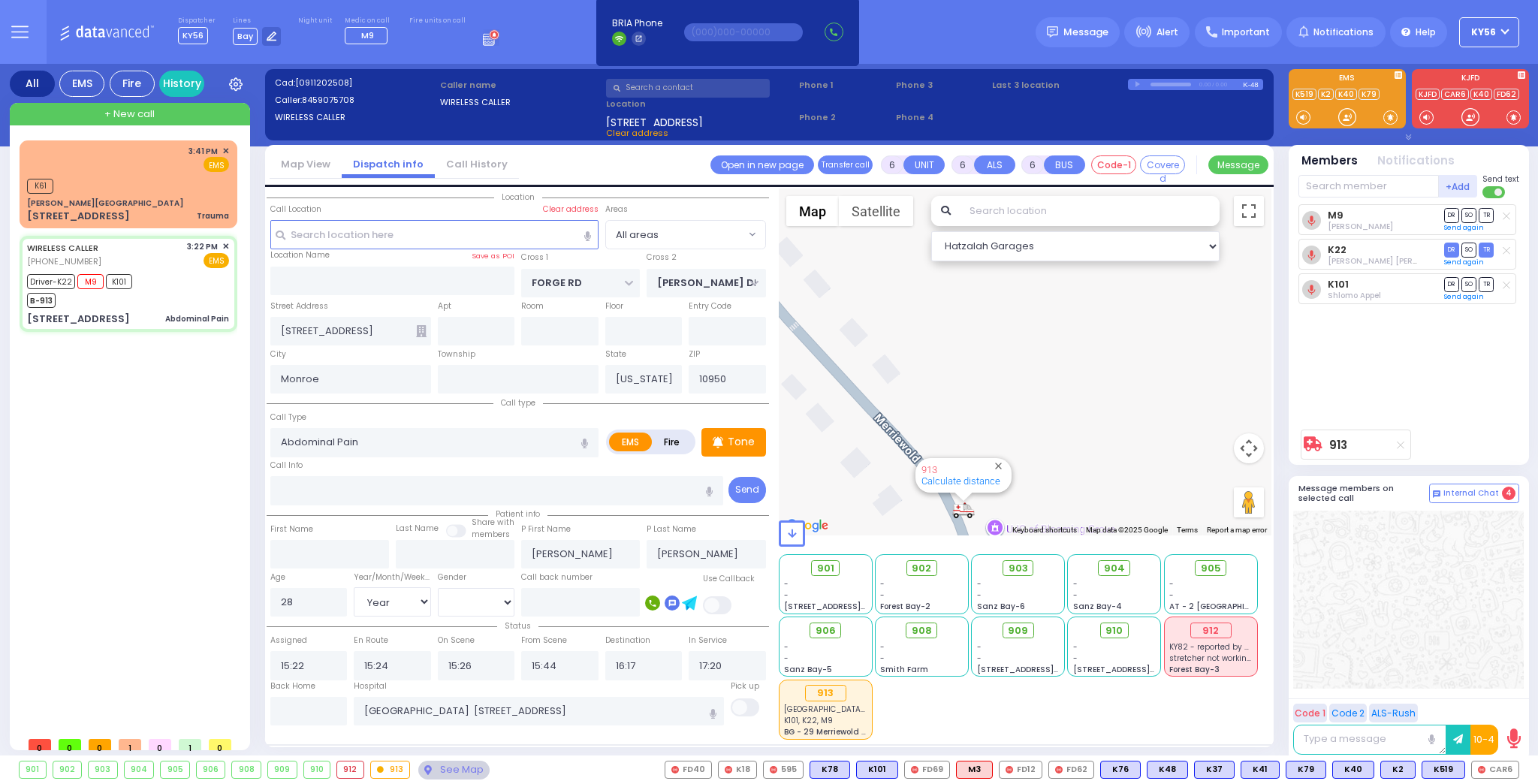
drag, startPoint x: 1090, startPoint y: 367, endPoint x: 1104, endPoint y: 324, distance: 45.2
click at [1102, 329] on div "913 Calculate distance" at bounding box center [1025, 361] width 493 height 347
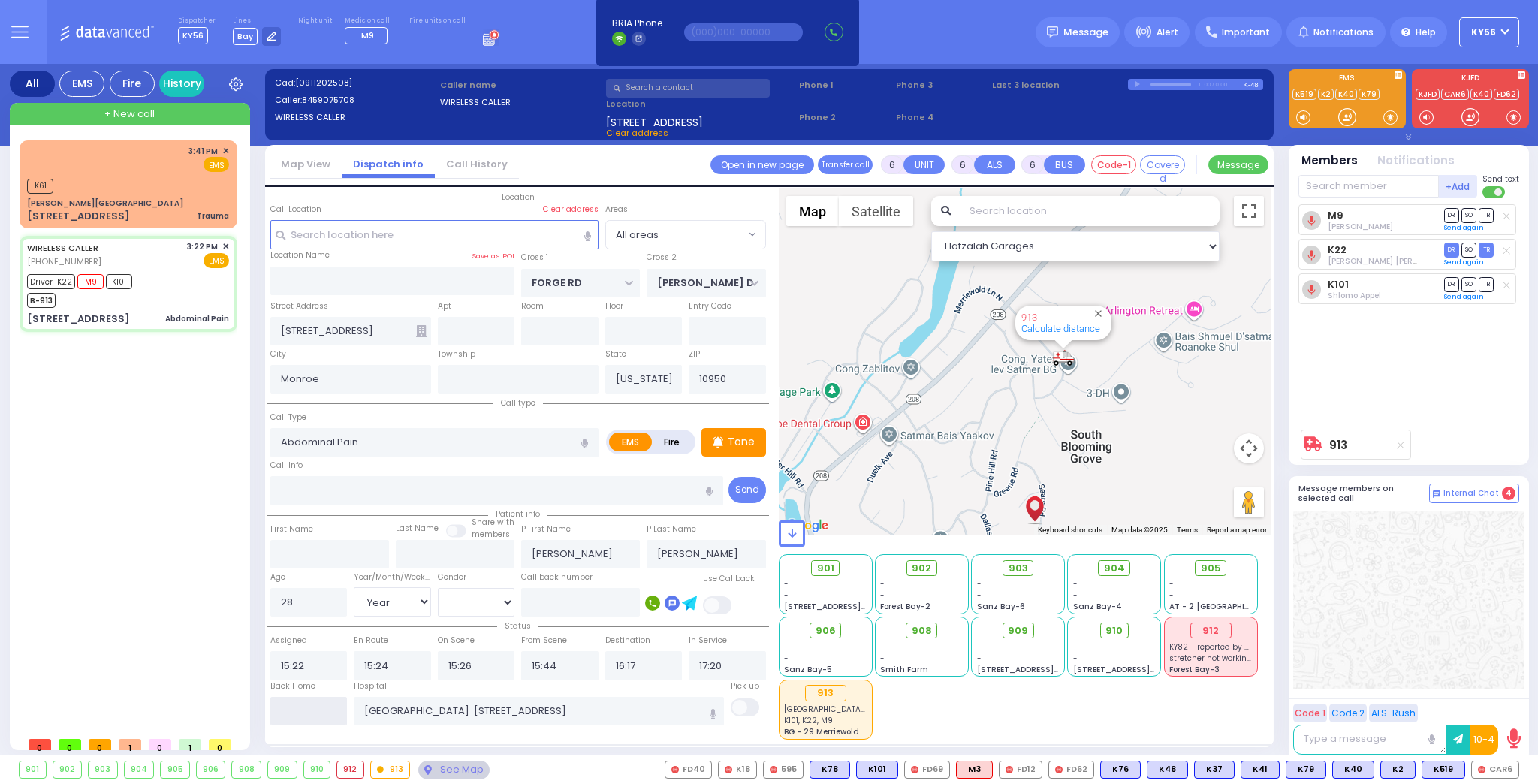
click at [298, 710] on input "text" at bounding box center [309, 711] width 77 height 29
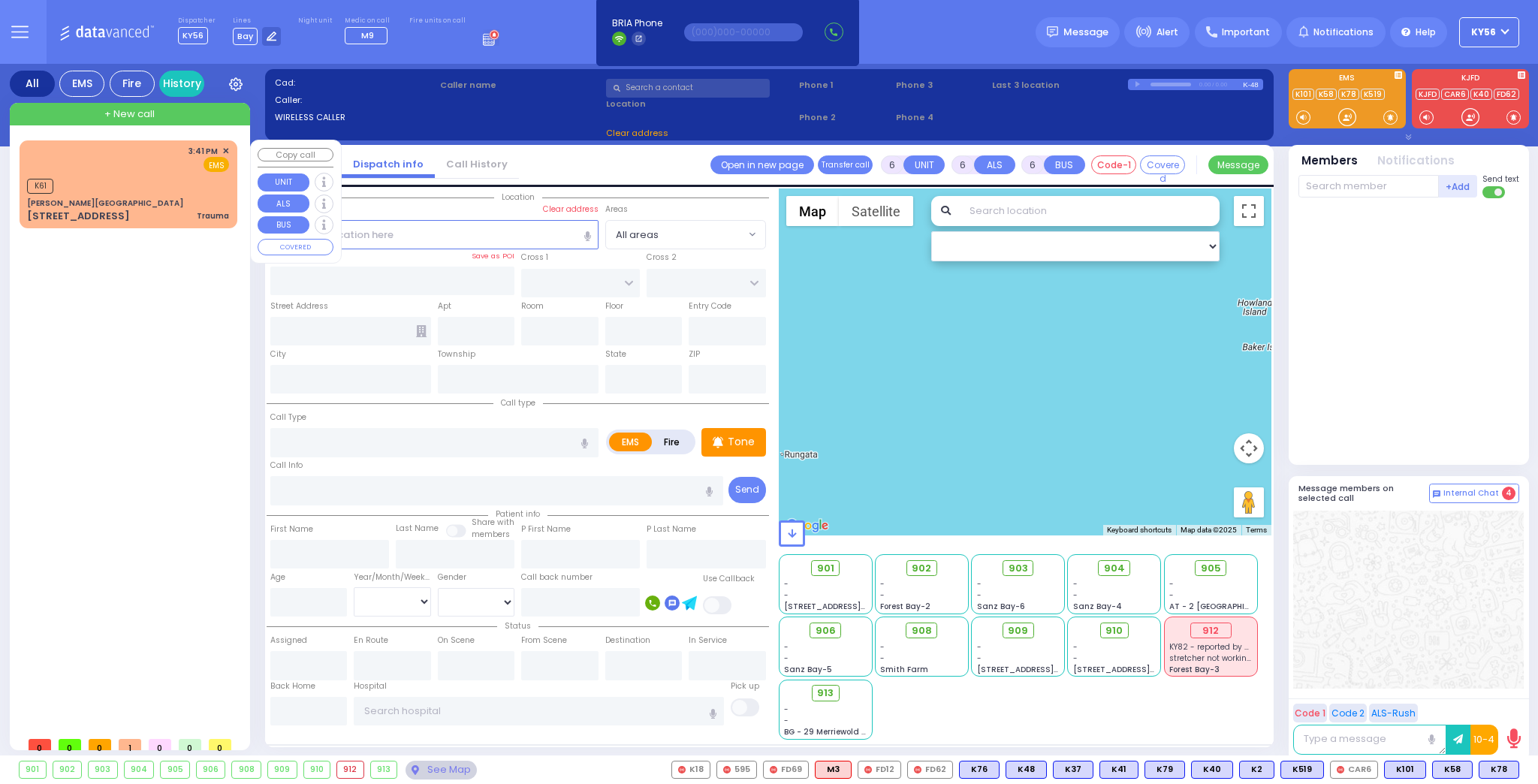
click at [226, 150] on span "✕" at bounding box center [225, 151] width 7 height 13
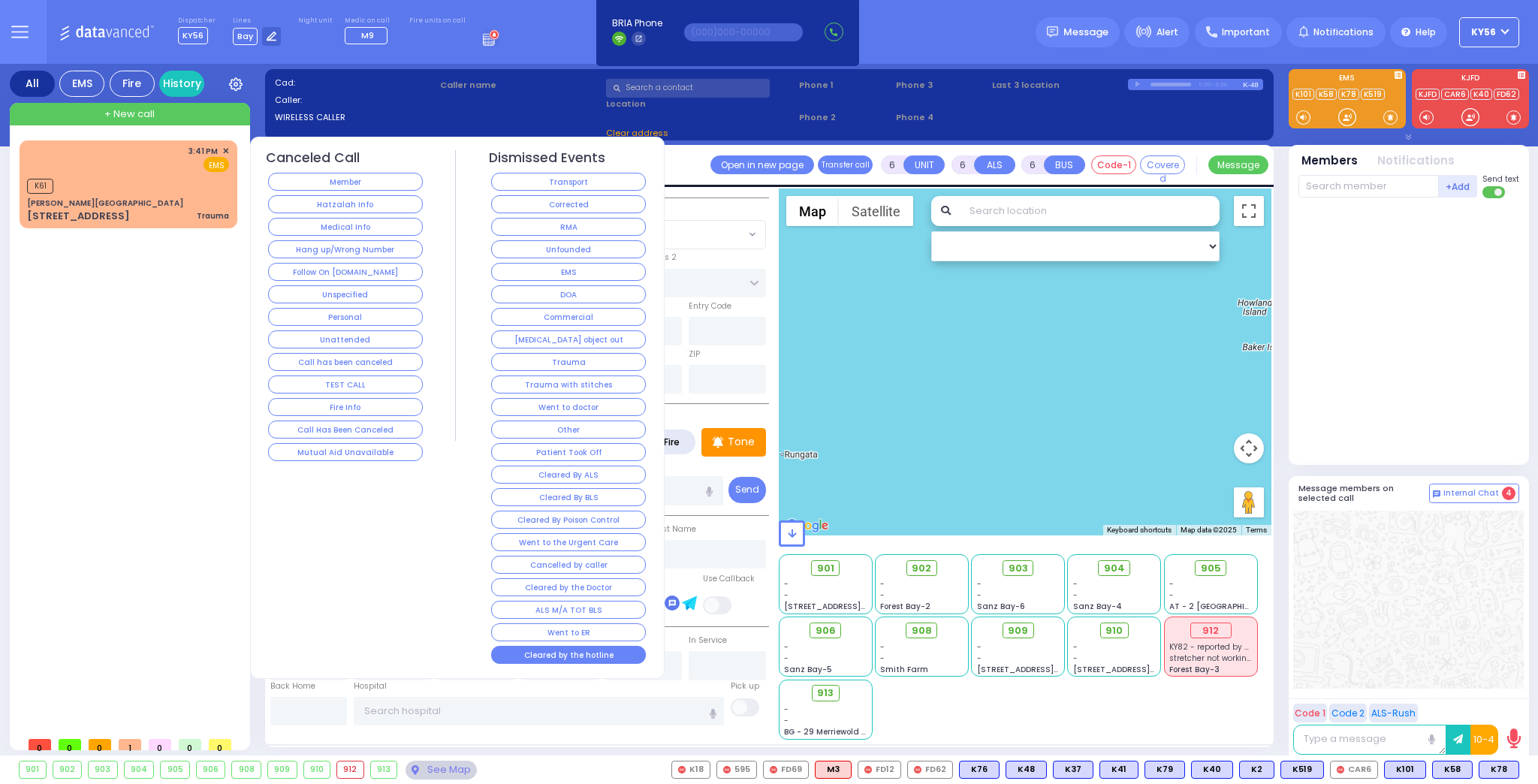
click at [593, 646] on button "Cleared by the hotline" at bounding box center [568, 655] width 155 height 18
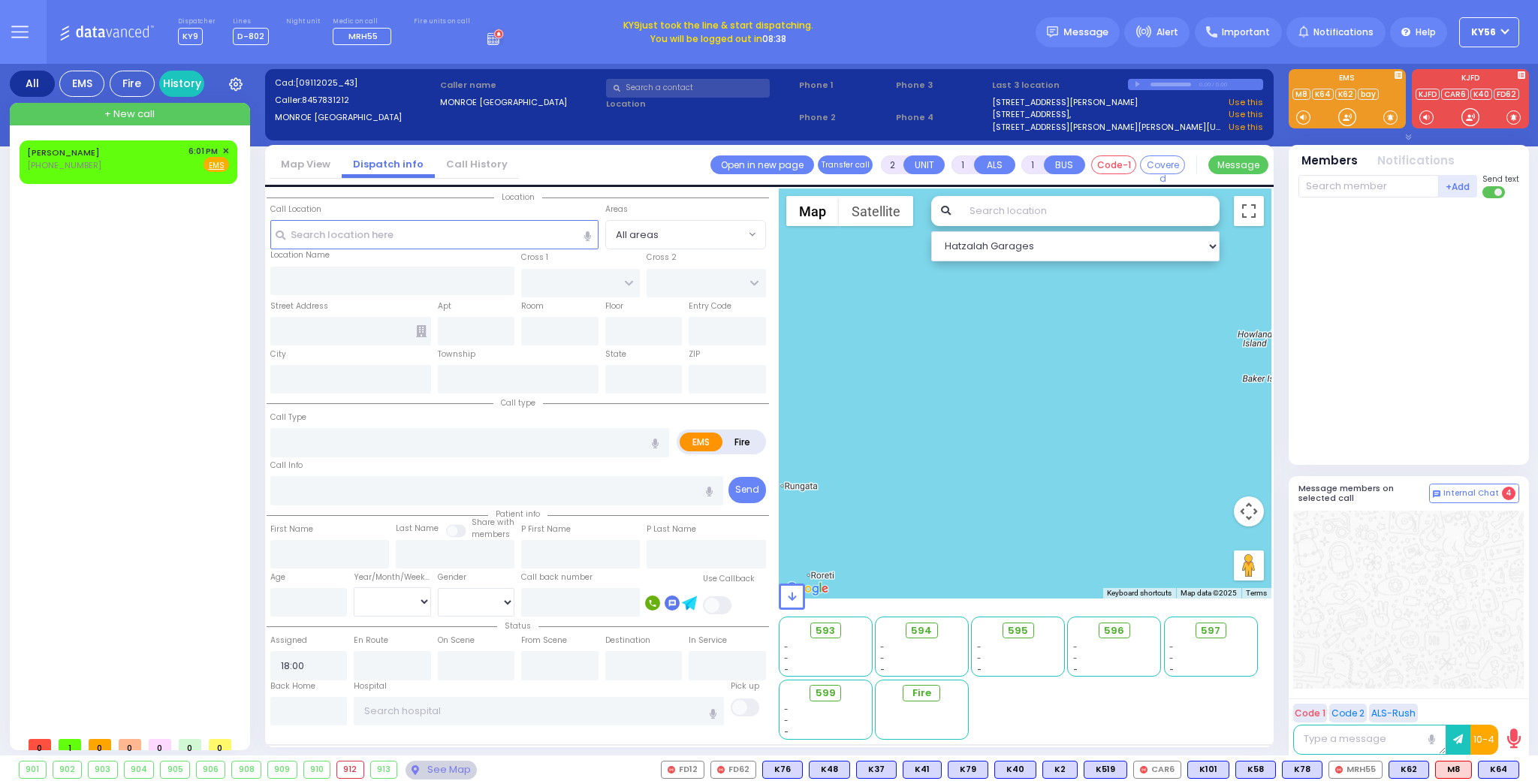
click at [140, 119] on span "+ New call" at bounding box center [129, 114] width 51 height 15
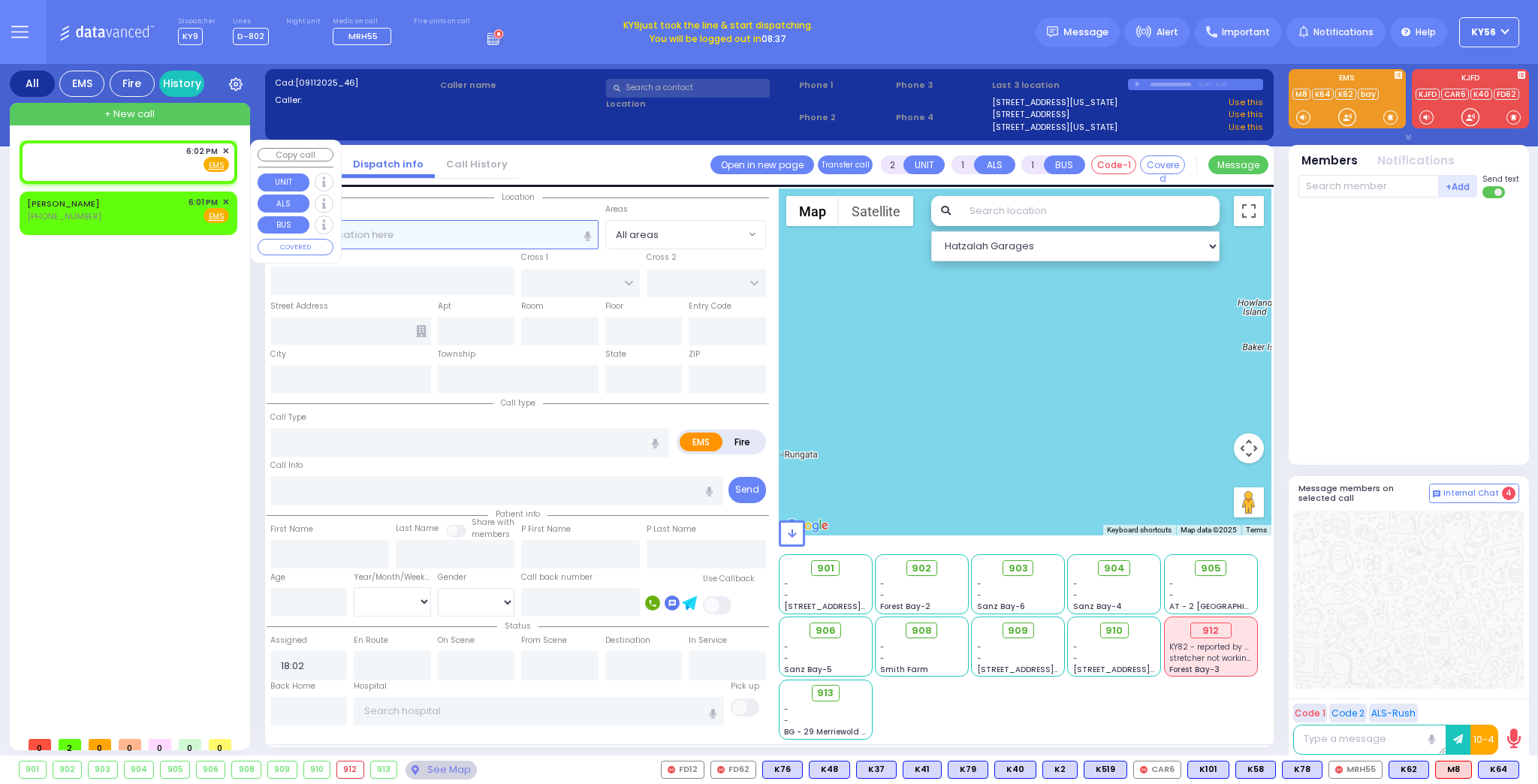
click at [499, 234] on input "text" at bounding box center [434, 234] width 328 height 29
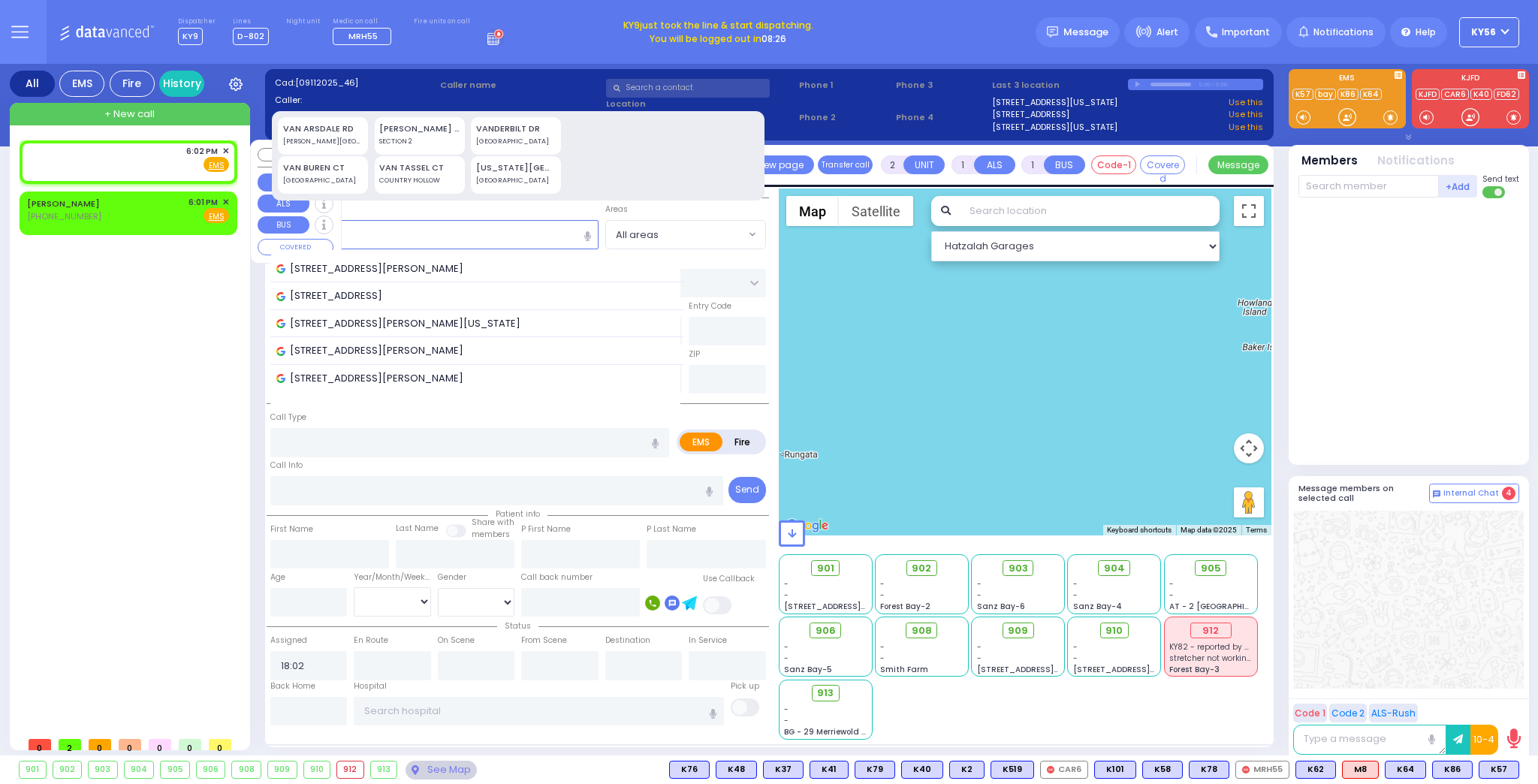
click at [312, 134] on div "VAN ARSDALE RD" at bounding box center [323, 129] width 80 height 13
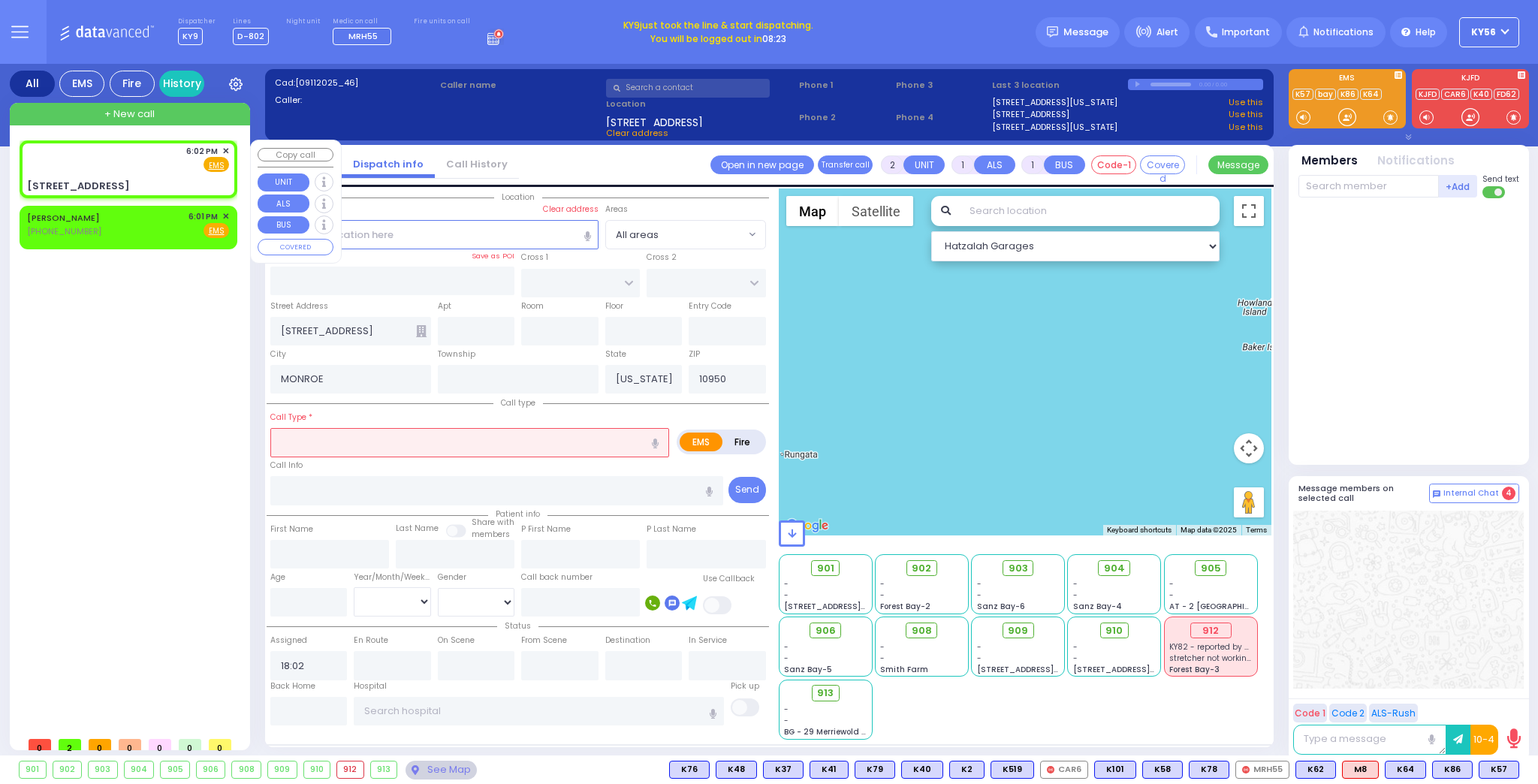
click at [350, 442] on input "text" at bounding box center [469, 442] width 398 height 29
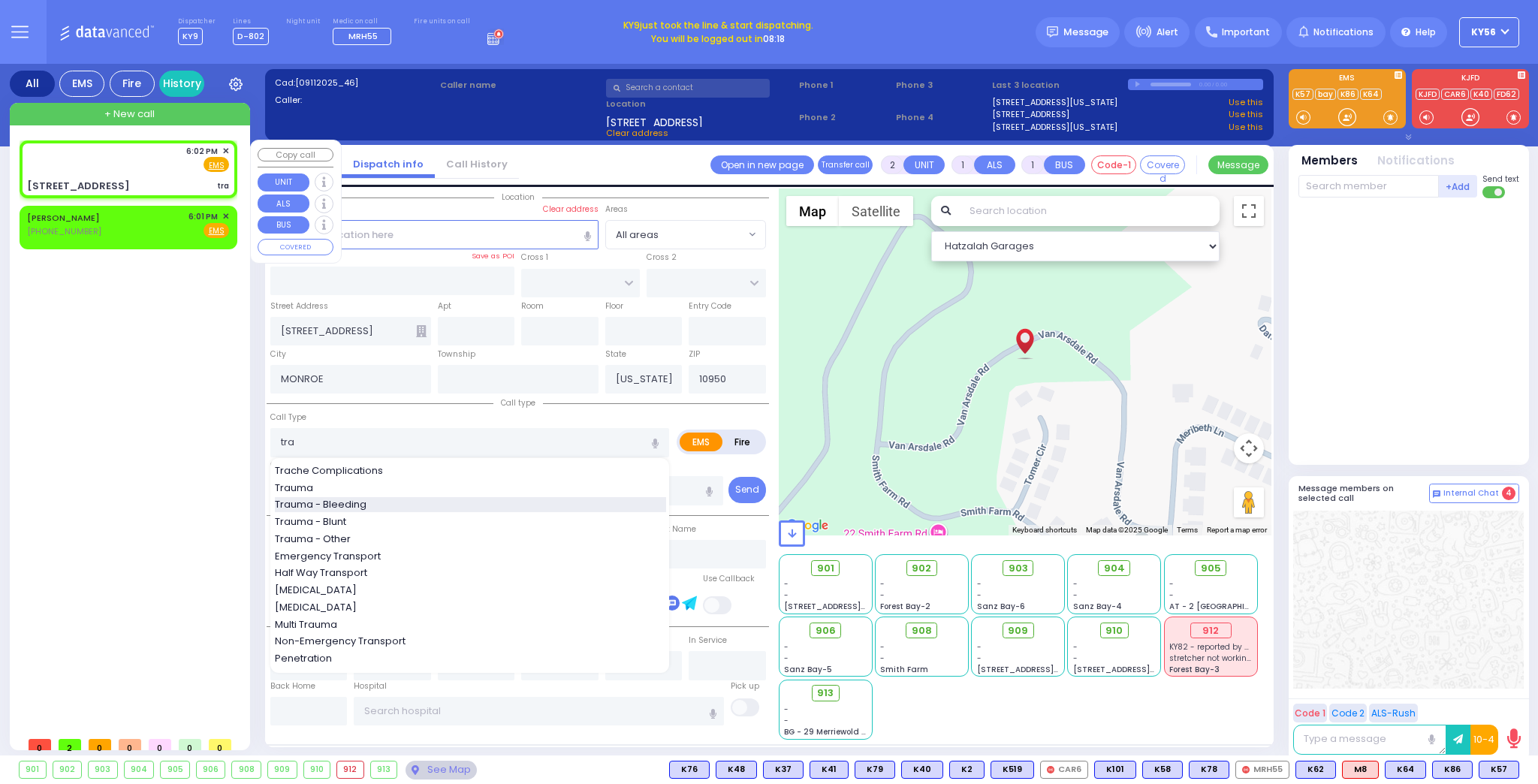
click at [335, 501] on span "Trauma - Bleeding" at bounding box center [323, 504] width 97 height 15
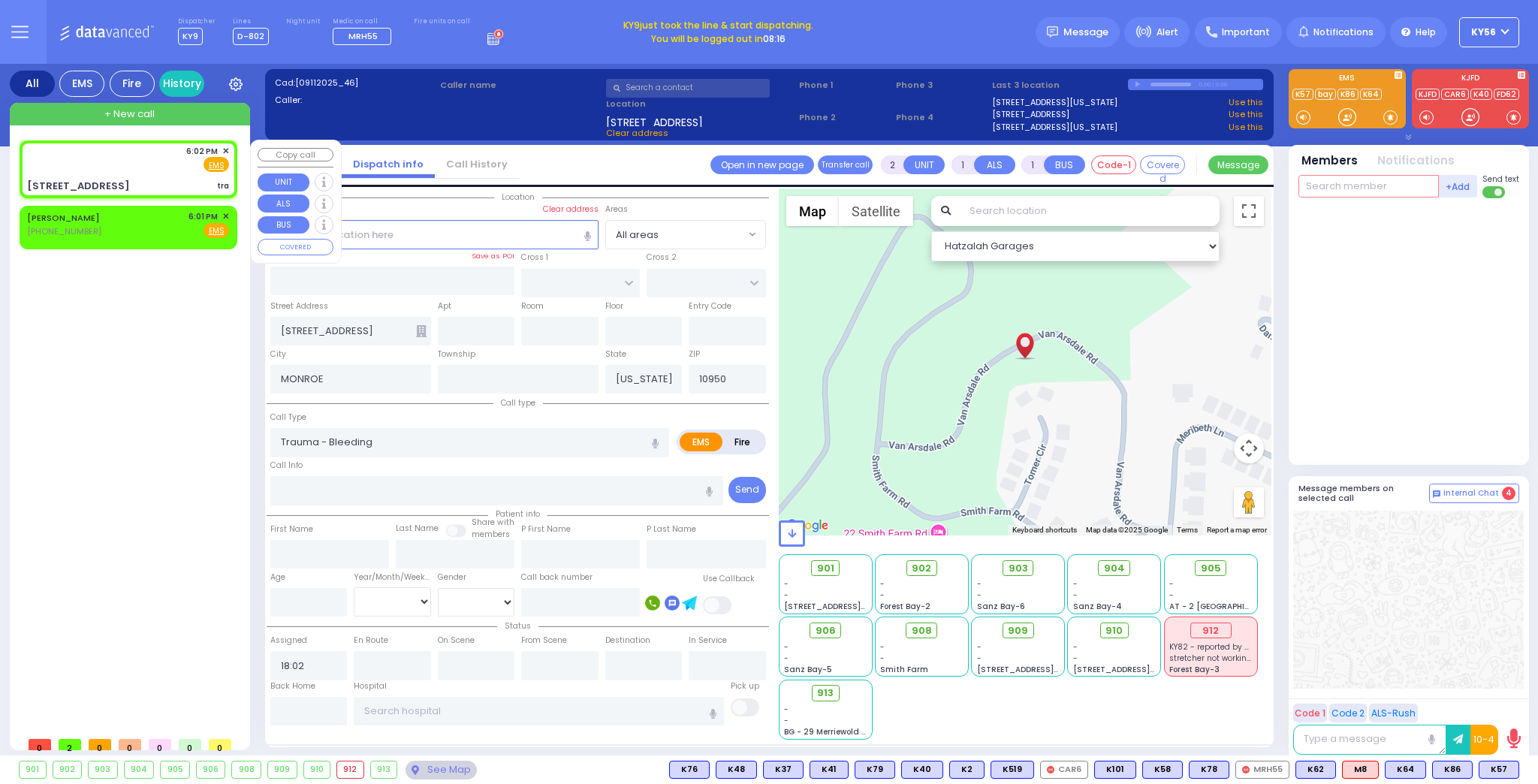
click at [1324, 181] on input "text" at bounding box center [1369, 186] width 141 height 23
drag, startPoint x: 1328, startPoint y: 213, endPoint x: 1333, endPoint y: 202, distance: 12.1
click at [1329, 211] on div "KY57" at bounding box center [1348, 217] width 75 height 15
click at [1337, 186] on input "text" at bounding box center [1369, 186] width 141 height 23
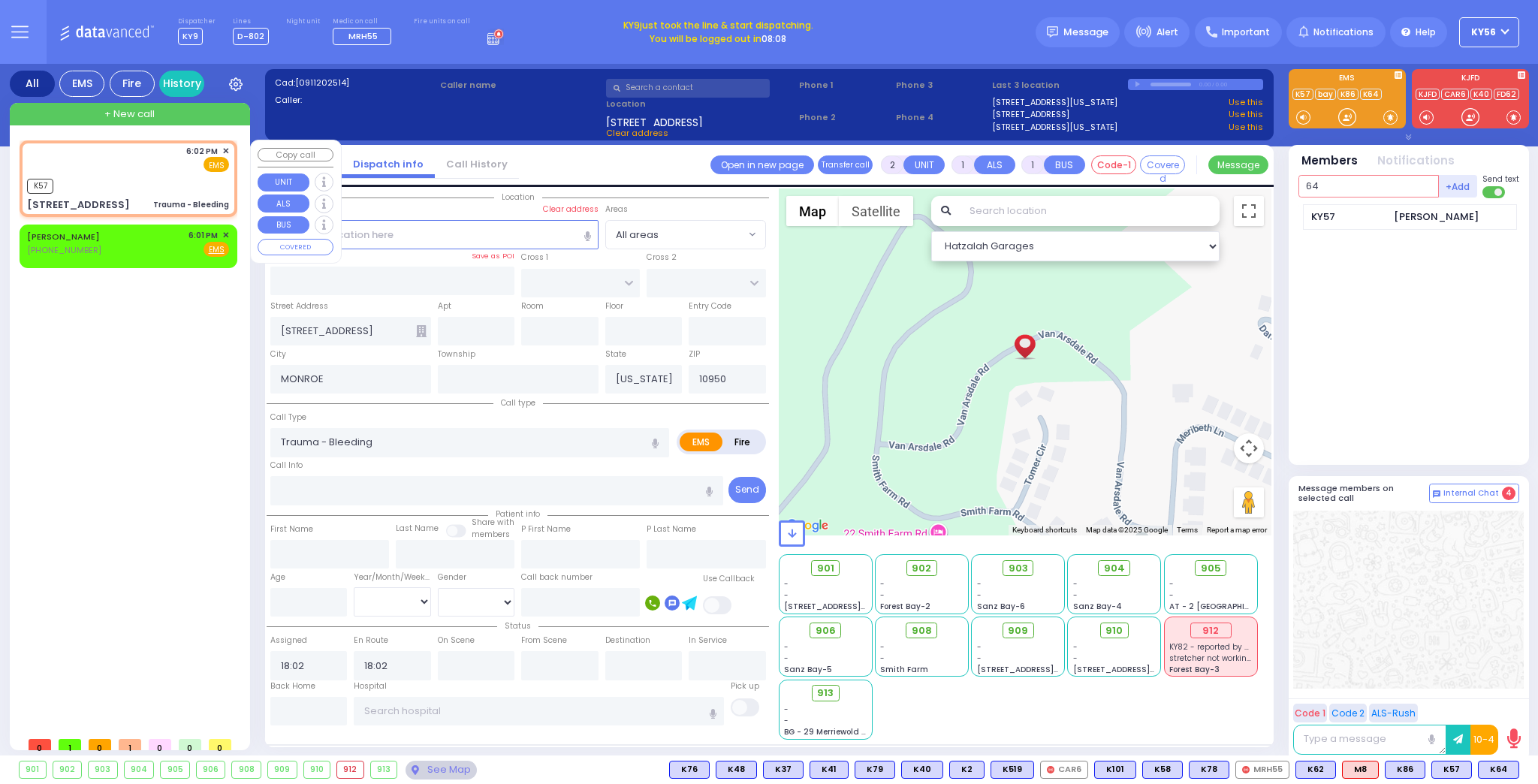
click at [1338, 187] on input "64" at bounding box center [1369, 186] width 141 height 23
click at [1338, 212] on div "KY64" at bounding box center [1348, 217] width 75 height 15
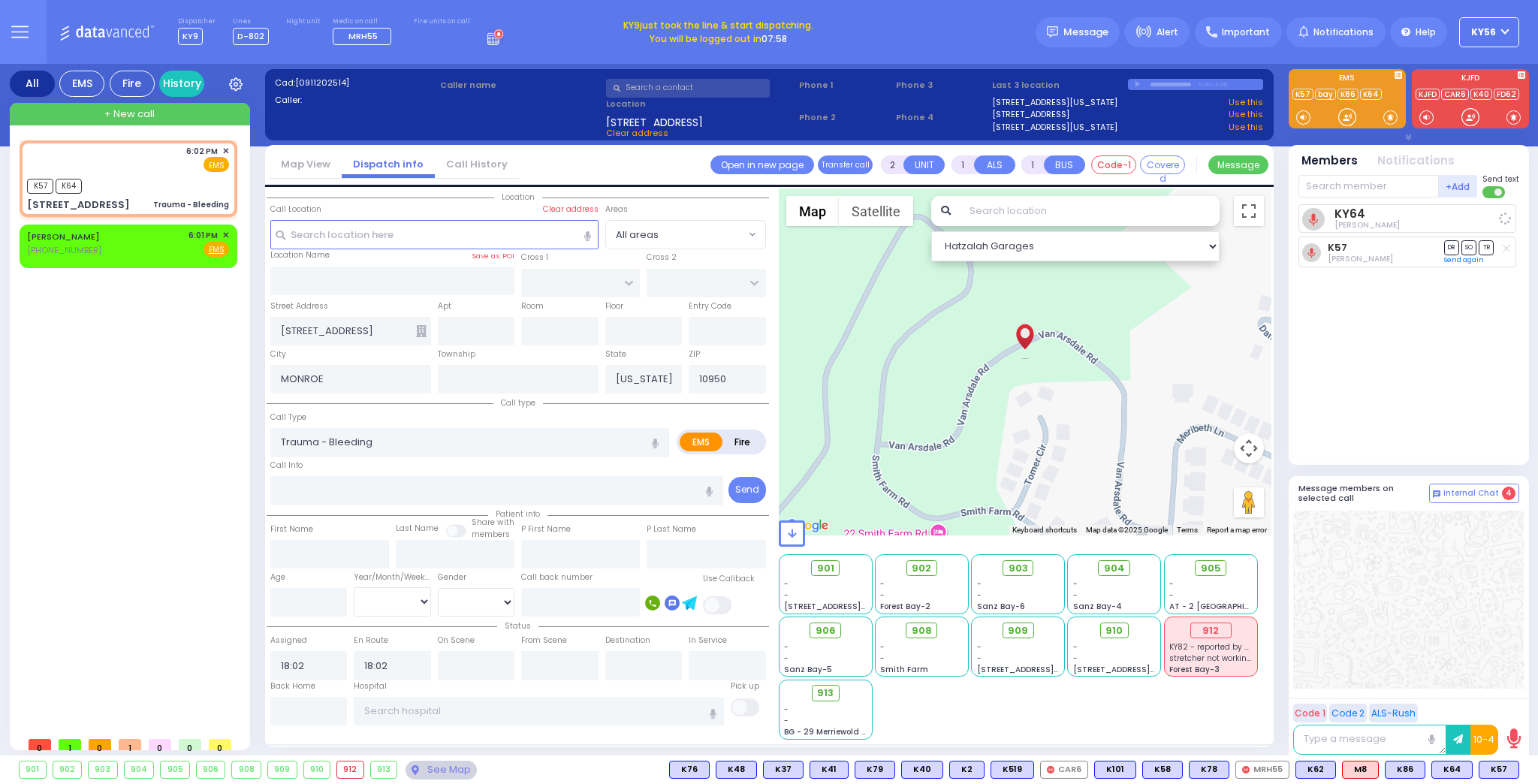
click at [1330, 193] on div "+Add KY64 [PERSON_NAME] KY364 [PERSON_NAME] Send text" at bounding box center [1409, 186] width 221 height 26
click at [1332, 187] on input "text" at bounding box center [1369, 186] width 141 height 23
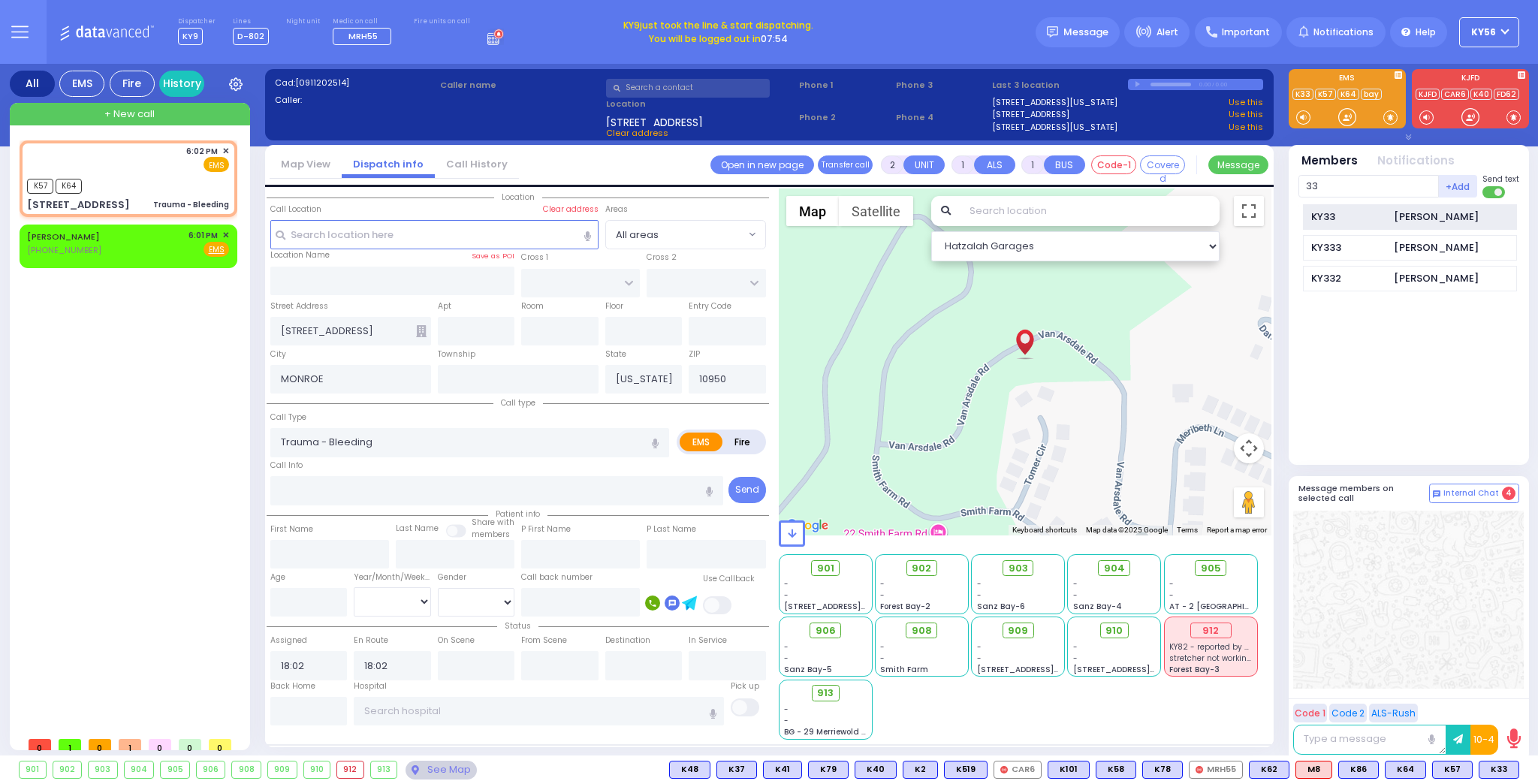
click at [1348, 209] on div "KY33" at bounding box center [1348, 217] width 75 height 15
